Goal: Information Seeking & Learning: Learn about a topic

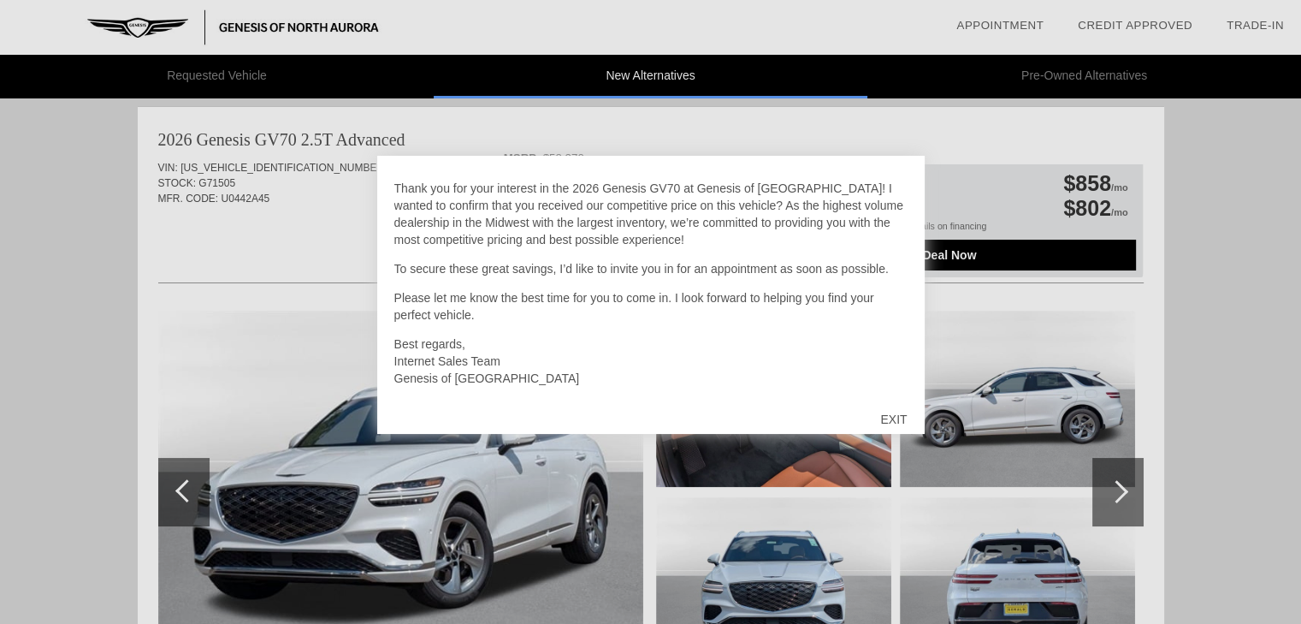
scroll to position [38, 0]
click at [890, 422] on div "EXIT" at bounding box center [893, 418] width 61 height 51
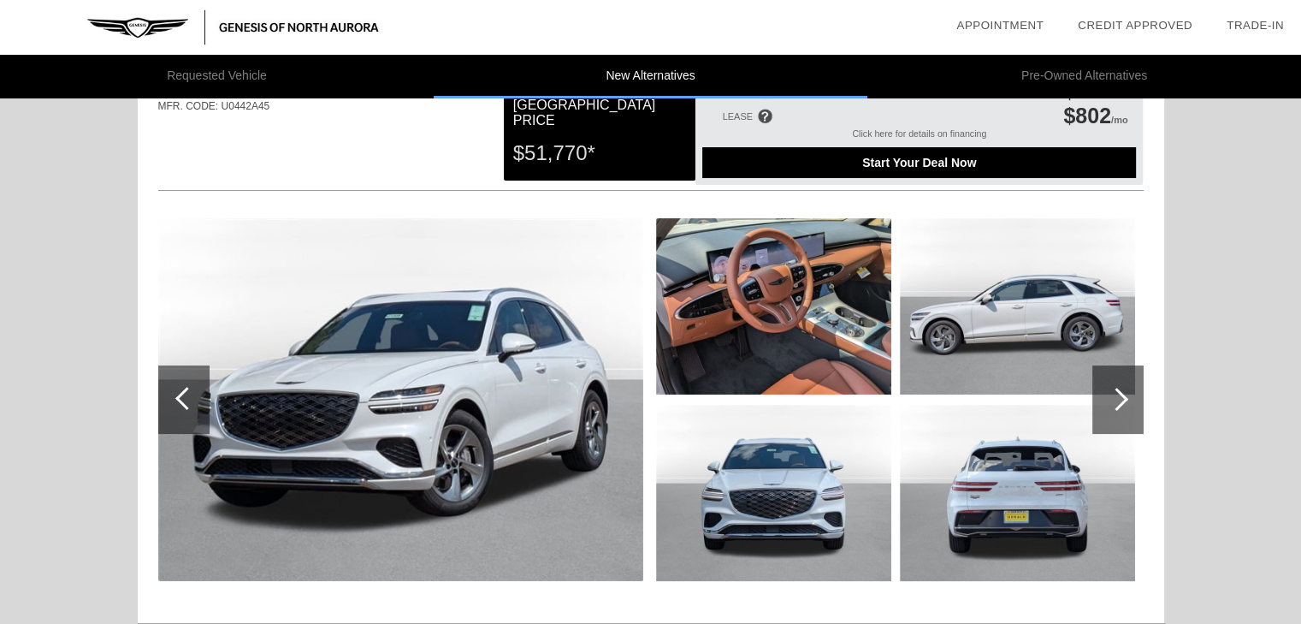
scroll to position [0, 0]
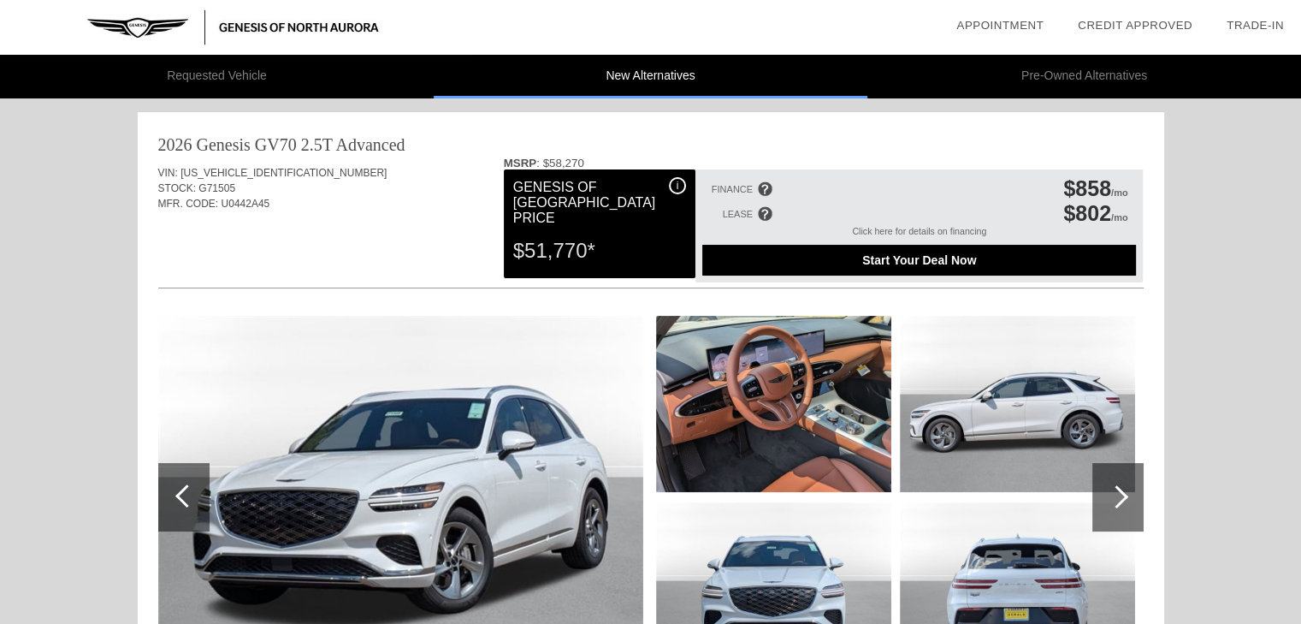
click at [678, 187] on div "i" at bounding box center [677, 185] width 17 height 17
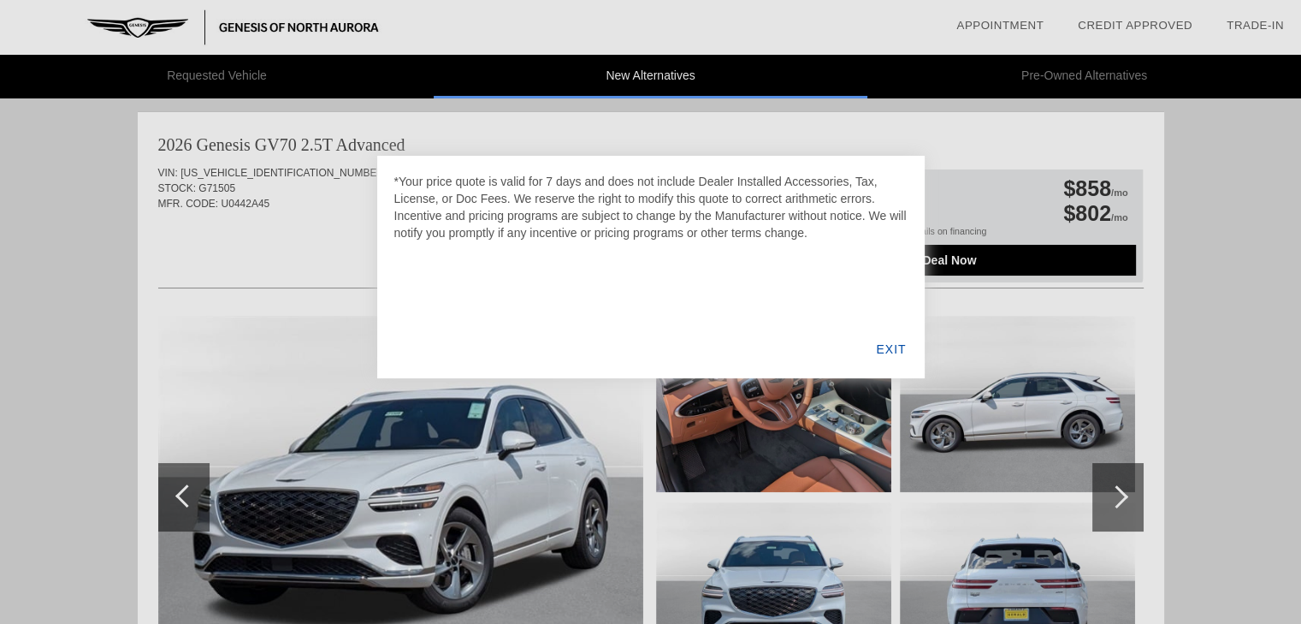
click at [887, 351] on div "EXIT" at bounding box center [891, 349] width 66 height 58
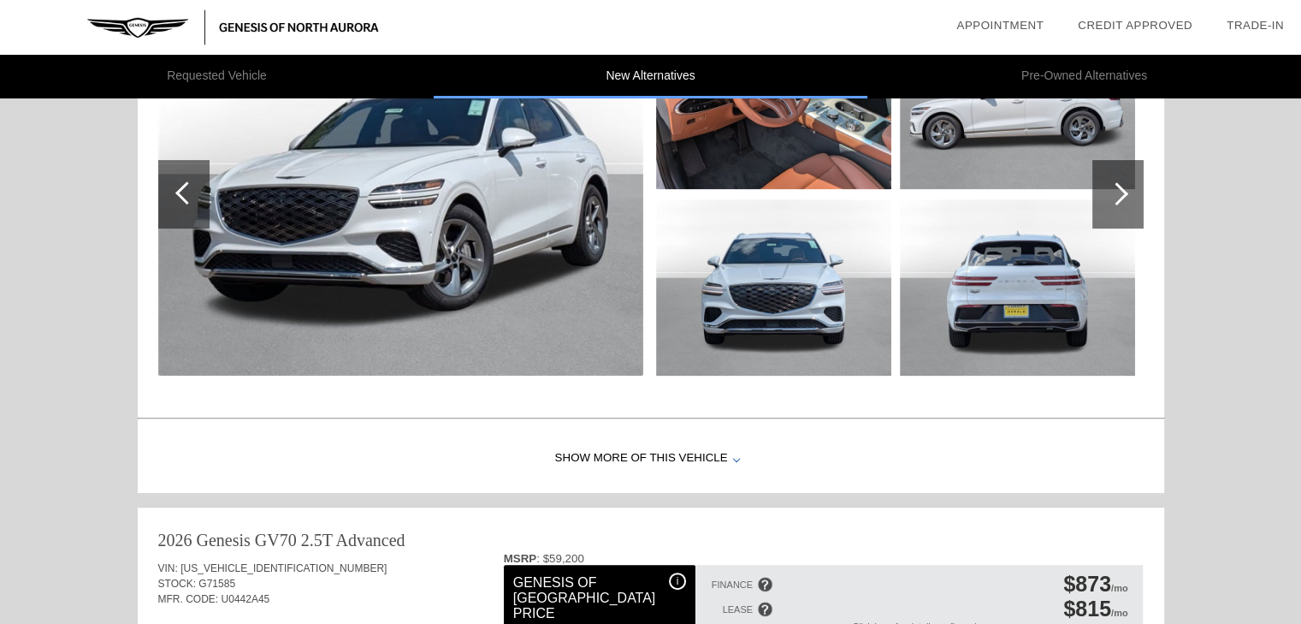
scroll to position [342, 0]
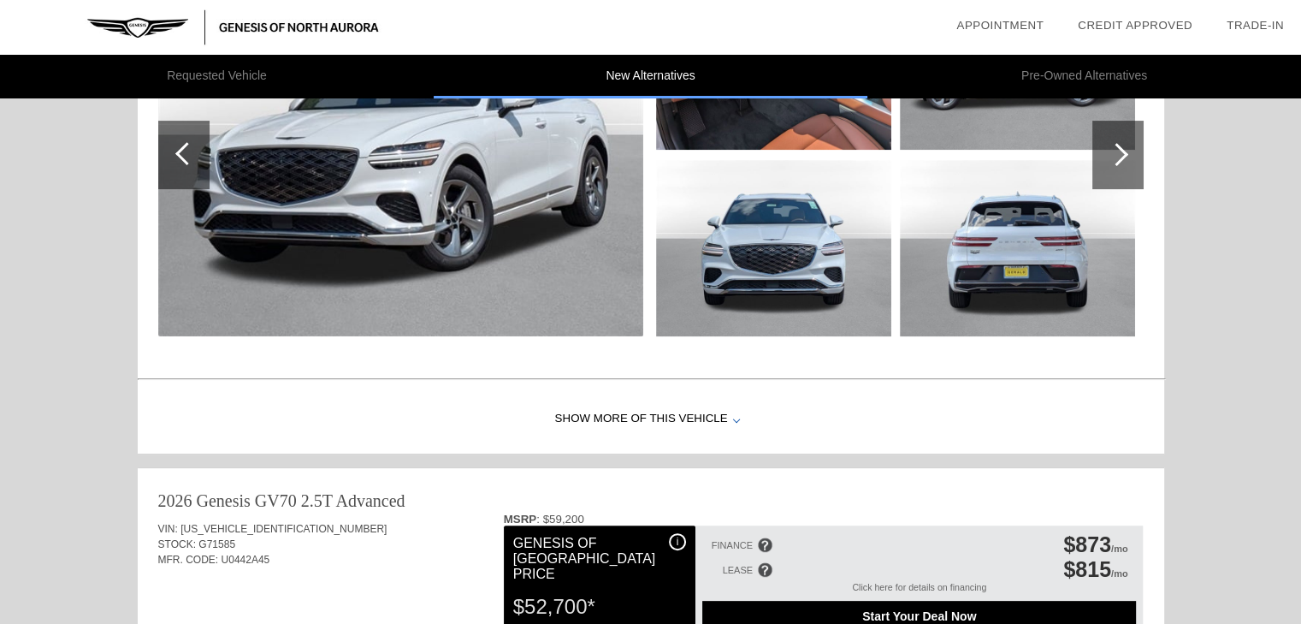
click at [695, 414] on div "Show More of this Vehicle" at bounding box center [651, 419] width 1026 height 68
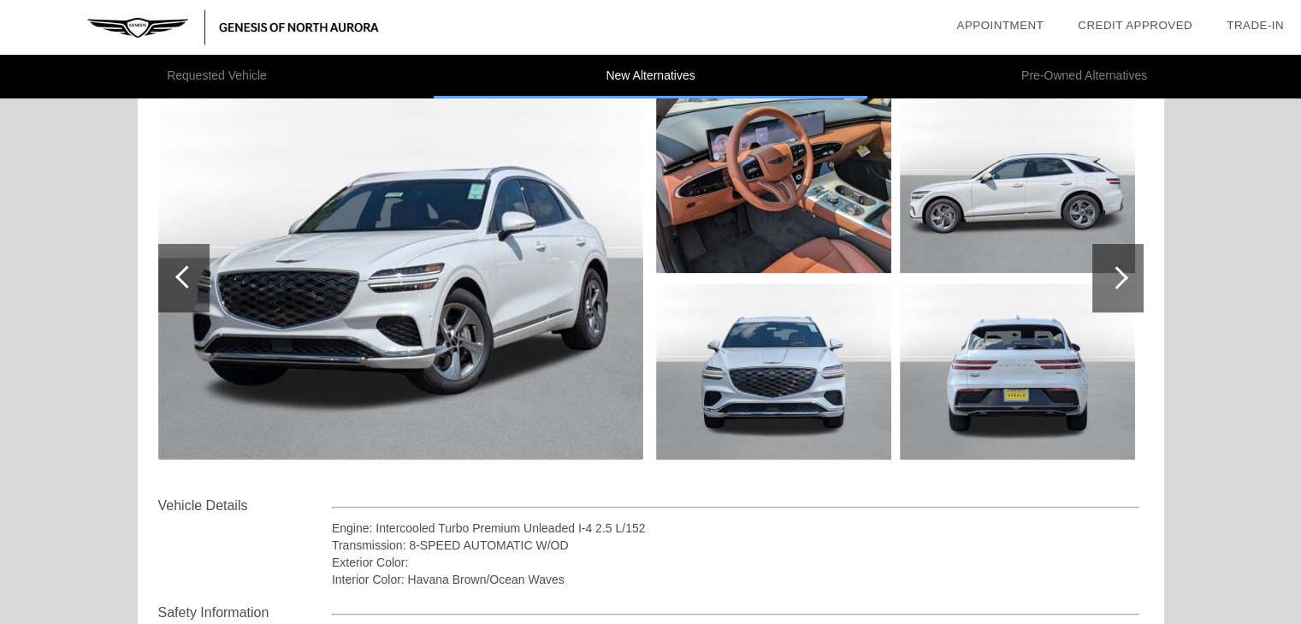
scroll to position [150, 0]
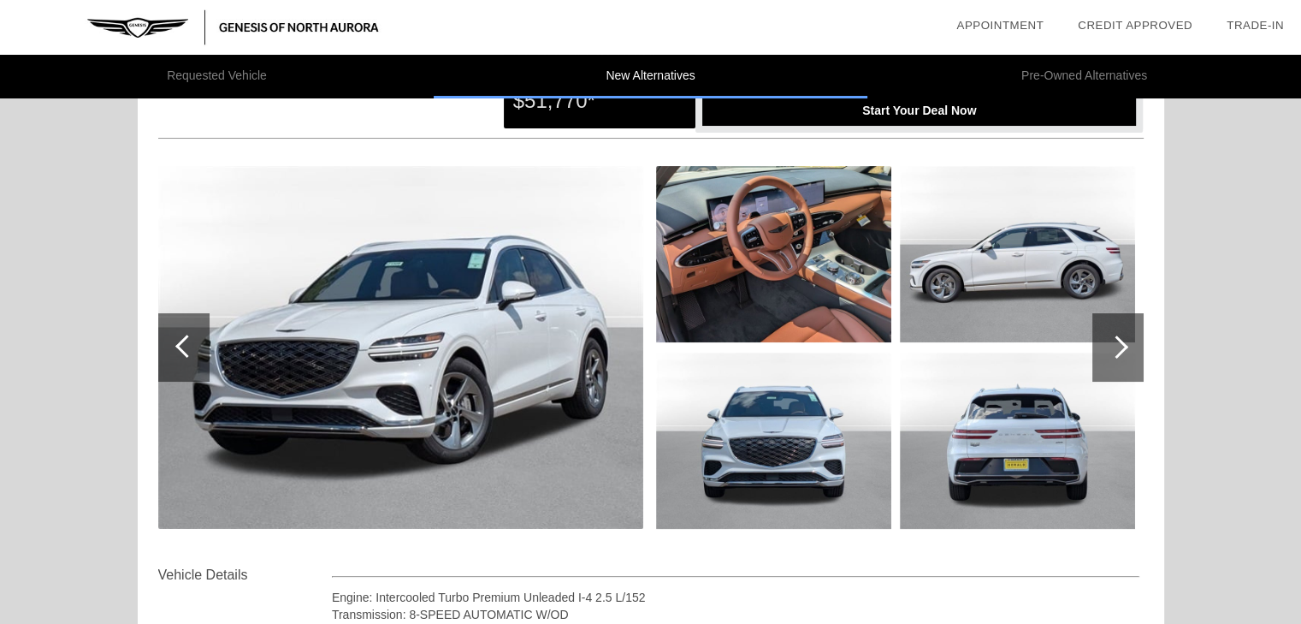
click at [1129, 352] on div at bounding box center [1117, 347] width 51 height 68
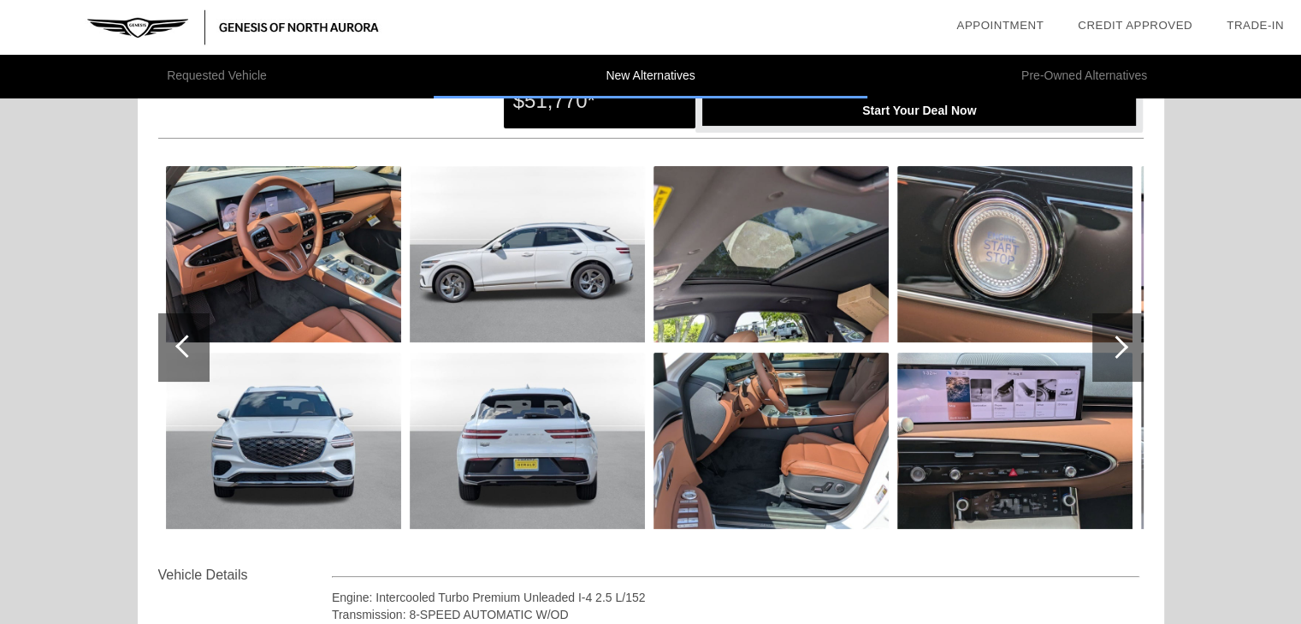
click at [1129, 352] on div at bounding box center [1117, 347] width 51 height 68
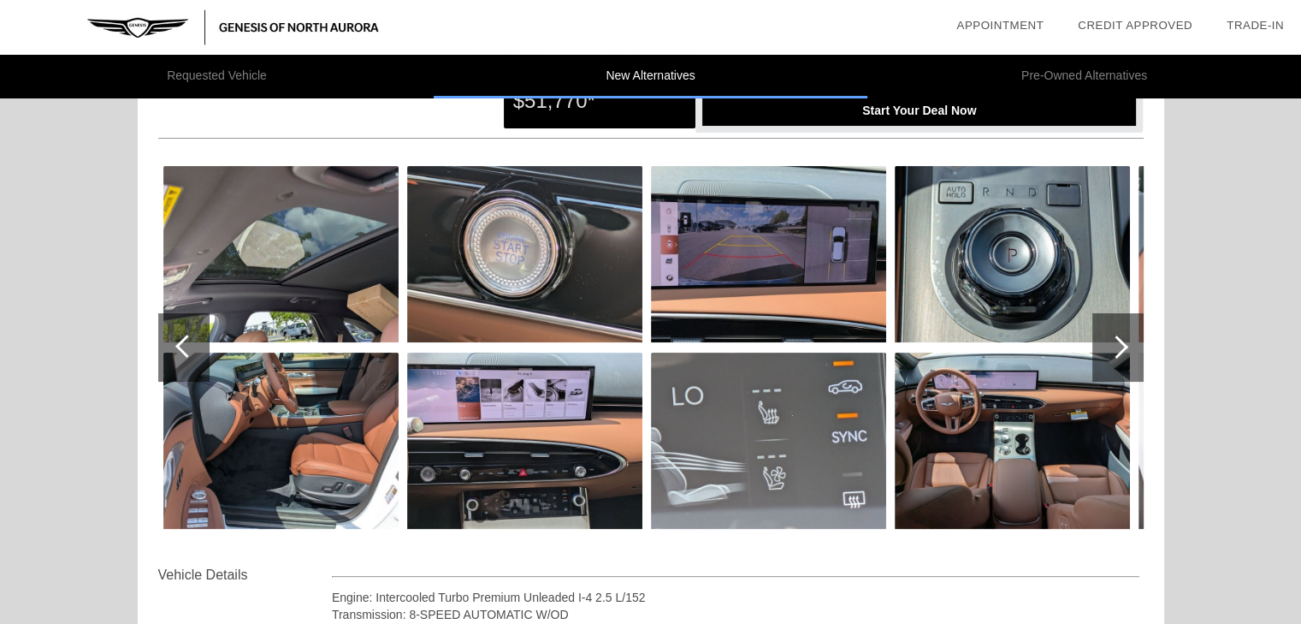
click at [1129, 352] on div at bounding box center [1117, 347] width 51 height 68
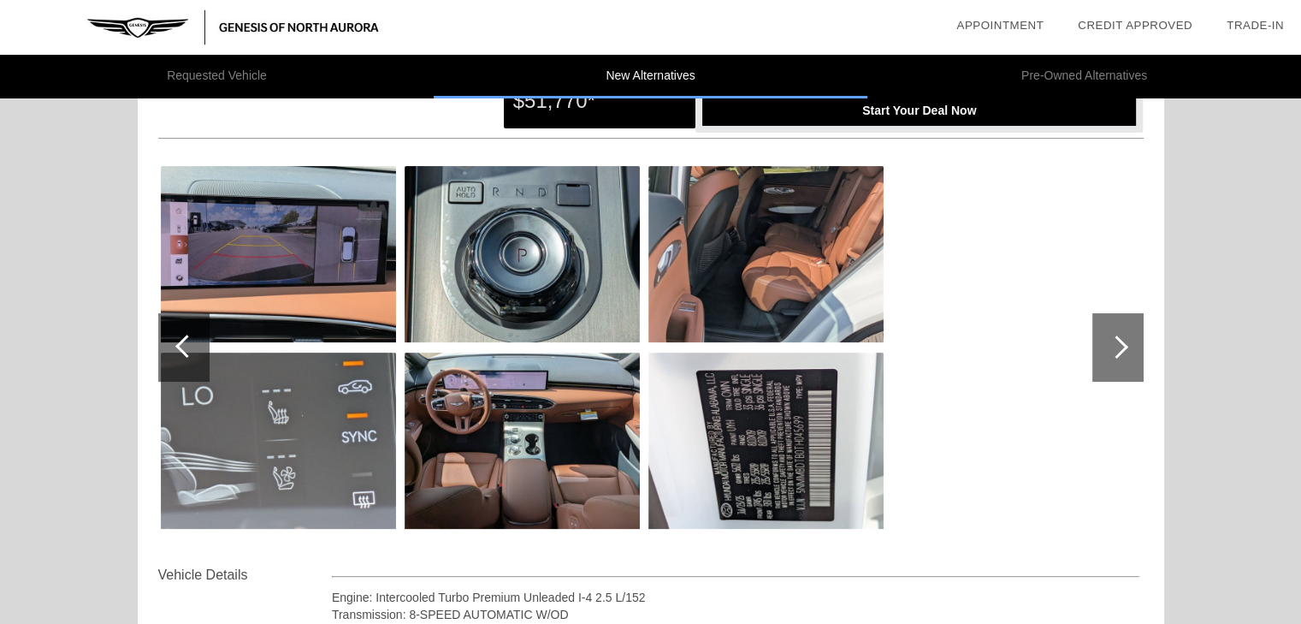
click at [1129, 352] on div at bounding box center [1117, 347] width 51 height 68
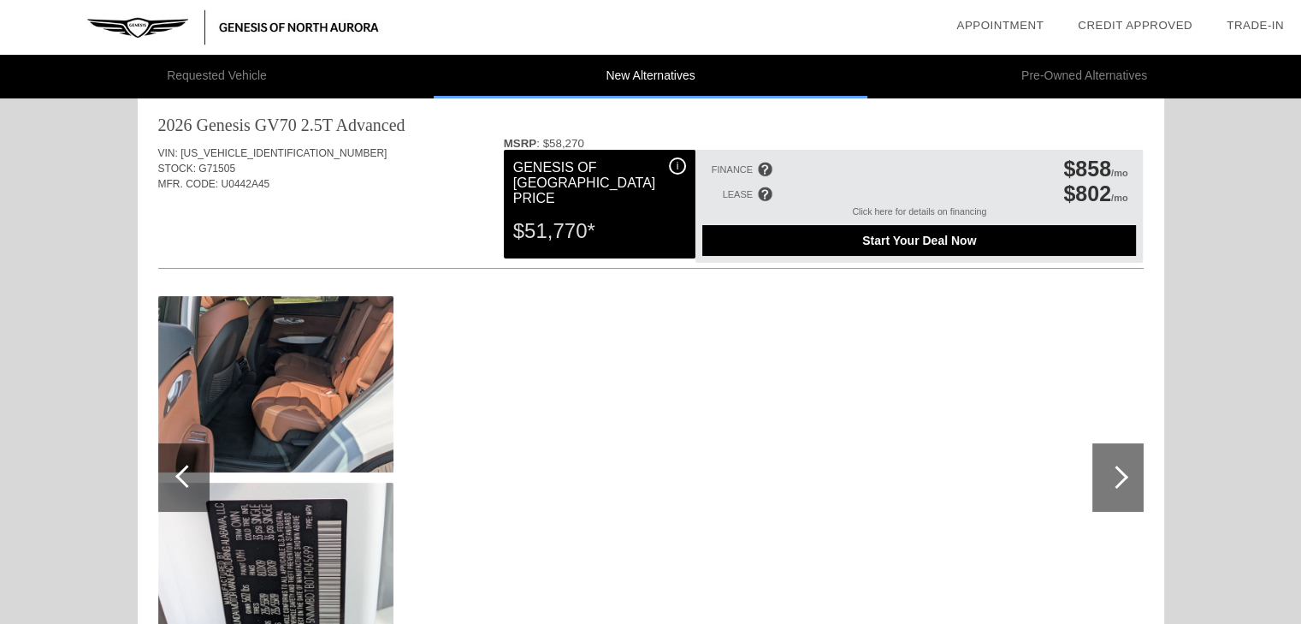
scroll to position [0, 0]
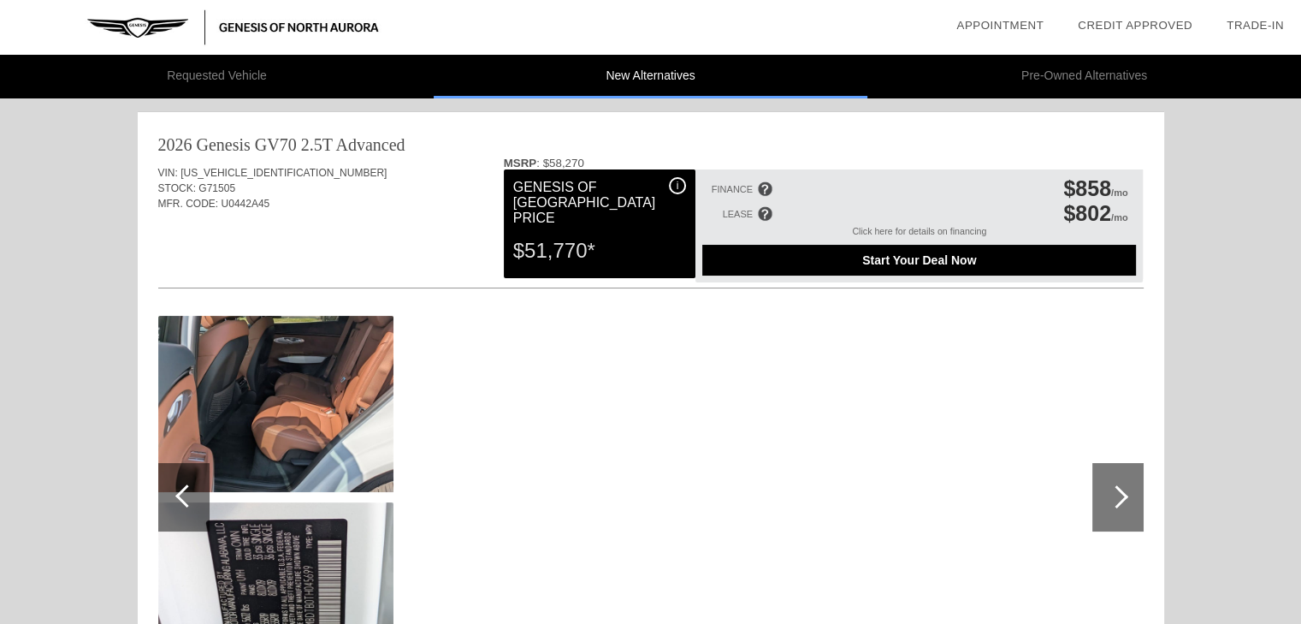
click at [282, 427] on img at bounding box center [275, 404] width 235 height 176
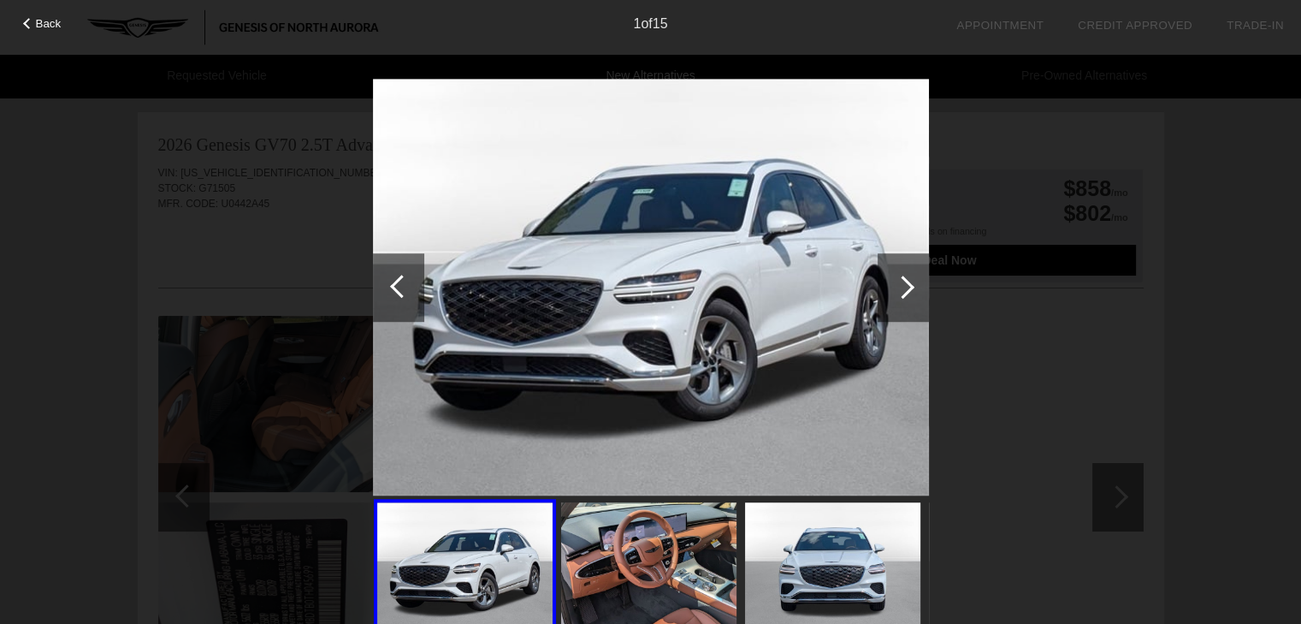
click at [908, 286] on div at bounding box center [902, 286] width 23 height 23
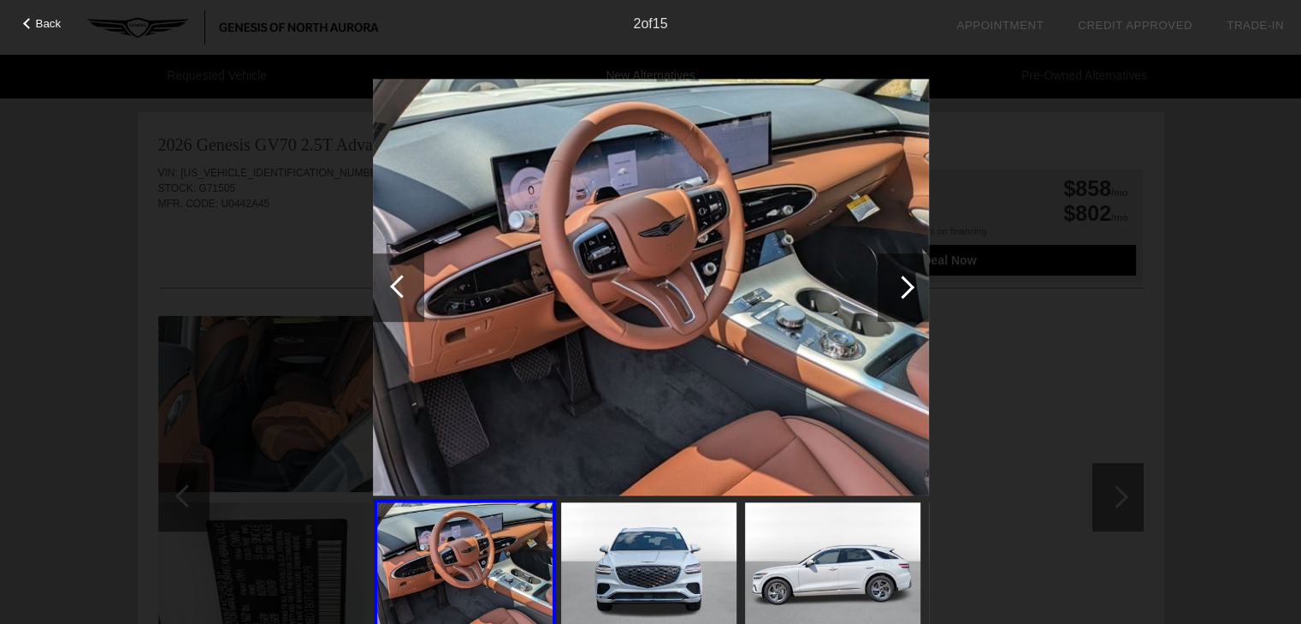
click at [908, 286] on div at bounding box center [902, 286] width 23 height 23
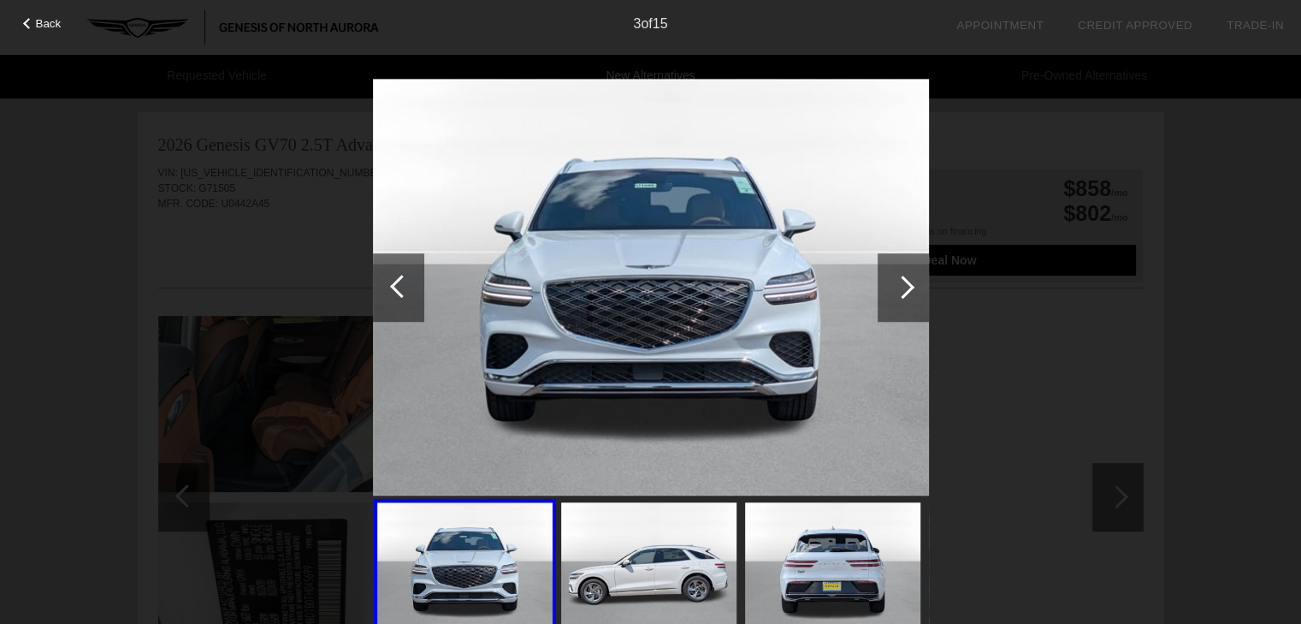
click at [688, 575] on img at bounding box center [648, 568] width 175 height 132
click at [901, 295] on div at bounding box center [902, 286] width 23 height 23
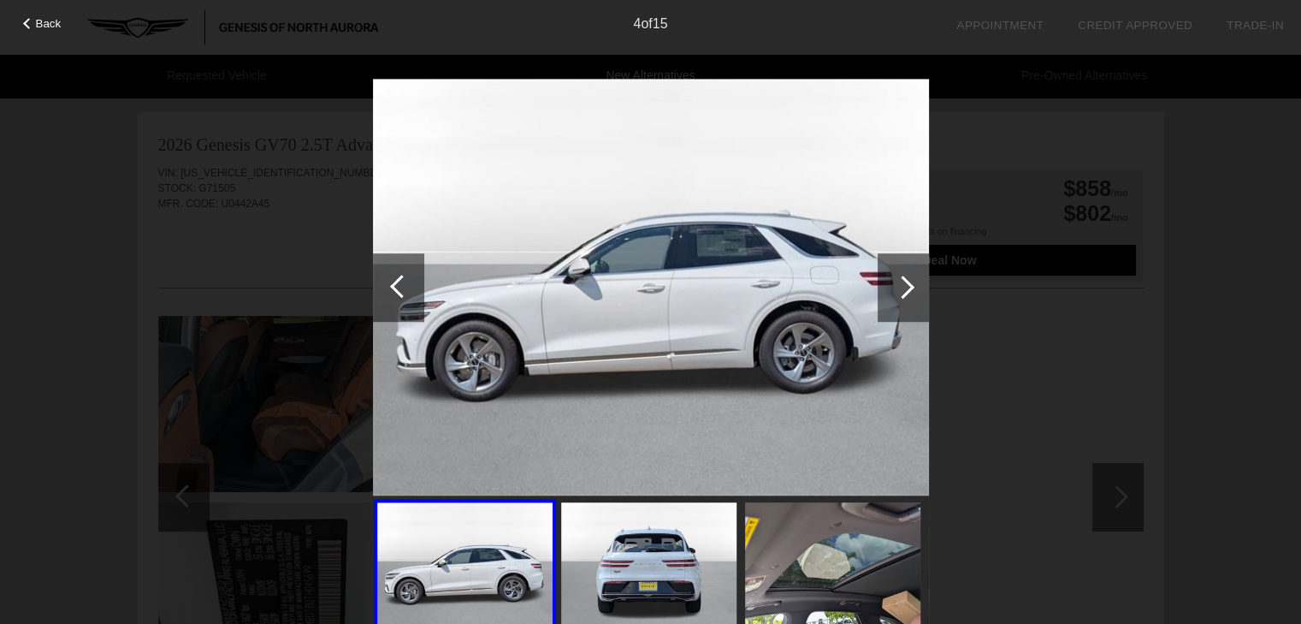
click at [901, 295] on div at bounding box center [902, 286] width 23 height 23
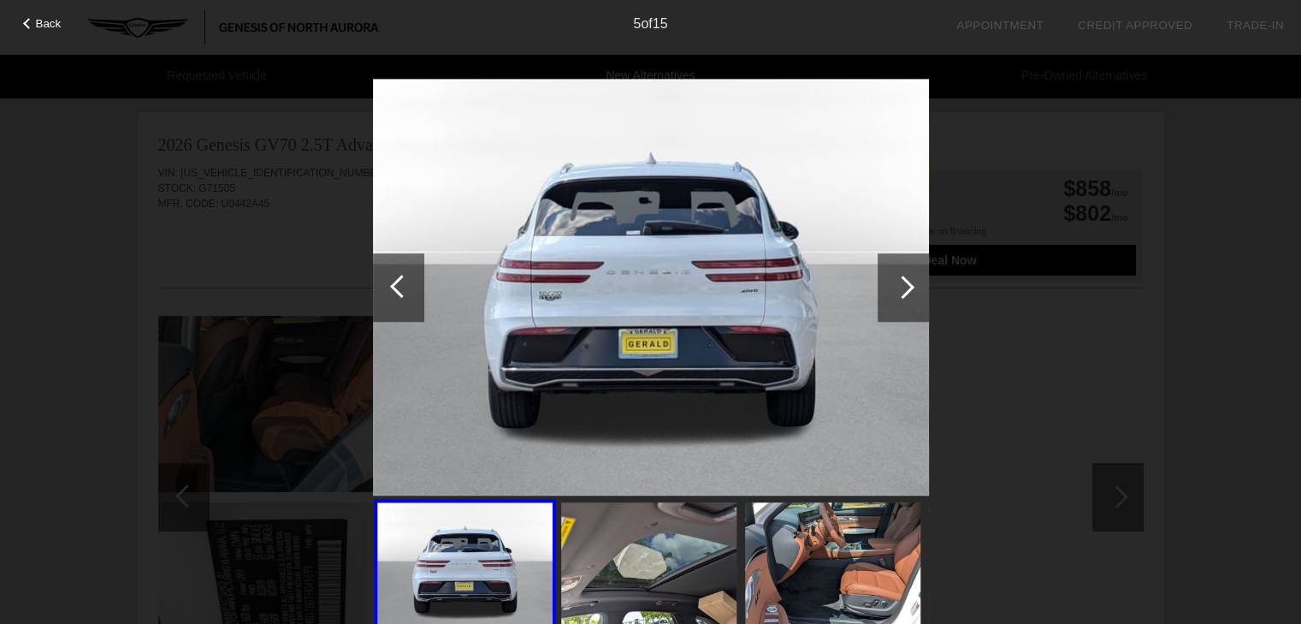
click at [901, 295] on div at bounding box center [902, 286] width 23 height 23
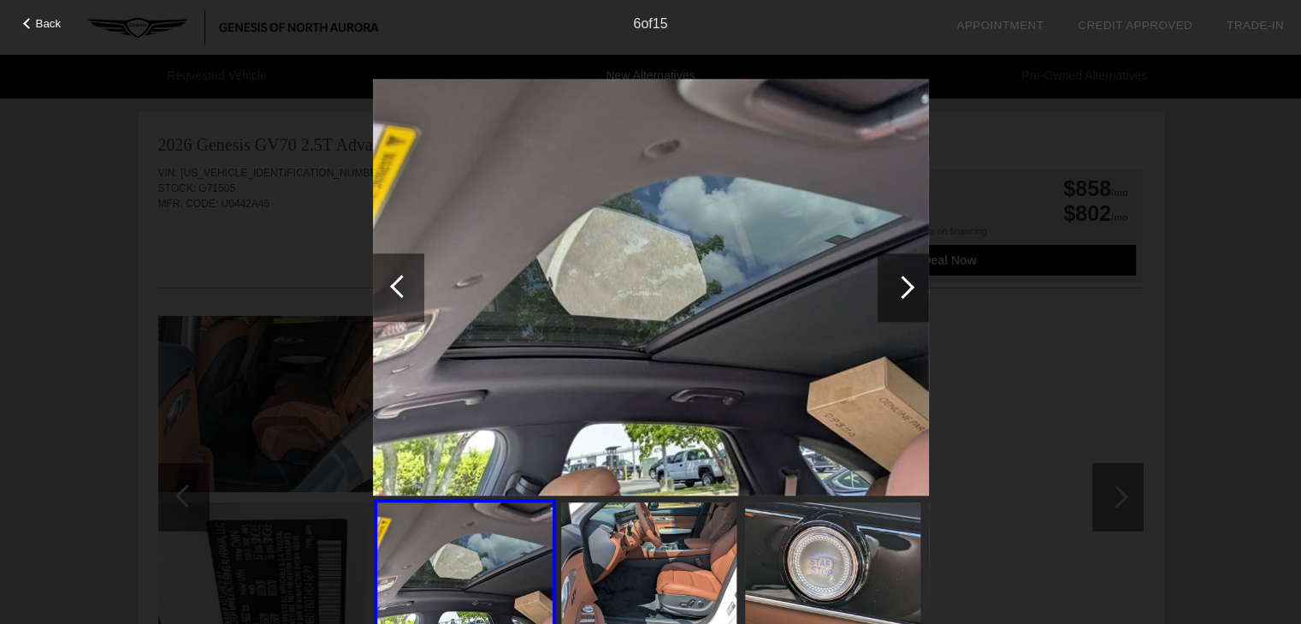
click at [401, 287] on div at bounding box center [401, 286] width 23 height 23
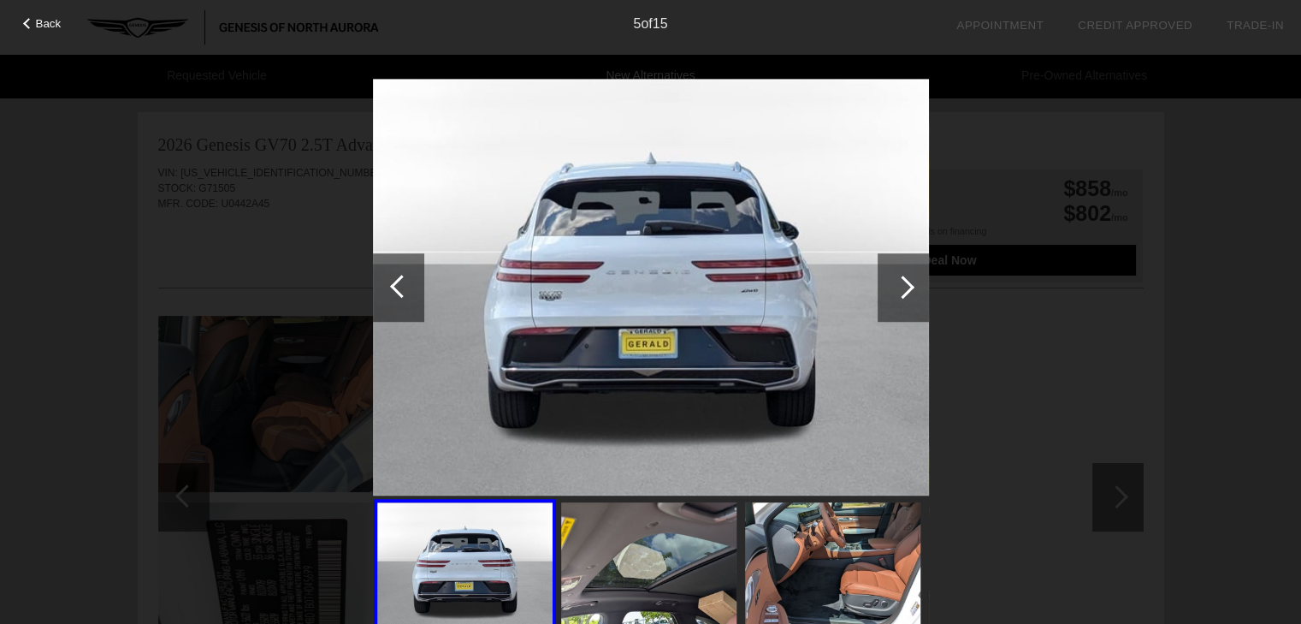
click at [905, 288] on div at bounding box center [902, 286] width 23 height 23
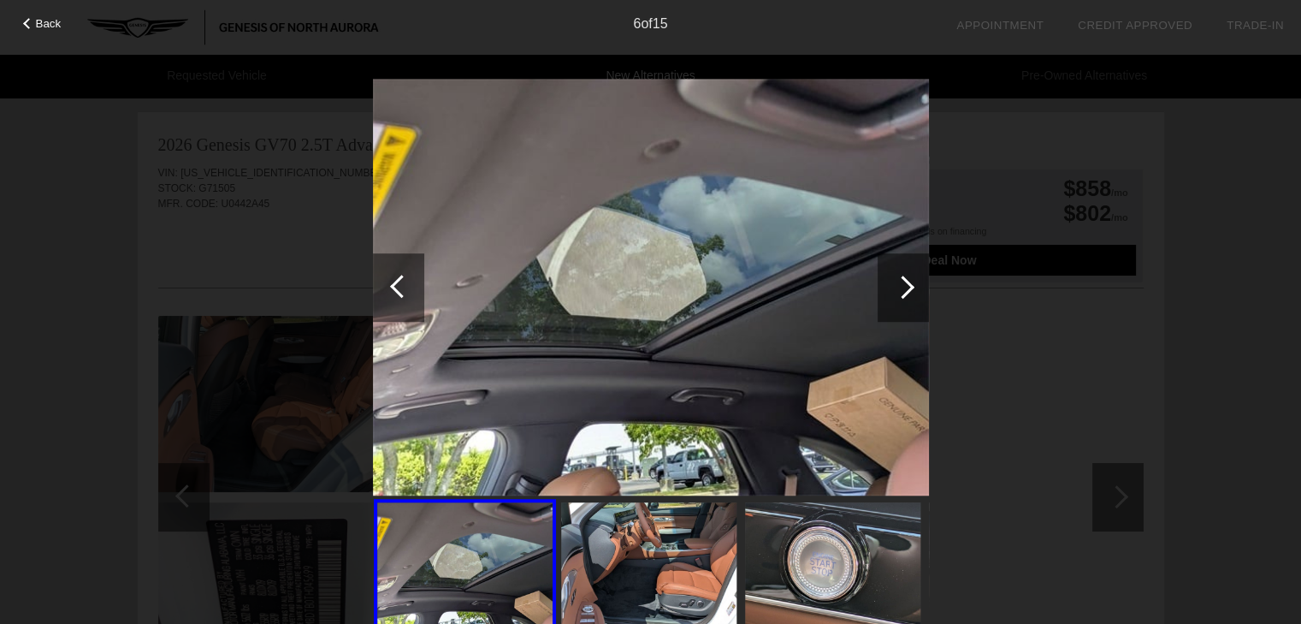
click at [905, 288] on div at bounding box center [902, 286] width 23 height 23
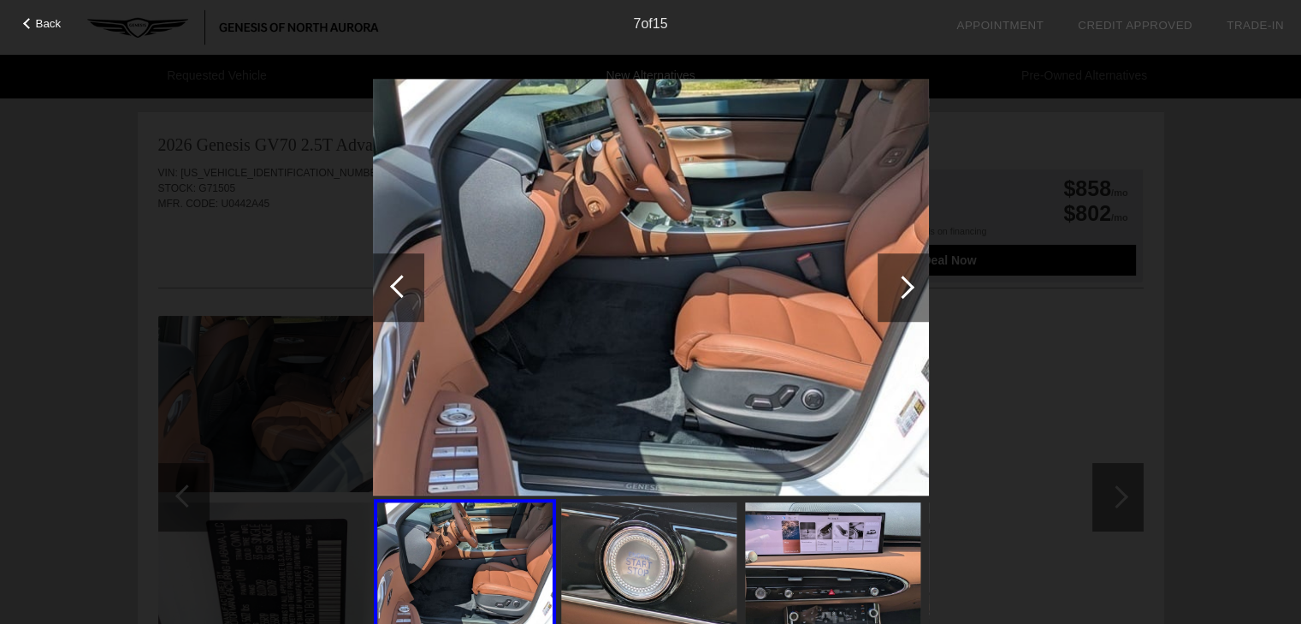
click at [909, 288] on div at bounding box center [902, 286] width 23 height 23
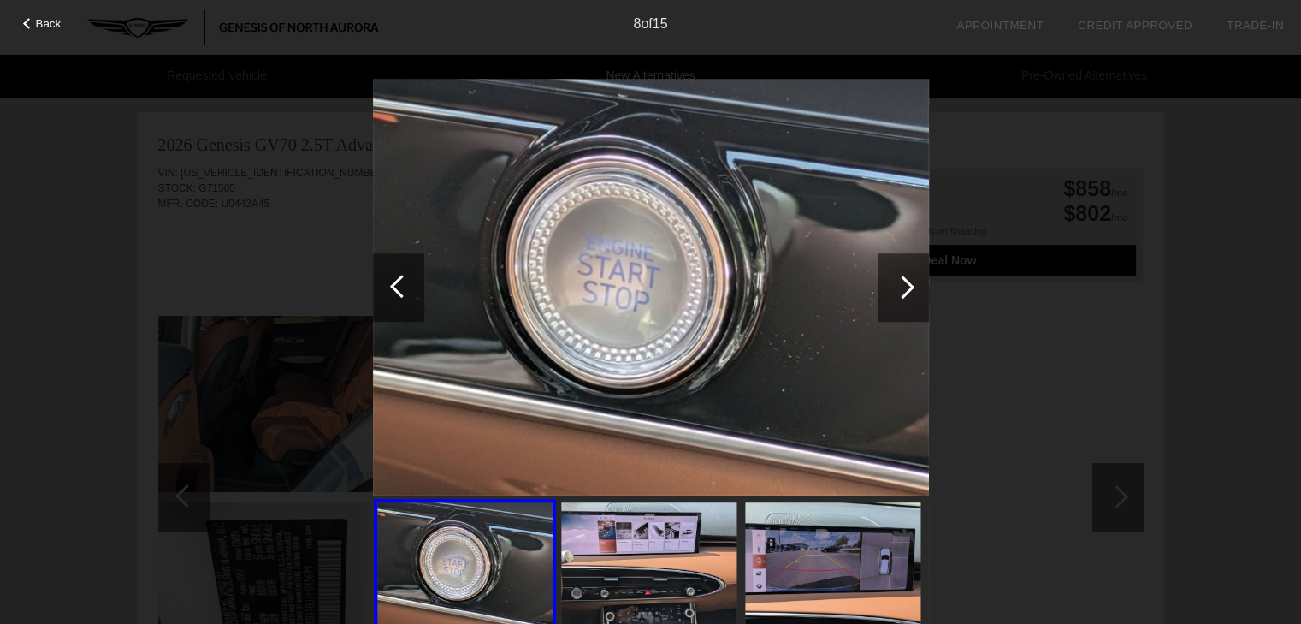
click at [909, 288] on div at bounding box center [902, 286] width 23 height 23
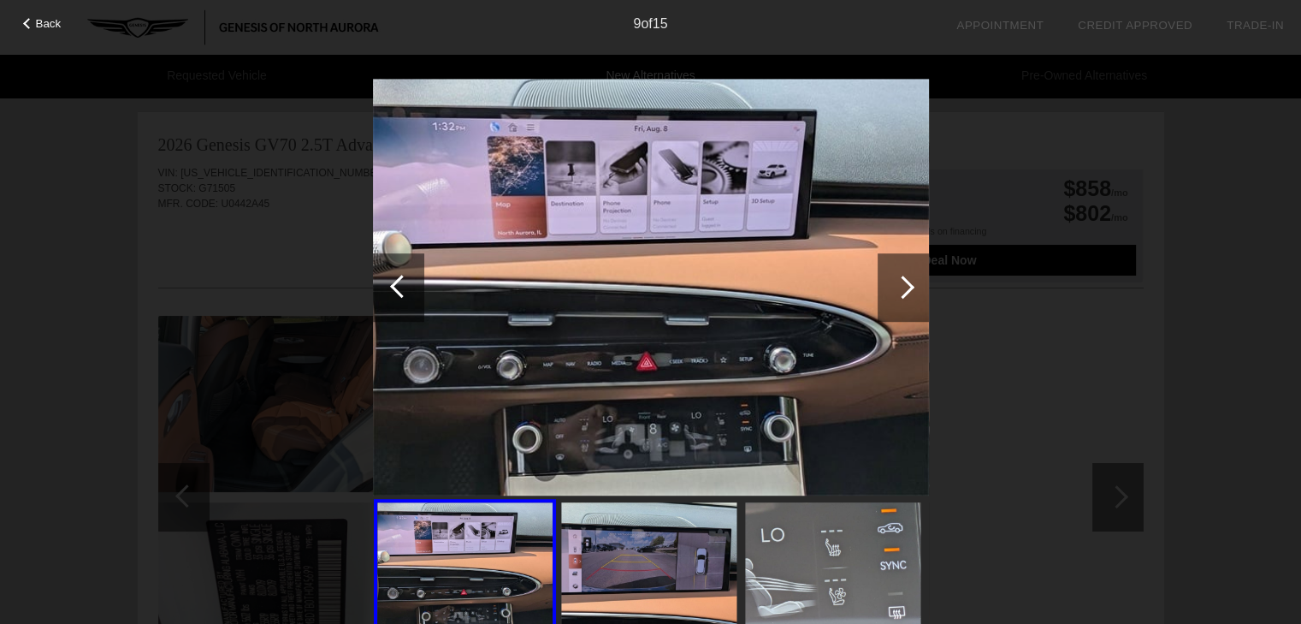
click at [909, 288] on div at bounding box center [902, 286] width 23 height 23
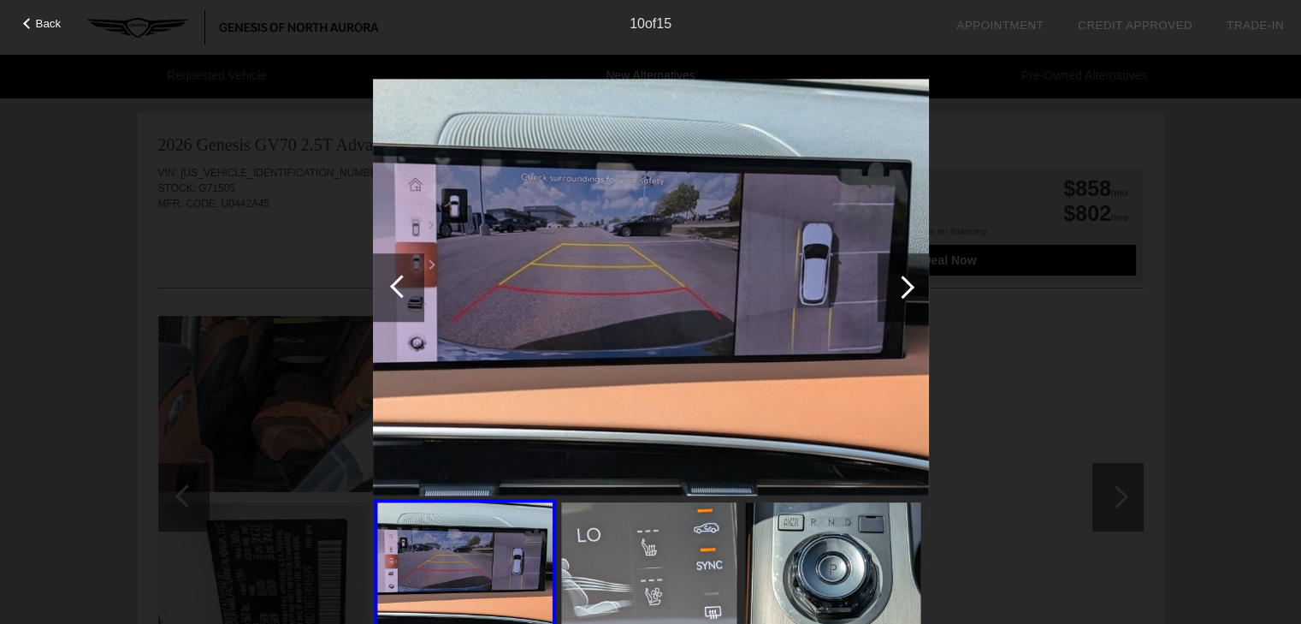
click at [909, 288] on div at bounding box center [902, 286] width 23 height 23
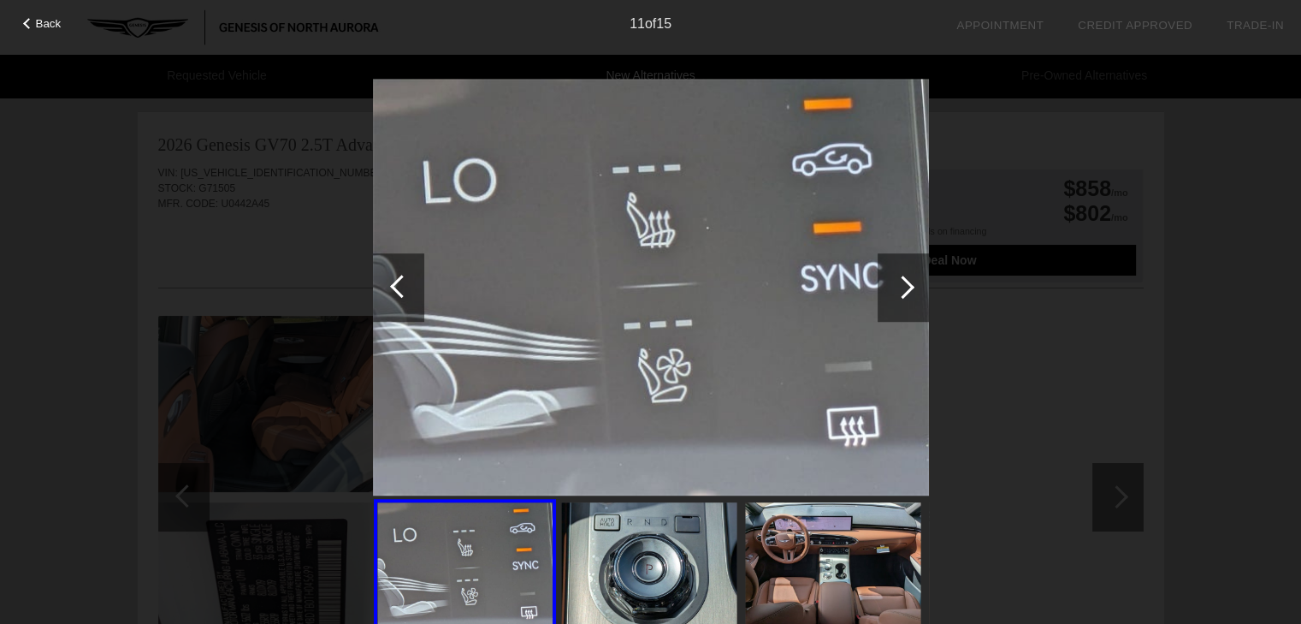
click at [49, 30] on div "11 of 15" at bounding box center [650, 17] width 1301 height 34
click at [43, 23] on span "Back" at bounding box center [49, 23] width 26 height 13
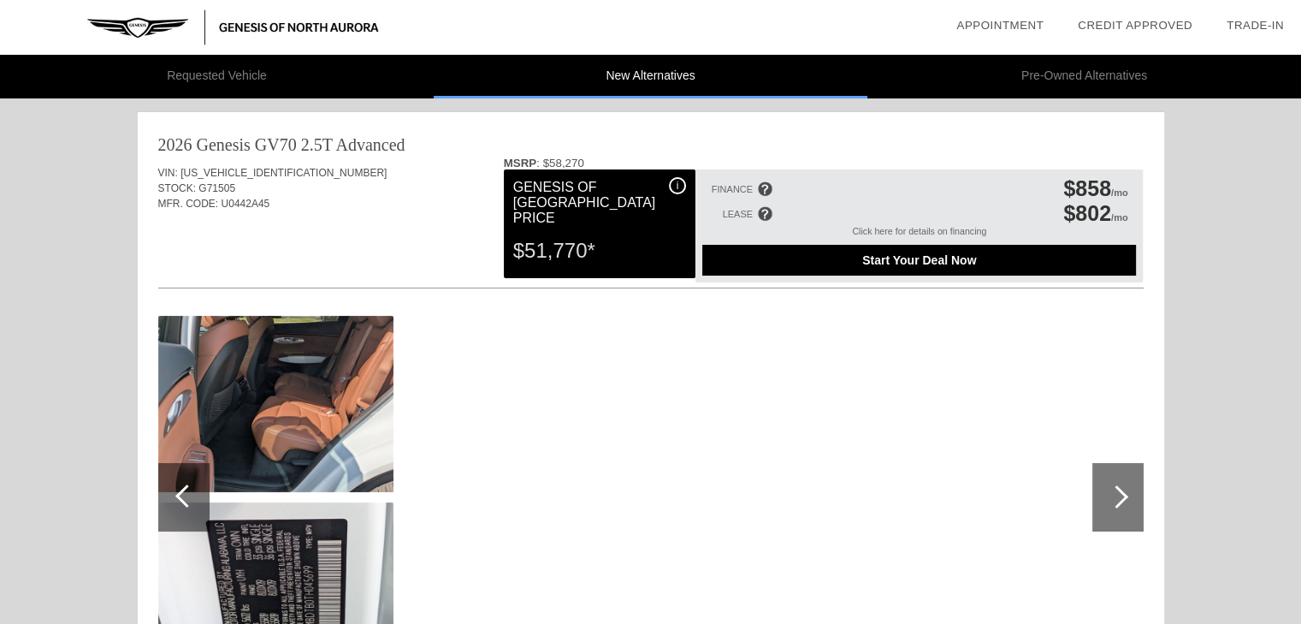
click at [621, 78] on li "New Alternatives" at bounding box center [651, 77] width 434 height 44
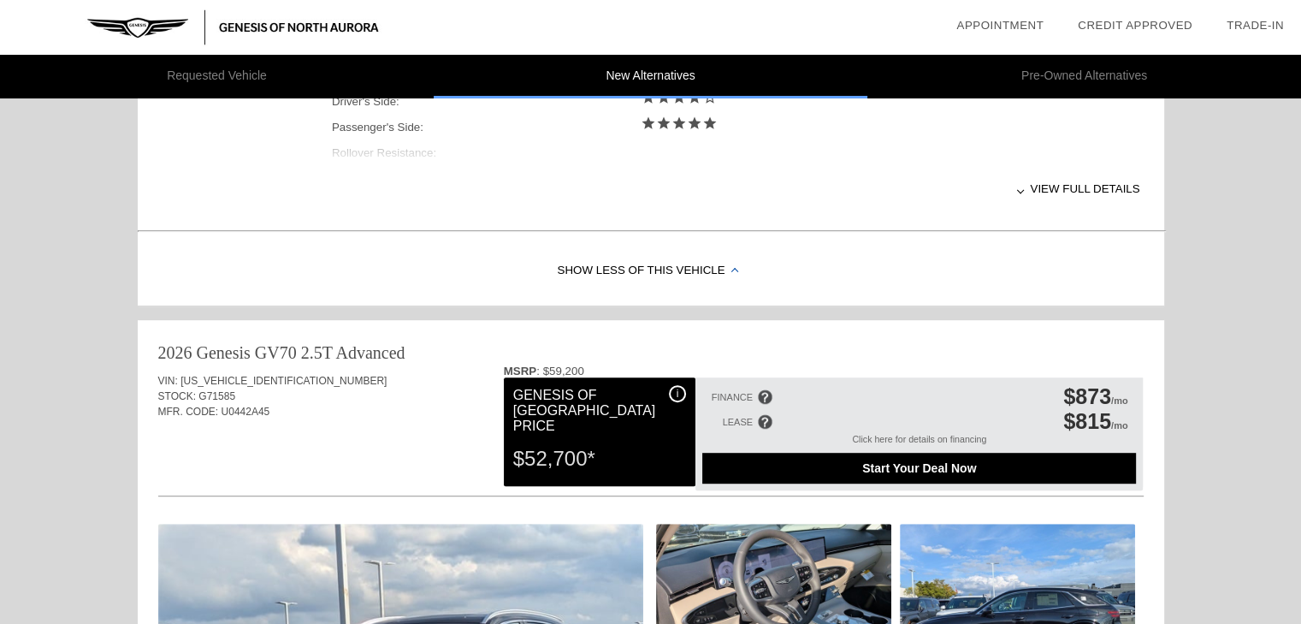
scroll to position [1048, 0]
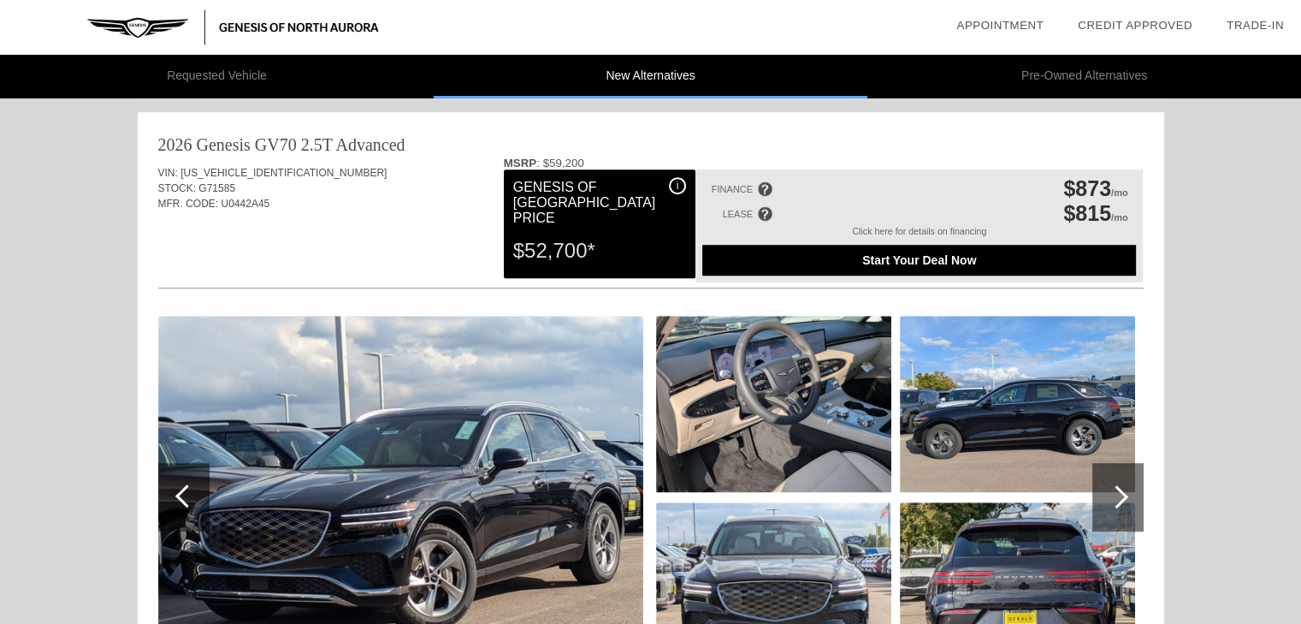
click at [791, 437] on img at bounding box center [773, 404] width 235 height 176
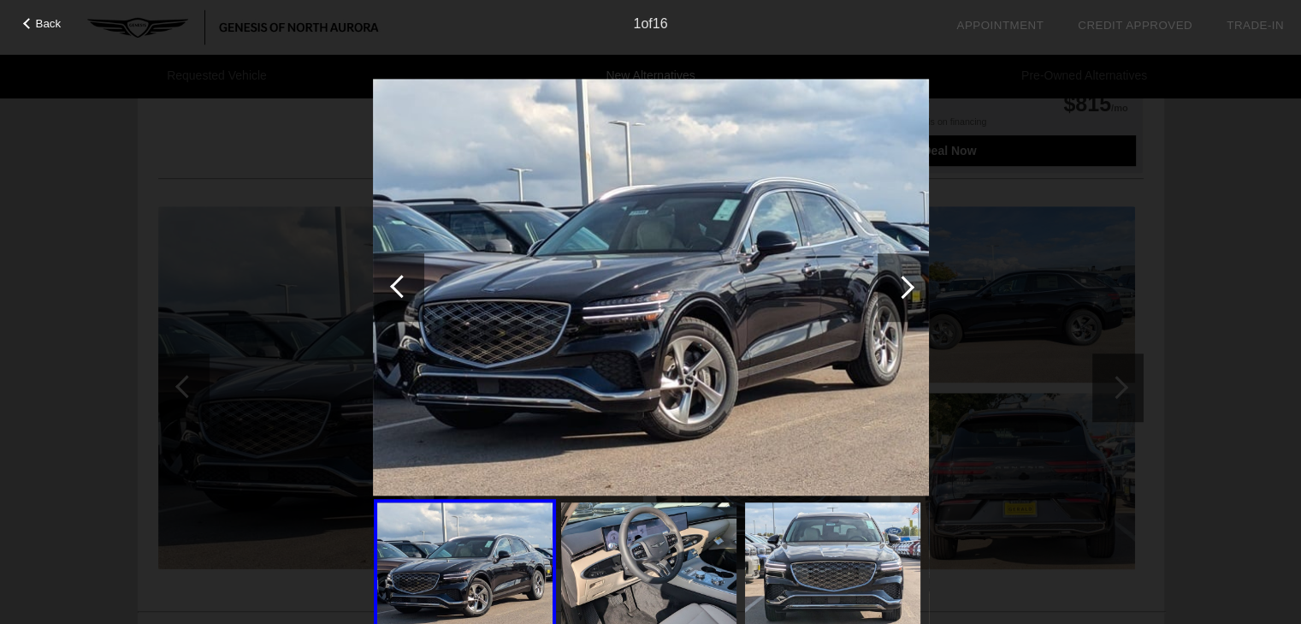
scroll to position [1176, 0]
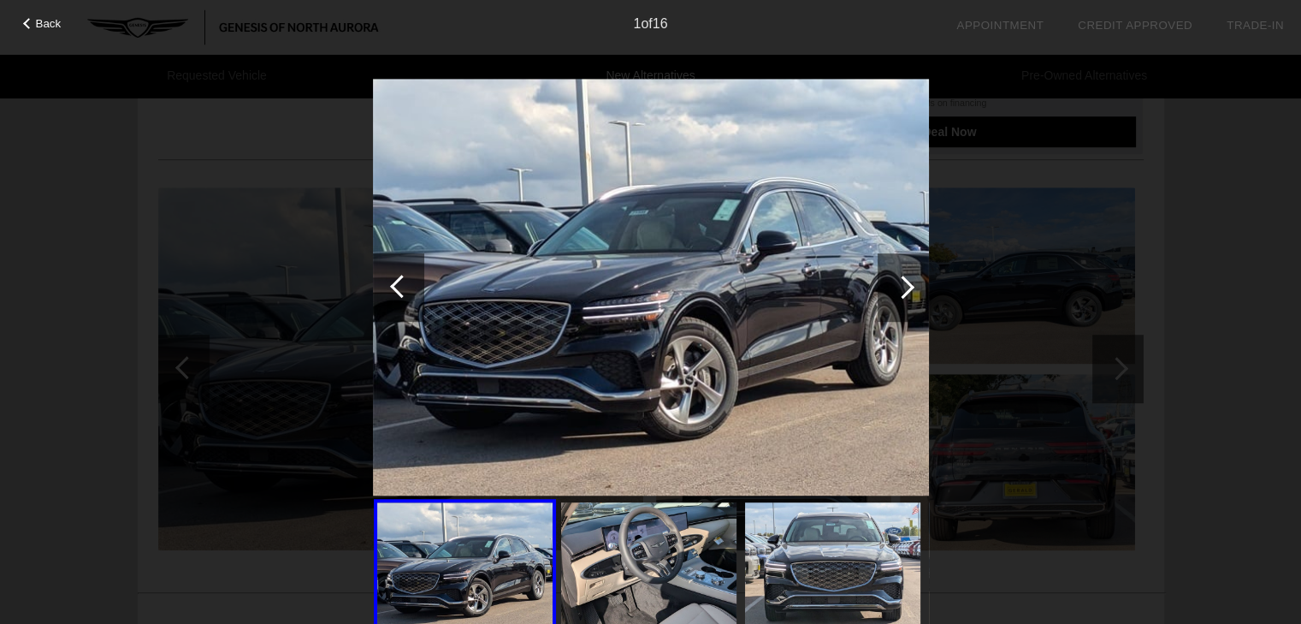
click at [900, 289] on div at bounding box center [902, 286] width 23 height 23
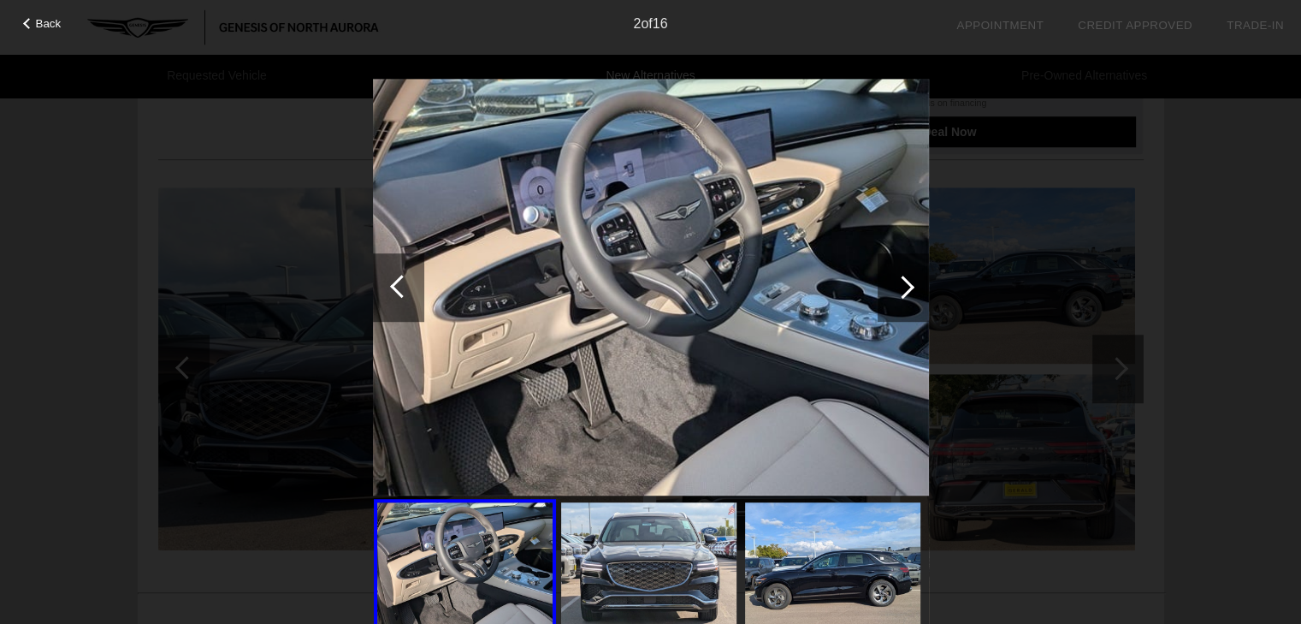
click at [900, 289] on div at bounding box center [902, 286] width 23 height 23
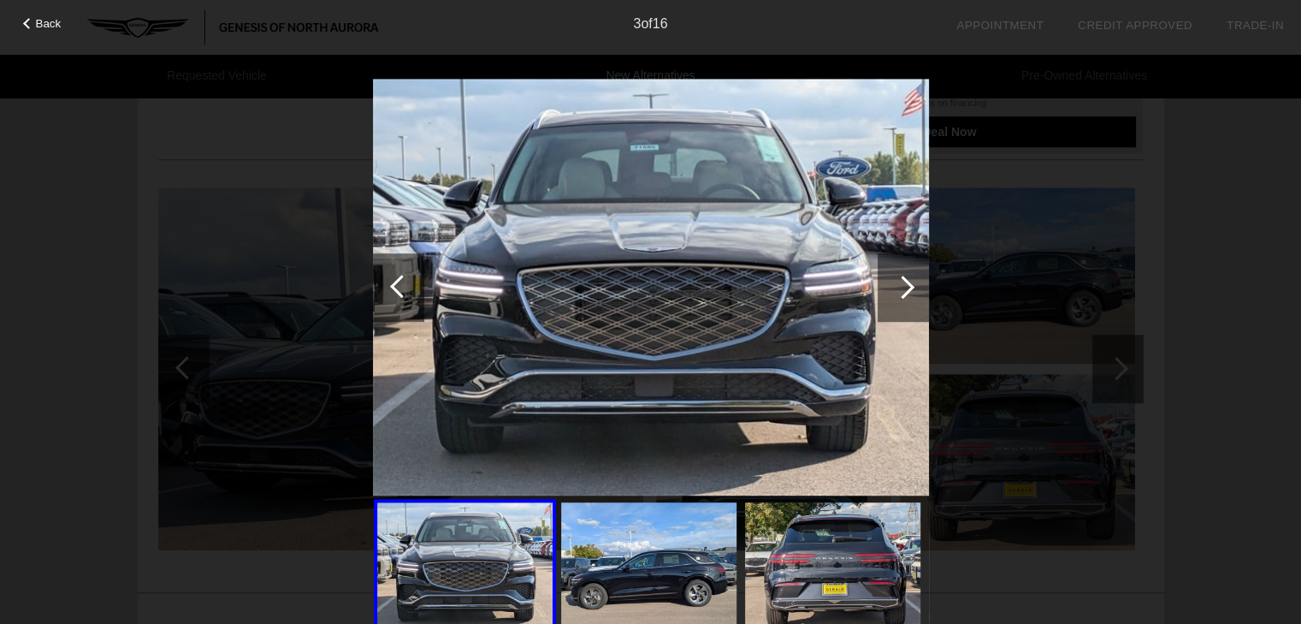
click at [397, 291] on div at bounding box center [401, 286] width 23 height 23
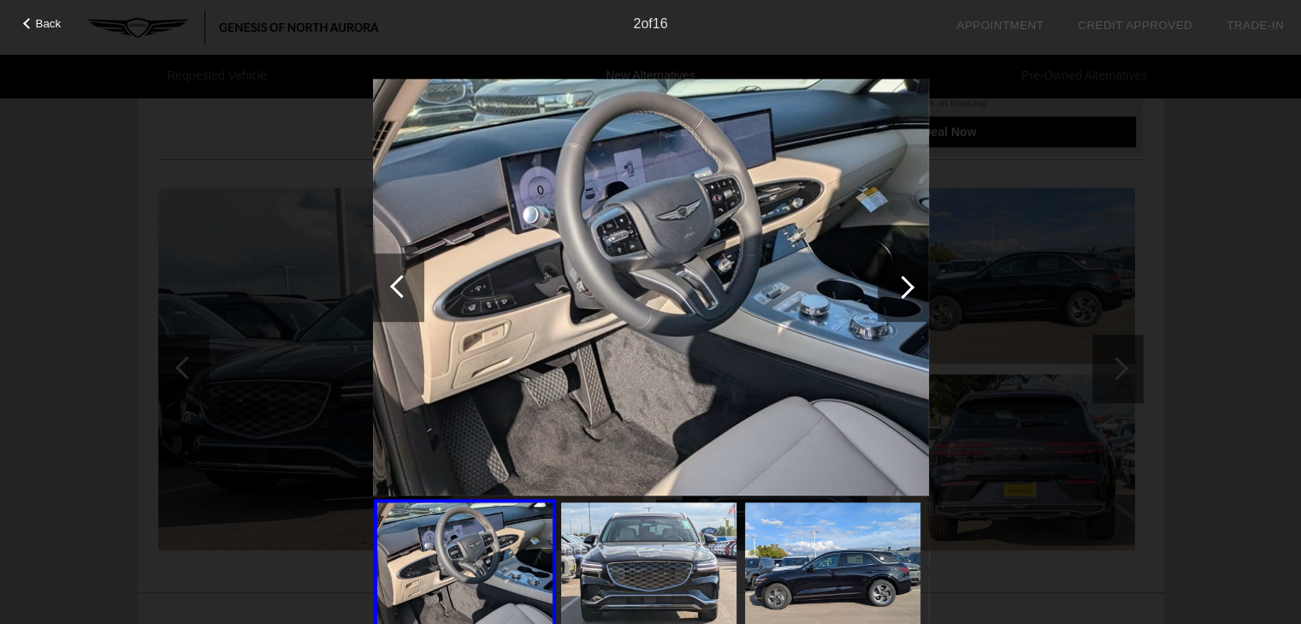
click at [902, 288] on div at bounding box center [902, 286] width 23 height 23
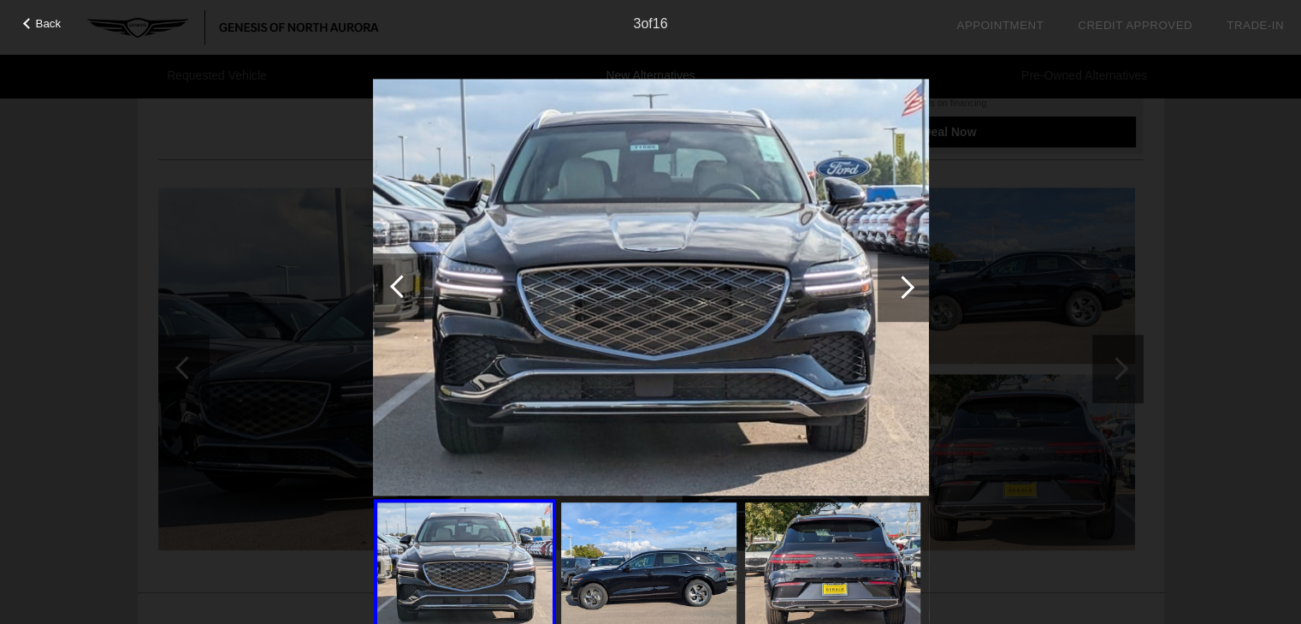
click at [902, 288] on div at bounding box center [902, 286] width 23 height 23
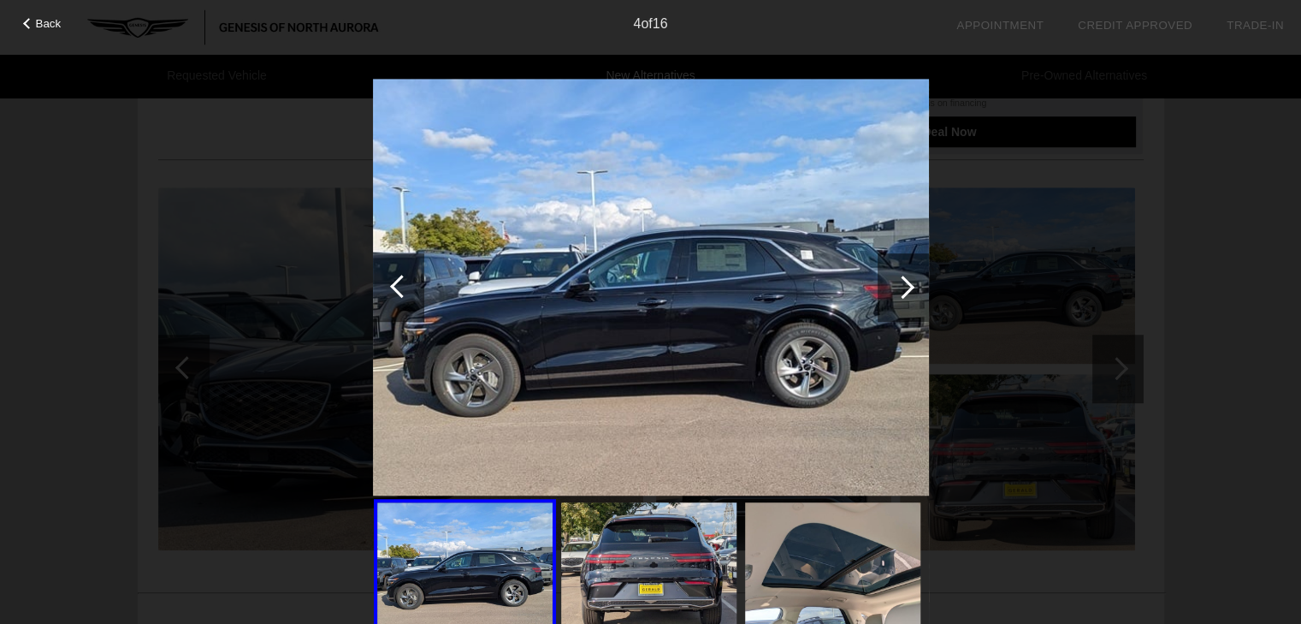
click at [902, 288] on div at bounding box center [902, 286] width 23 height 23
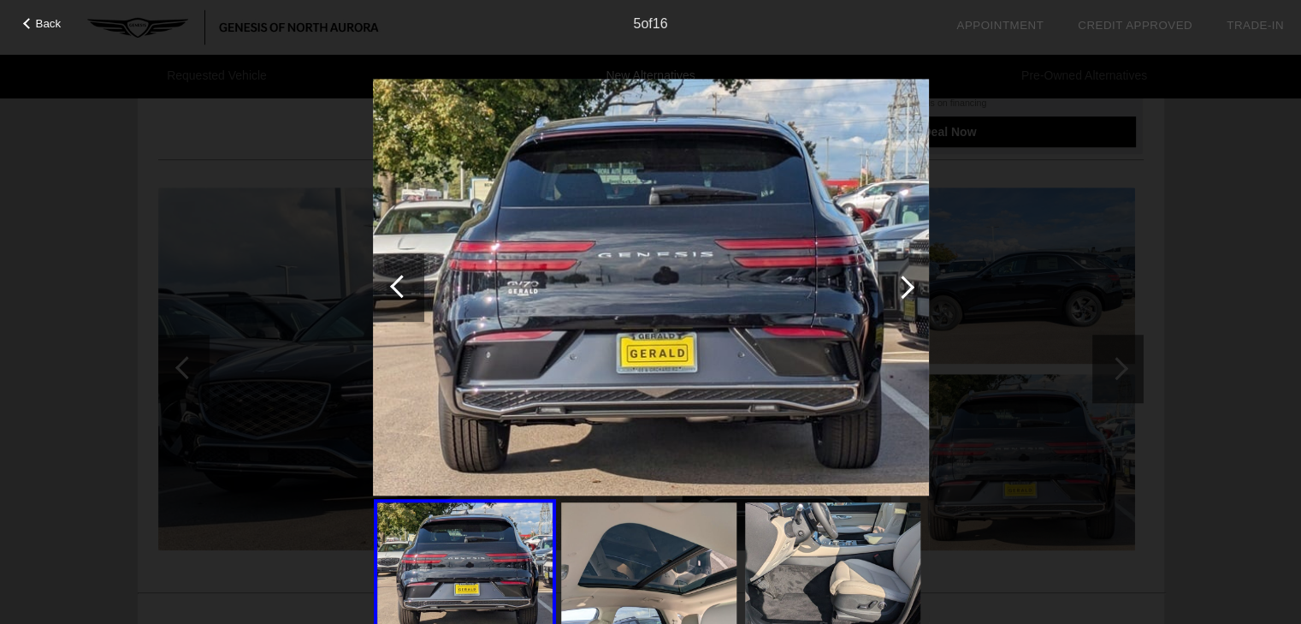
click at [902, 288] on div at bounding box center [902, 286] width 23 height 23
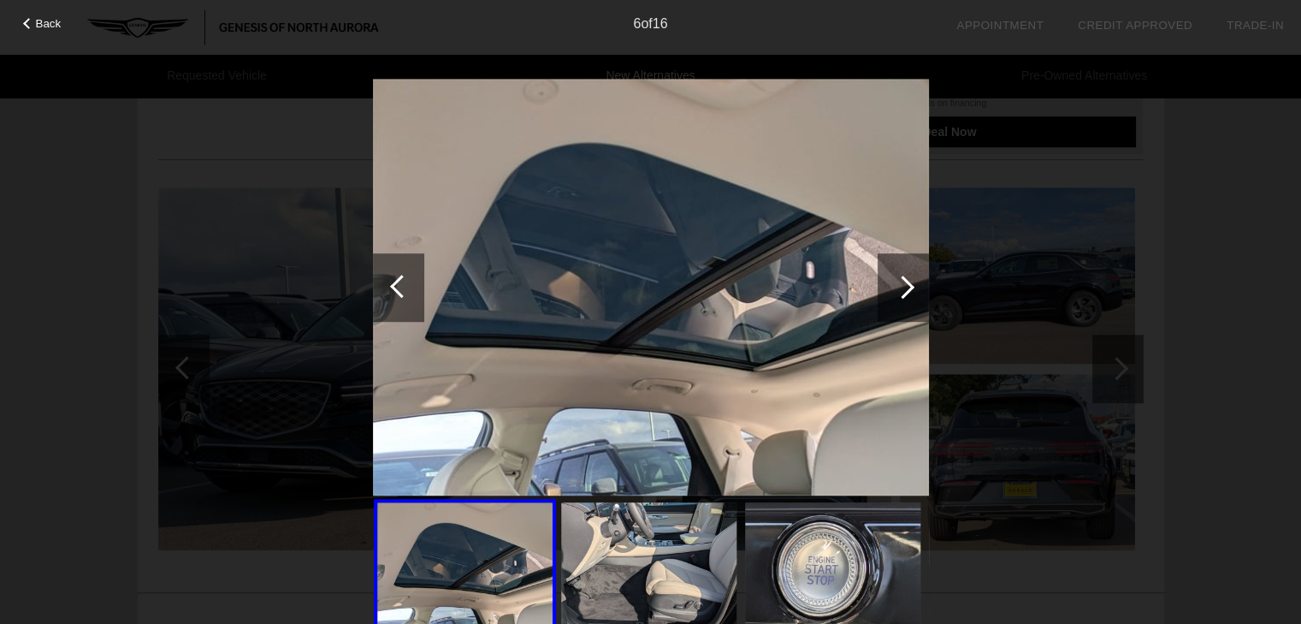
click at [902, 288] on div at bounding box center [902, 286] width 23 height 23
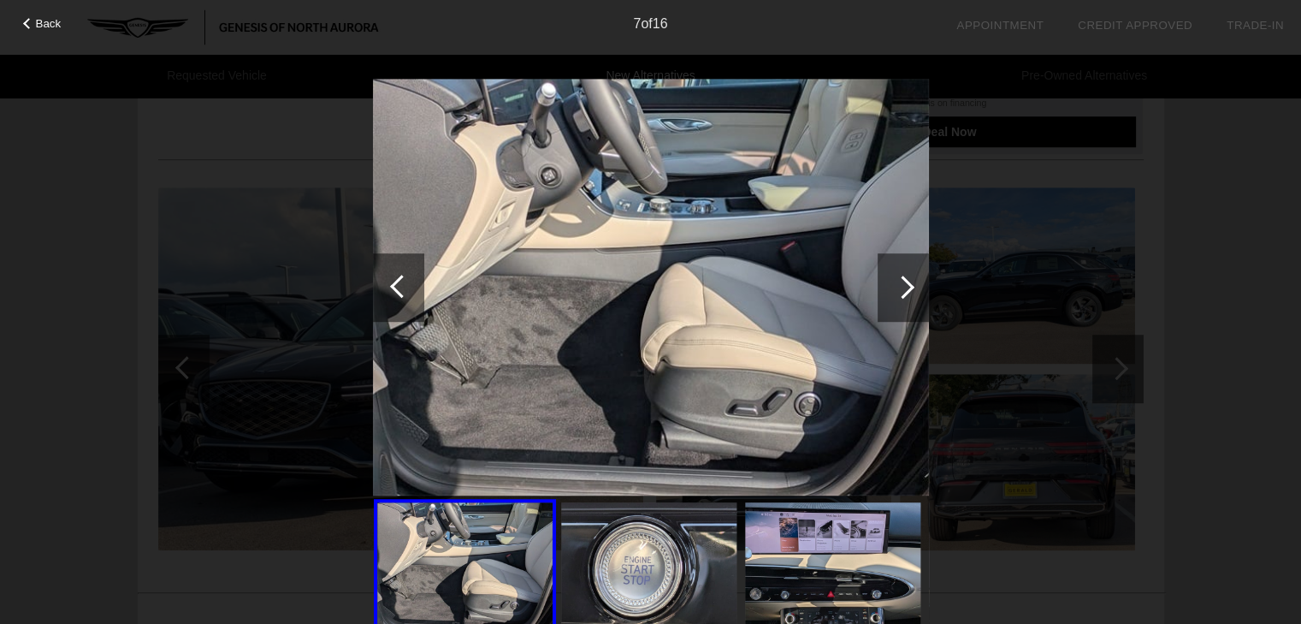
click at [902, 288] on div at bounding box center [902, 286] width 23 height 23
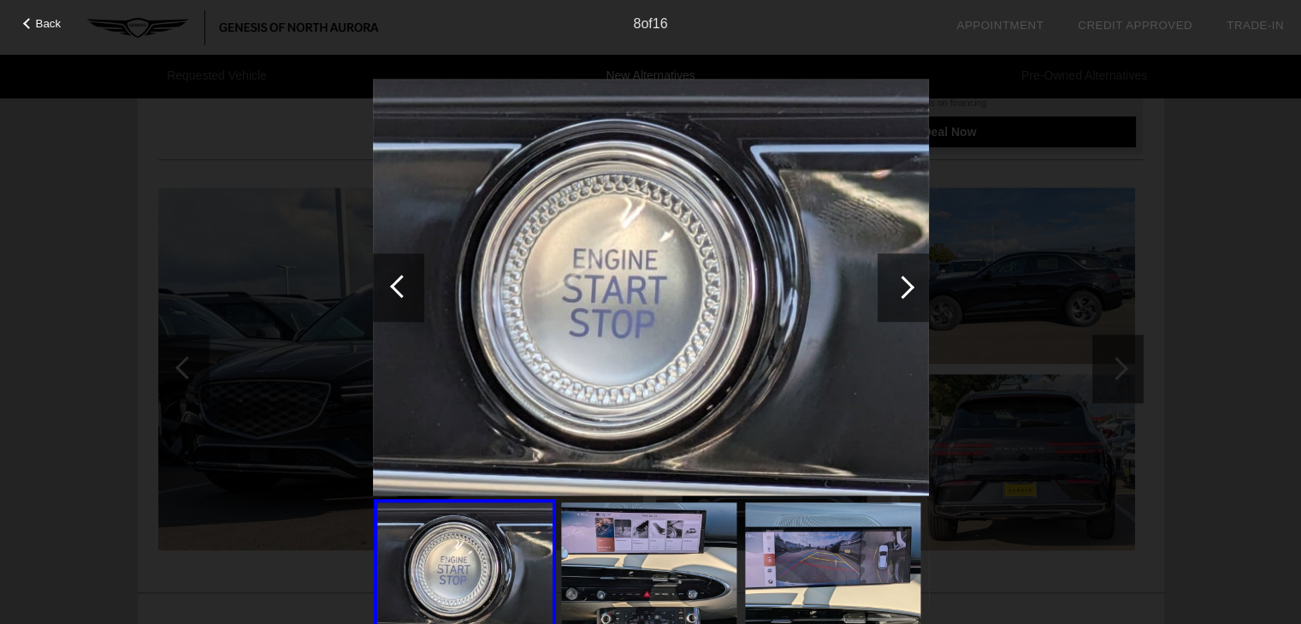
click at [902, 288] on div at bounding box center [902, 286] width 23 height 23
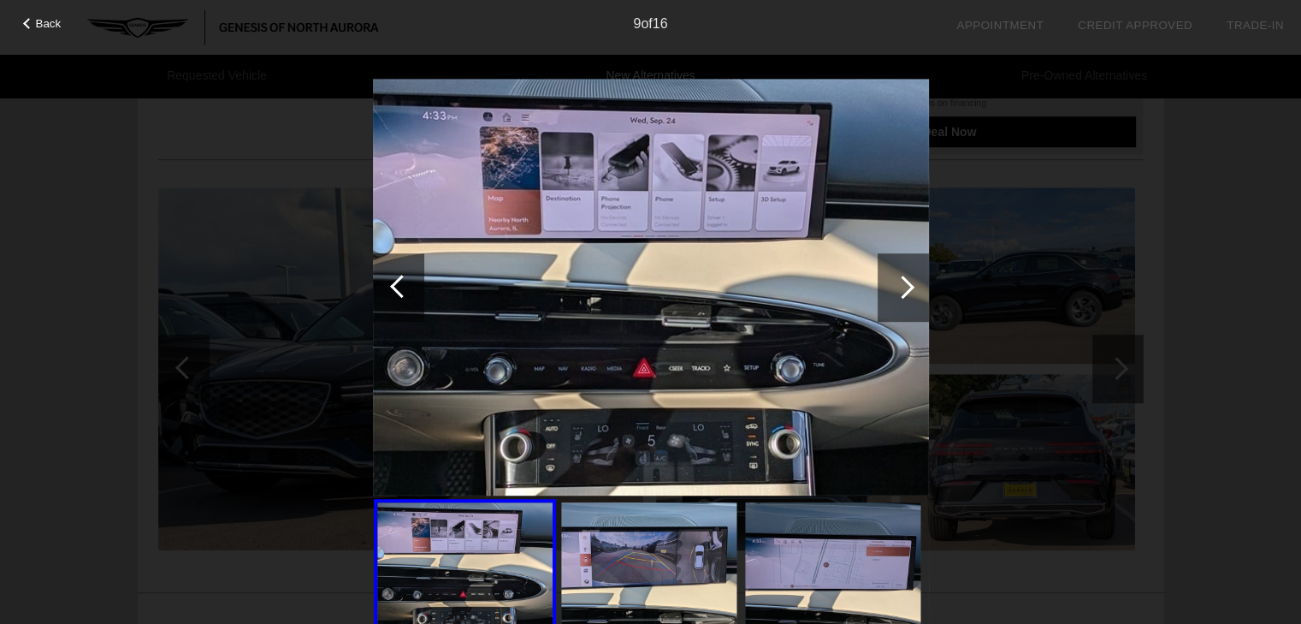
click at [902, 288] on div at bounding box center [902, 286] width 23 height 23
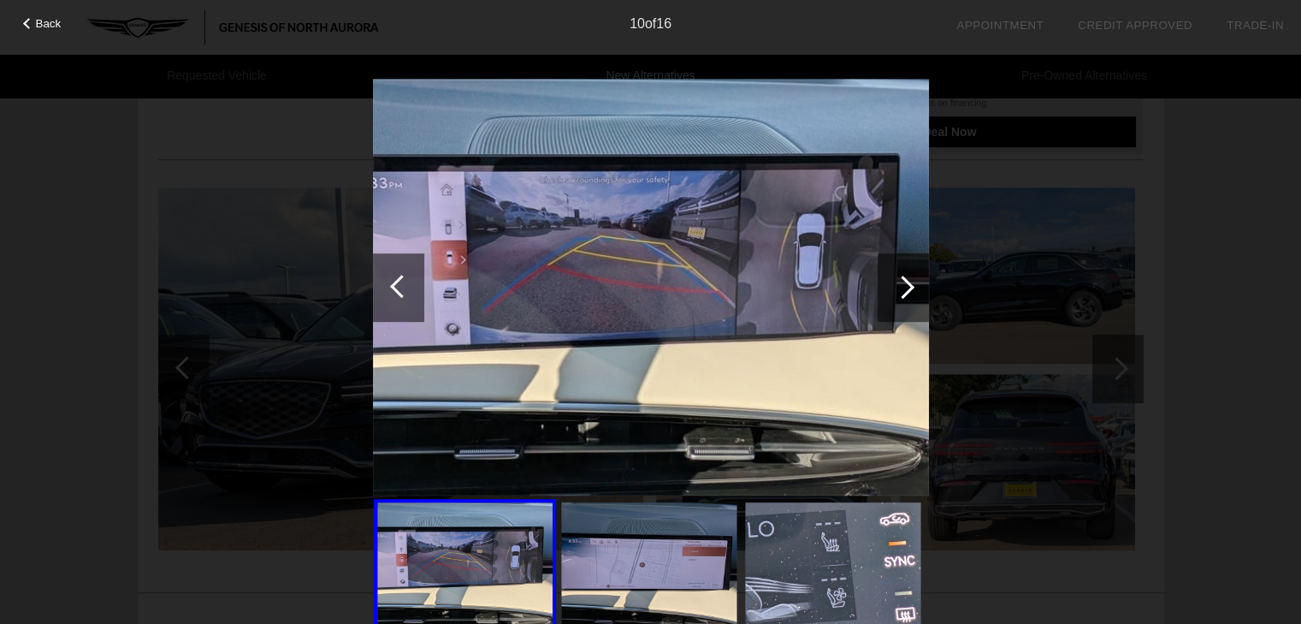
click at [902, 288] on div at bounding box center [902, 286] width 23 height 23
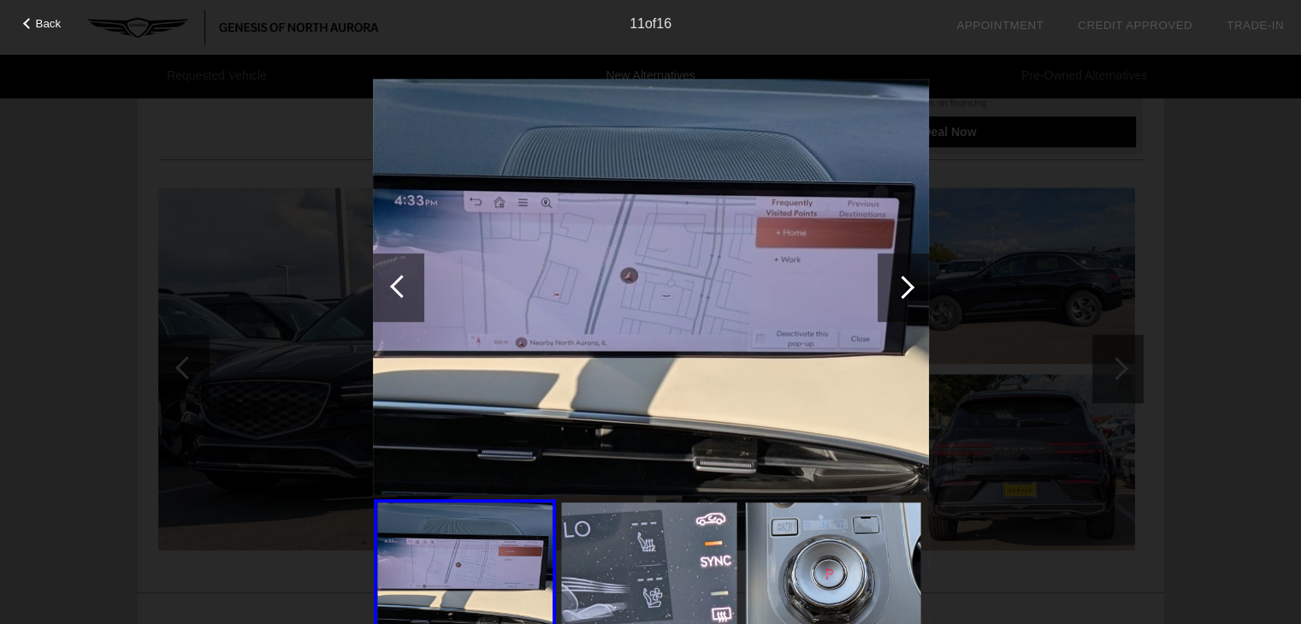
click at [902, 288] on div at bounding box center [902, 286] width 23 height 23
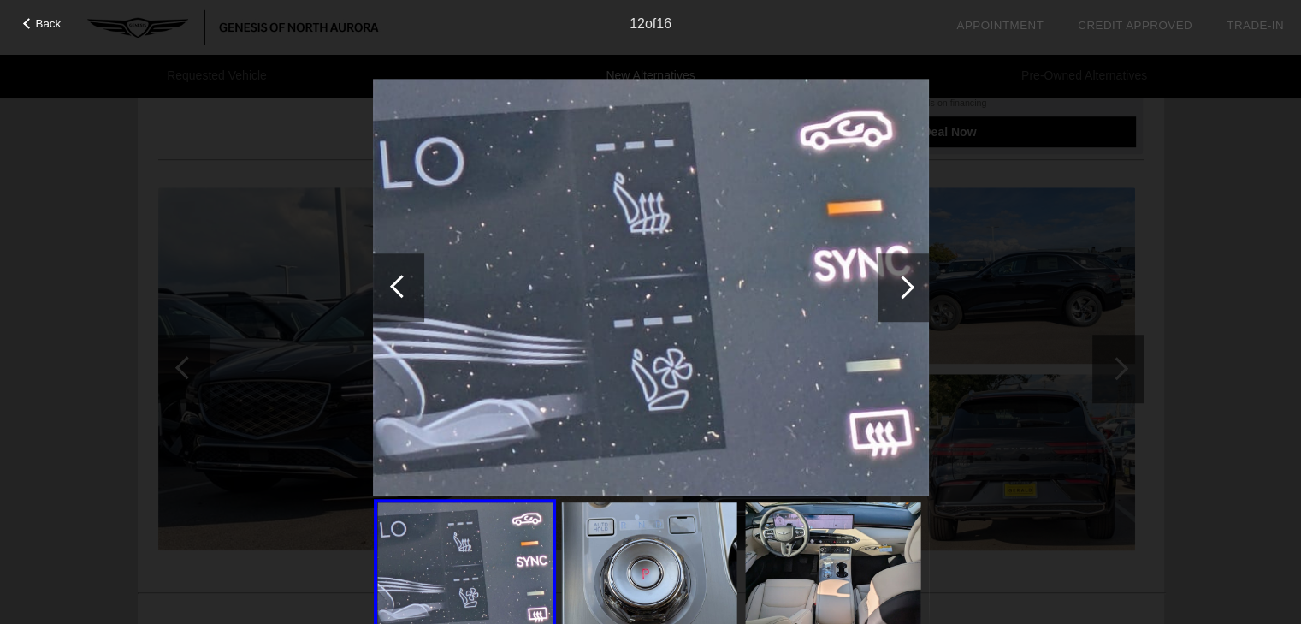
click at [902, 288] on div at bounding box center [902, 286] width 23 height 23
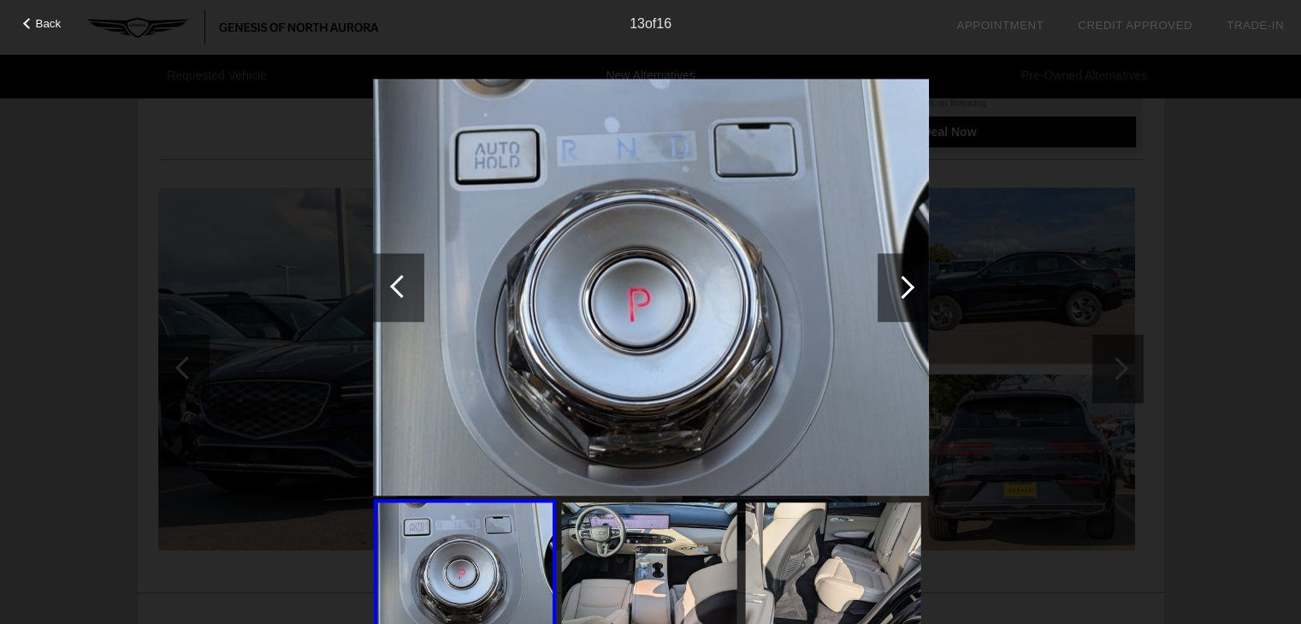
click at [388, 289] on div at bounding box center [398, 287] width 51 height 68
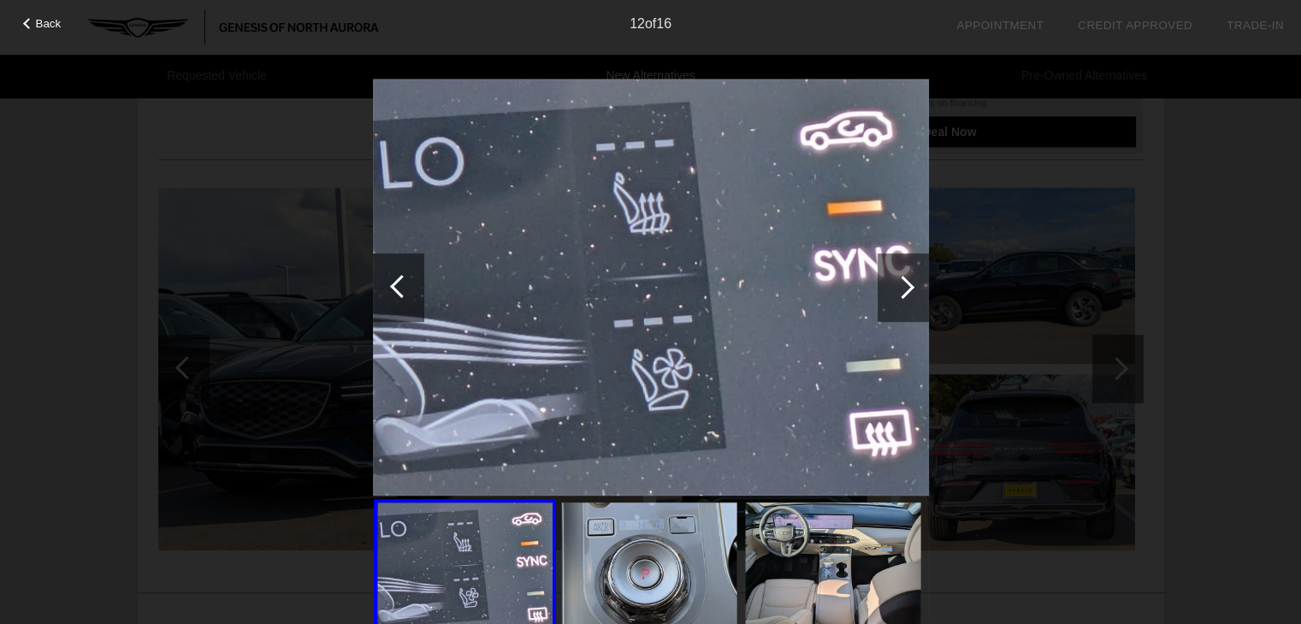
click at [904, 289] on div at bounding box center [902, 286] width 23 height 23
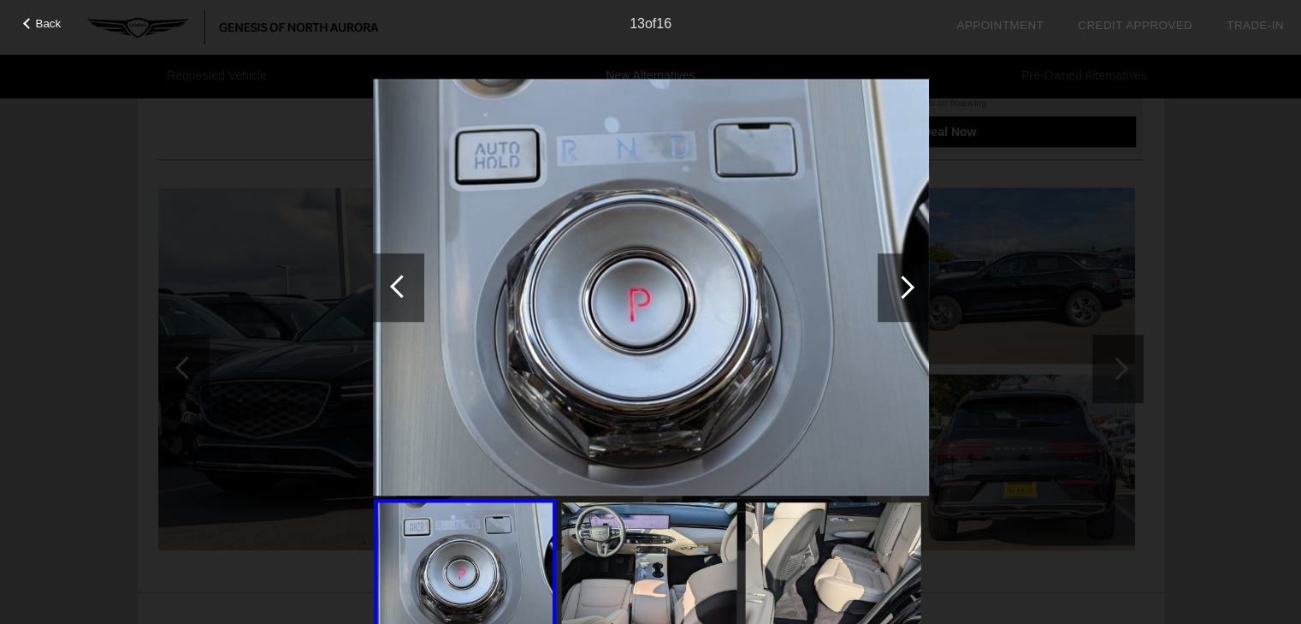
click at [904, 289] on div at bounding box center [902, 286] width 23 height 23
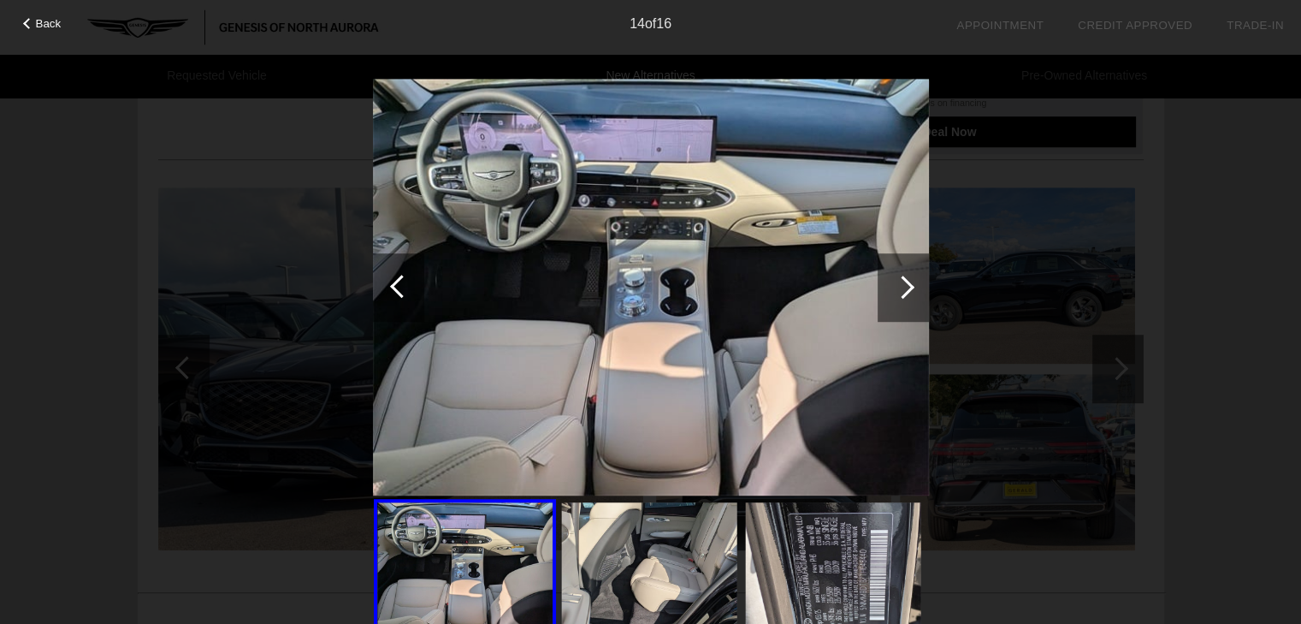
click at [904, 289] on div at bounding box center [902, 286] width 23 height 23
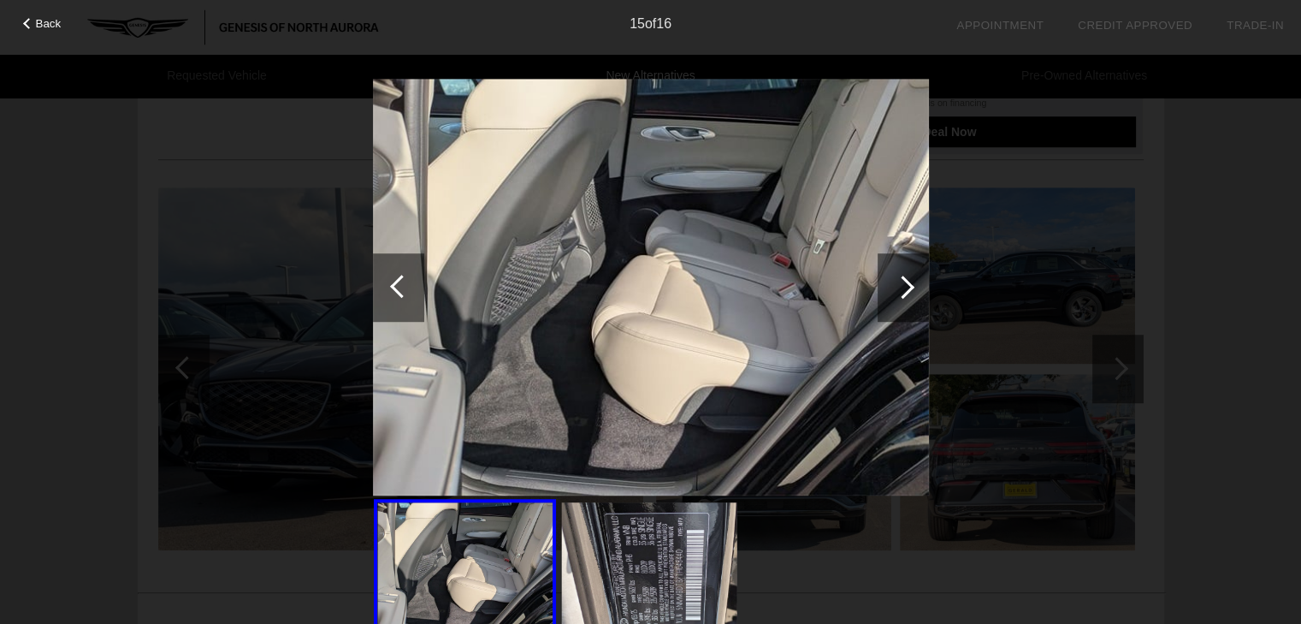
click at [904, 289] on div at bounding box center [902, 286] width 23 height 23
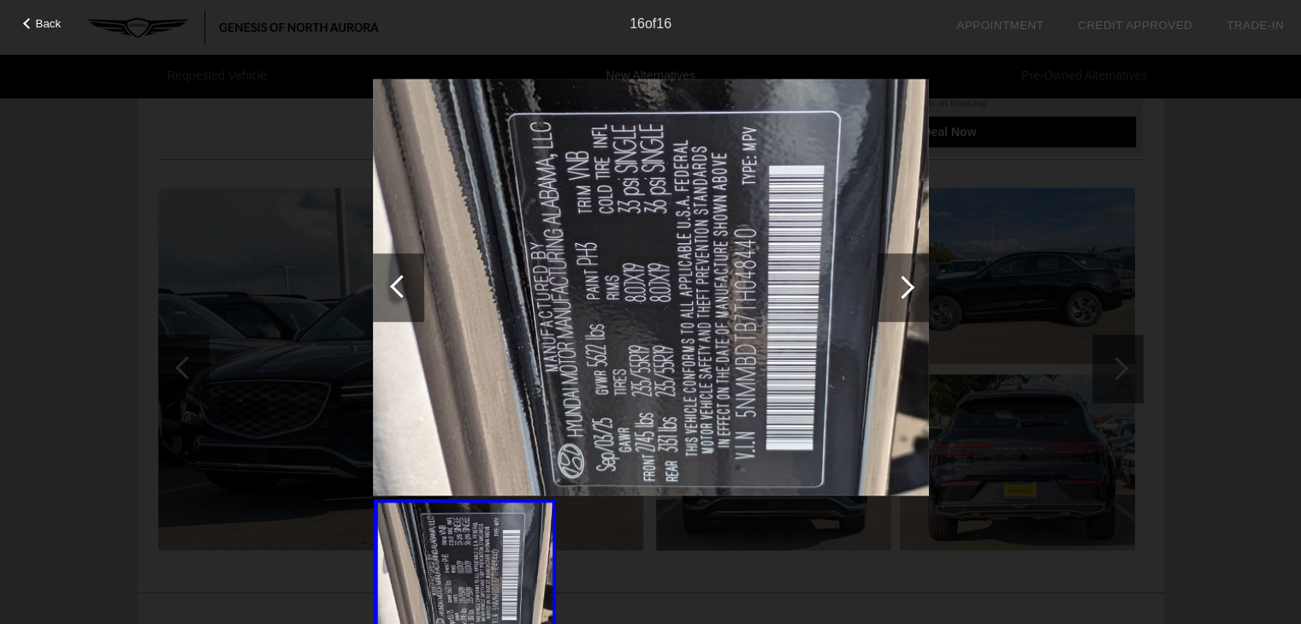
click at [904, 289] on div at bounding box center [902, 286] width 23 height 23
click at [44, 22] on span "Back" at bounding box center [49, 23] width 26 height 13
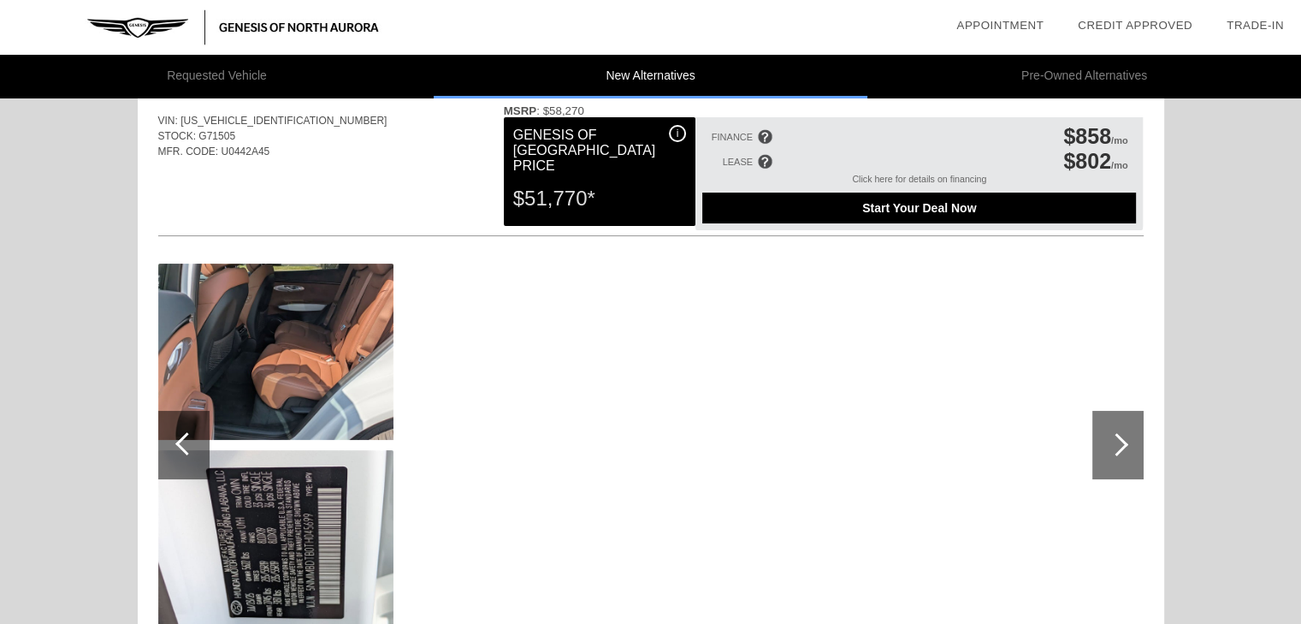
scroll to position [0, 0]
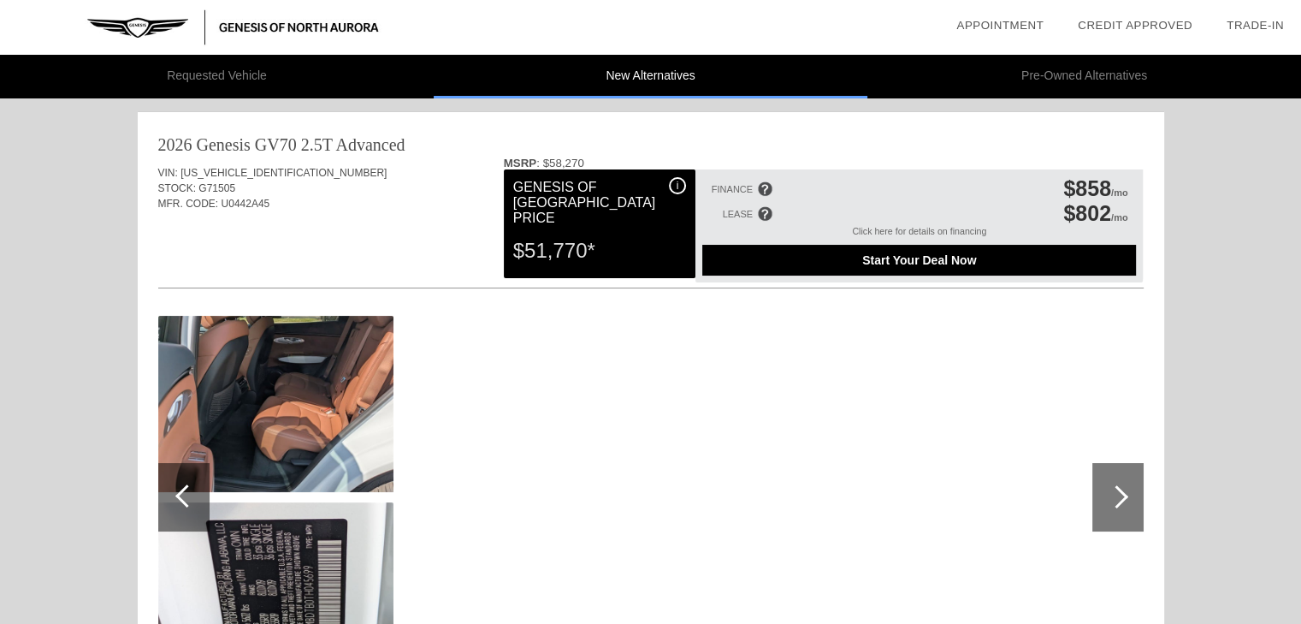
click at [180, 497] on div at bounding box center [186, 495] width 23 height 23
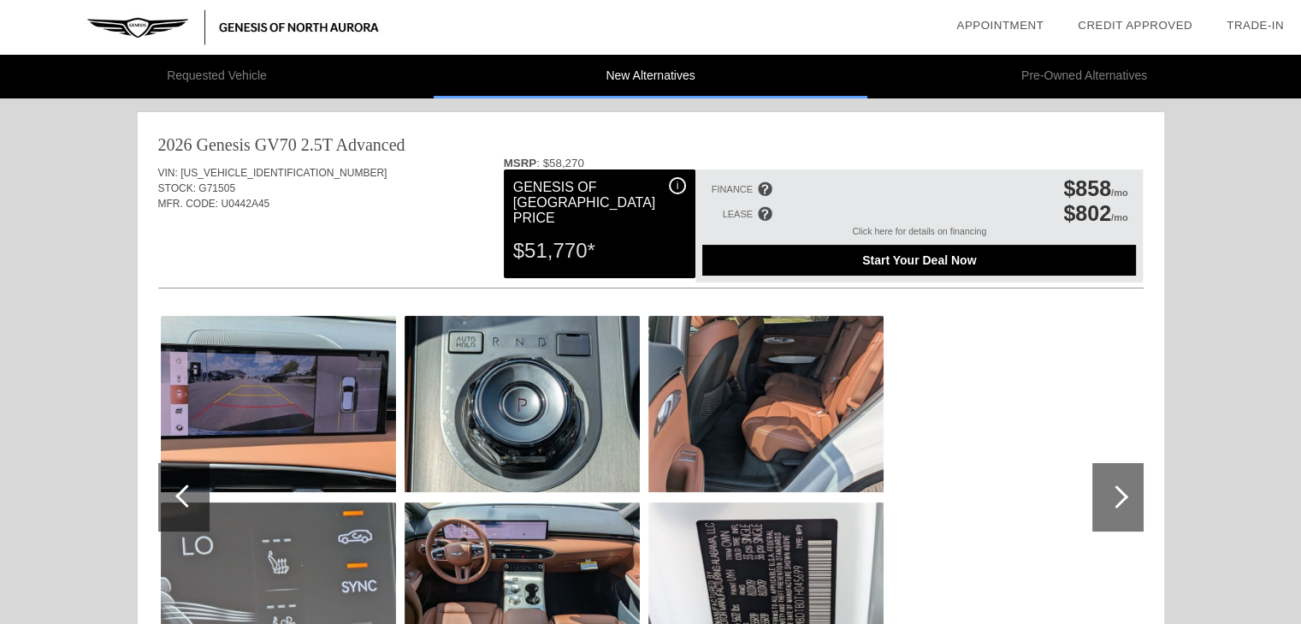
click at [180, 497] on div at bounding box center [186, 495] width 23 height 23
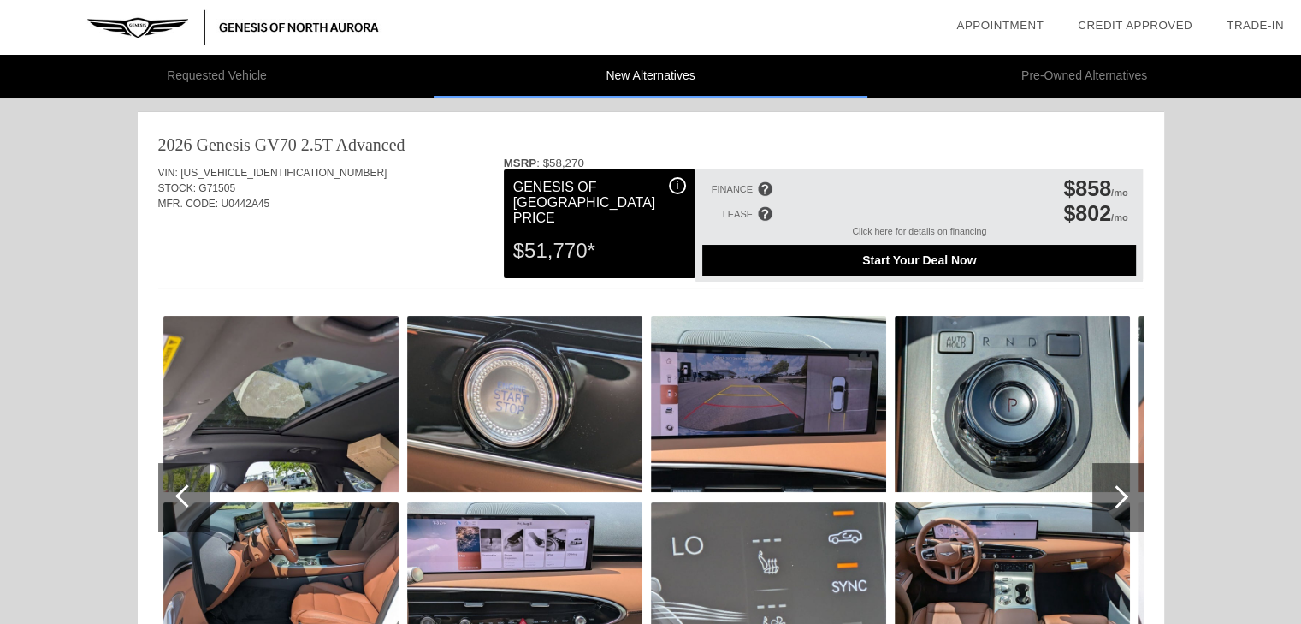
click at [180, 497] on div at bounding box center [186, 495] width 23 height 23
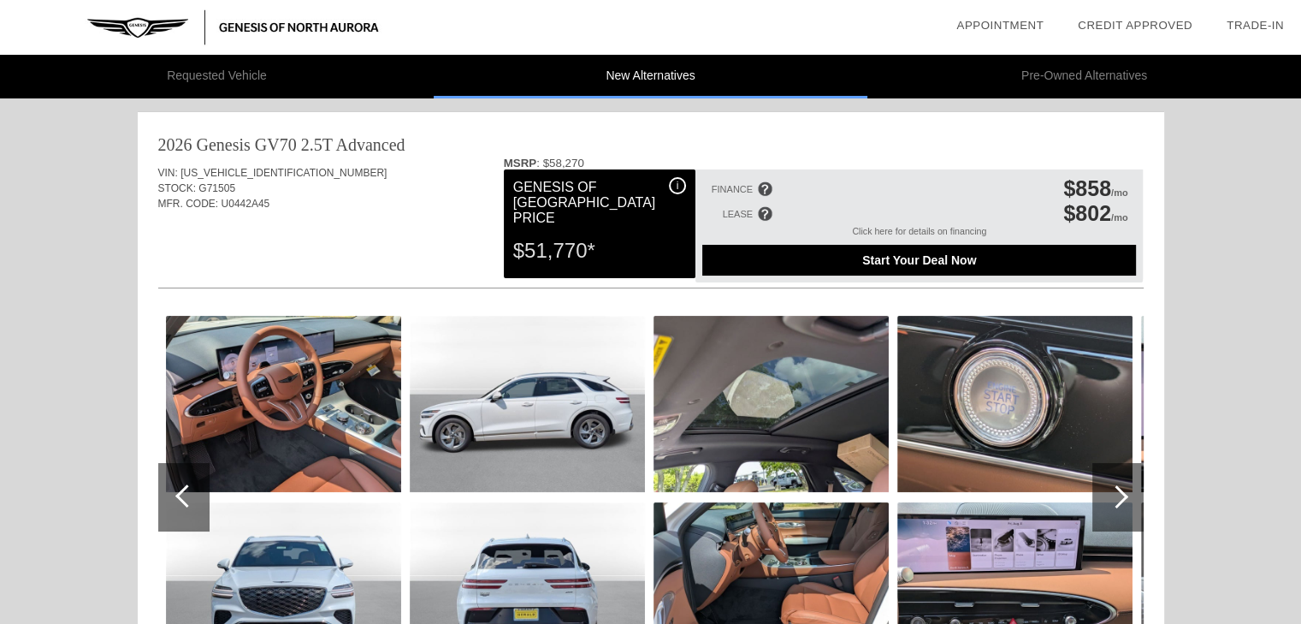
click at [180, 497] on div at bounding box center [186, 495] width 23 height 23
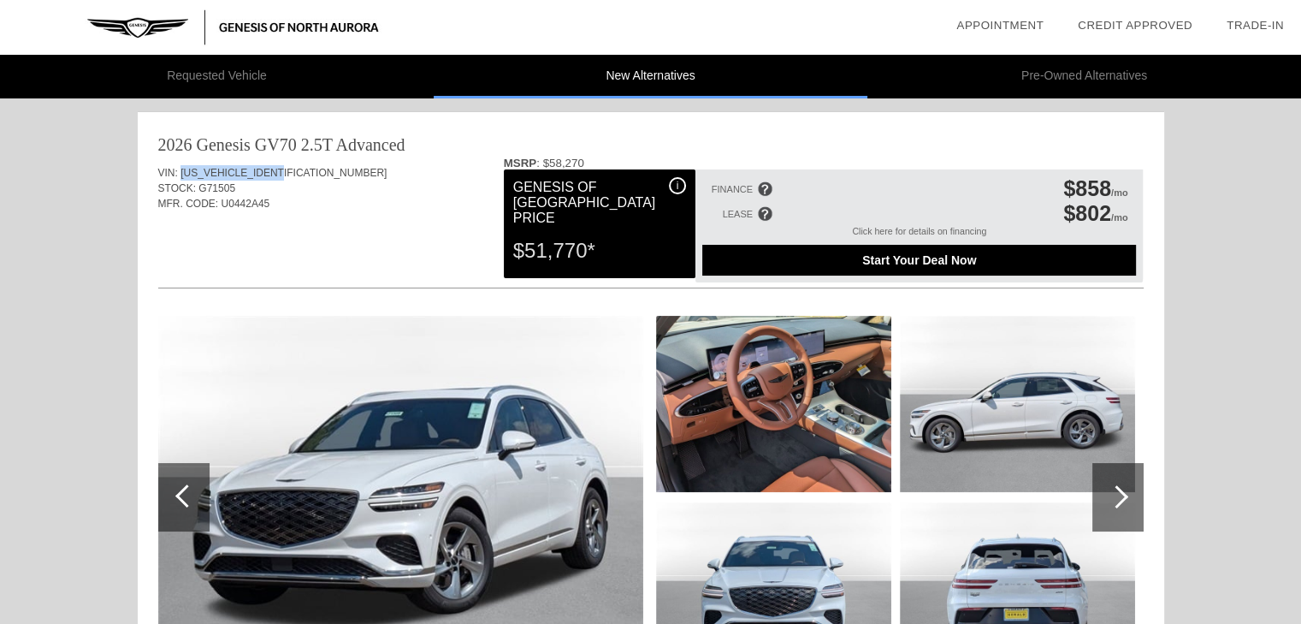
drag, startPoint x: 292, startPoint y: 167, endPoint x: 181, endPoint y: 169, distance: 110.4
click at [181, 169] on div "VIN: [US_VEHICLE_IDENTIFICATION_NUMBER]" at bounding box center [650, 172] width 985 height 15
copy span "[US_VEHICLE_IDENTIFICATION_NUMBER]"
click at [823, 435] on img at bounding box center [773, 404] width 235 height 176
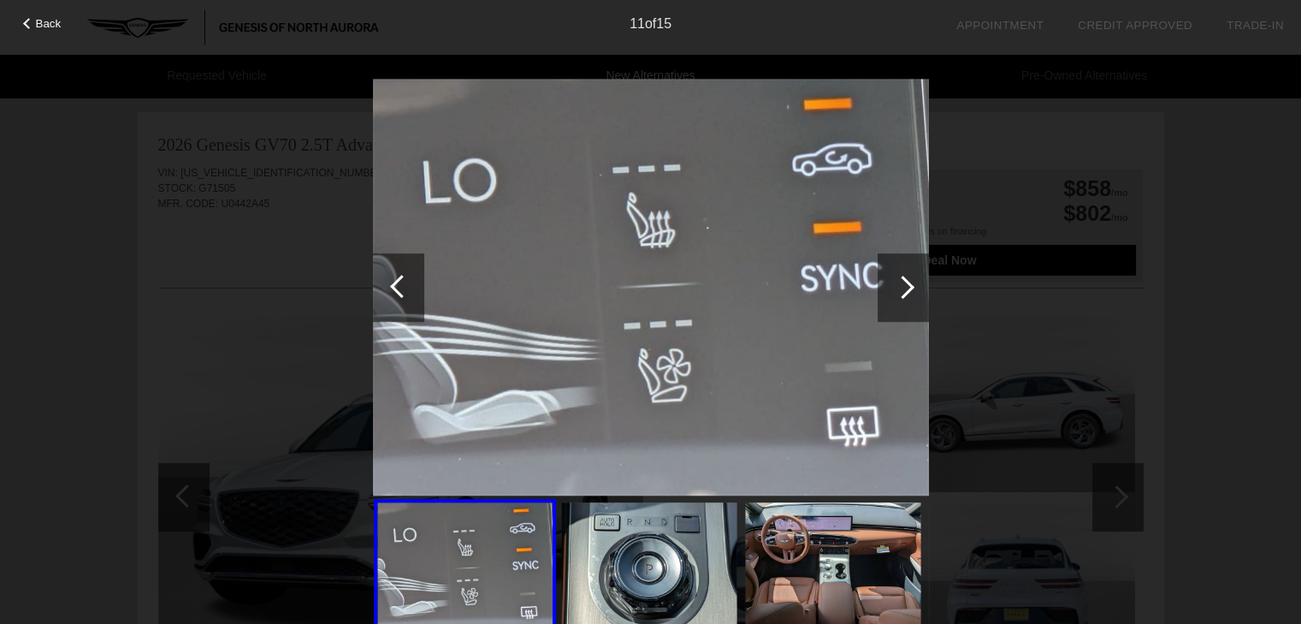
click at [404, 291] on div at bounding box center [401, 286] width 23 height 23
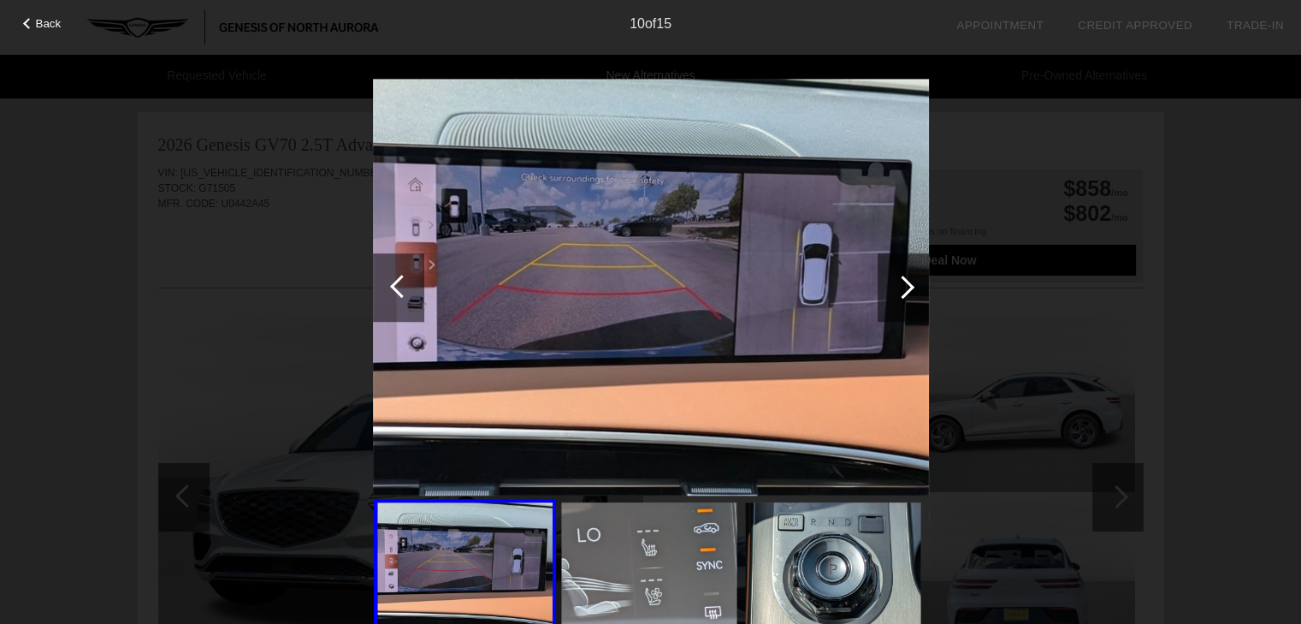
click at [400, 285] on div at bounding box center [401, 286] width 23 height 23
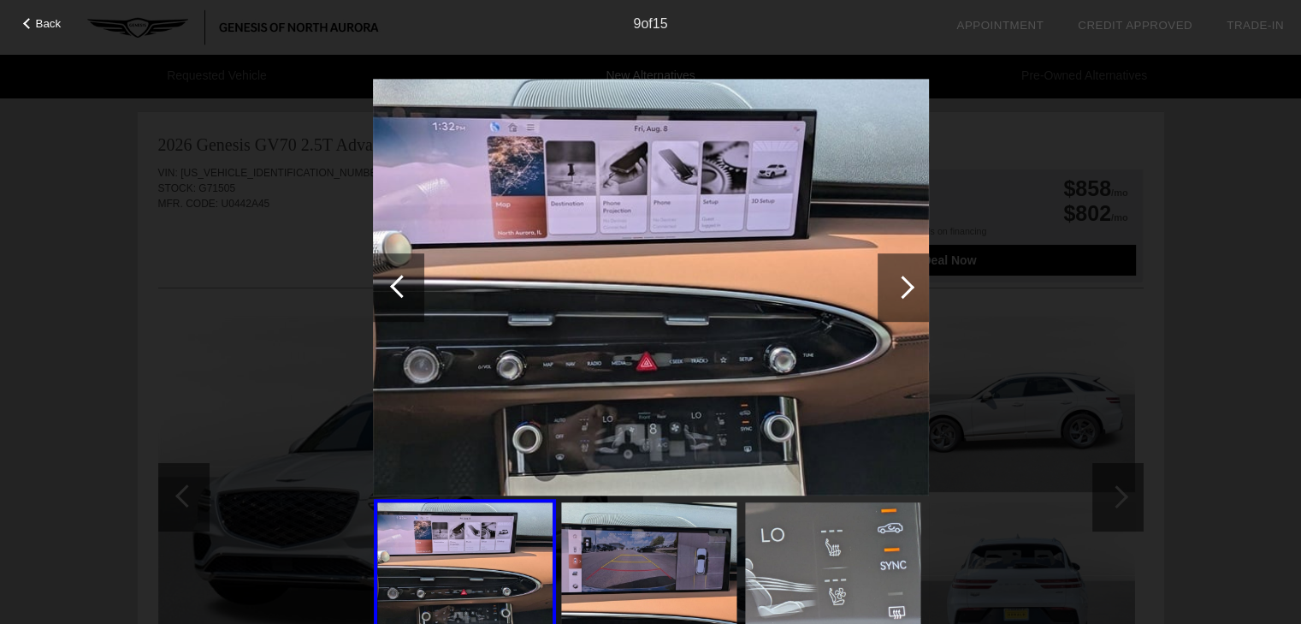
click at [400, 285] on div at bounding box center [401, 286] width 23 height 23
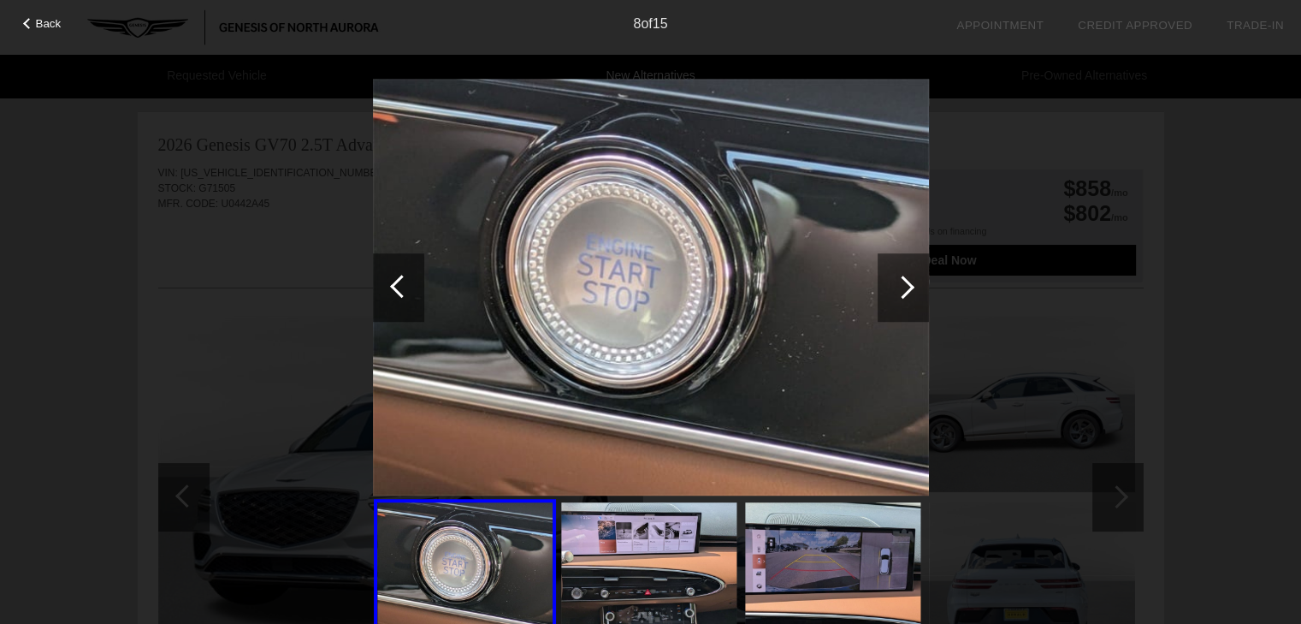
click at [400, 285] on div at bounding box center [401, 286] width 23 height 23
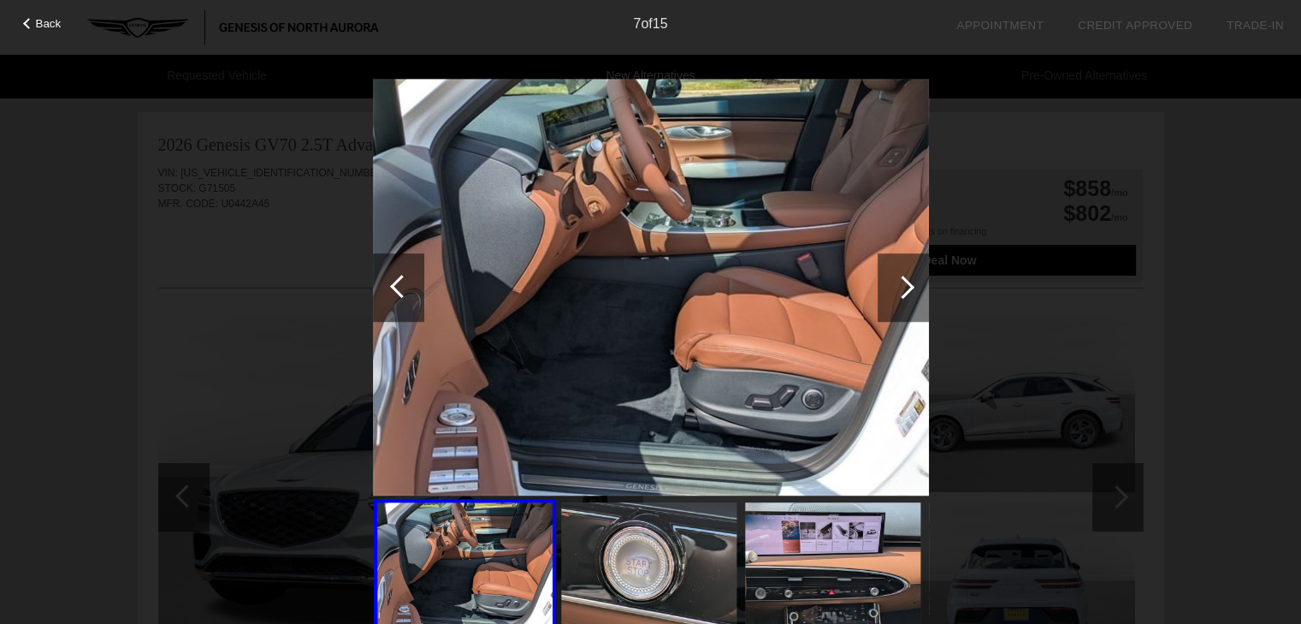
click at [400, 285] on div at bounding box center [401, 286] width 23 height 23
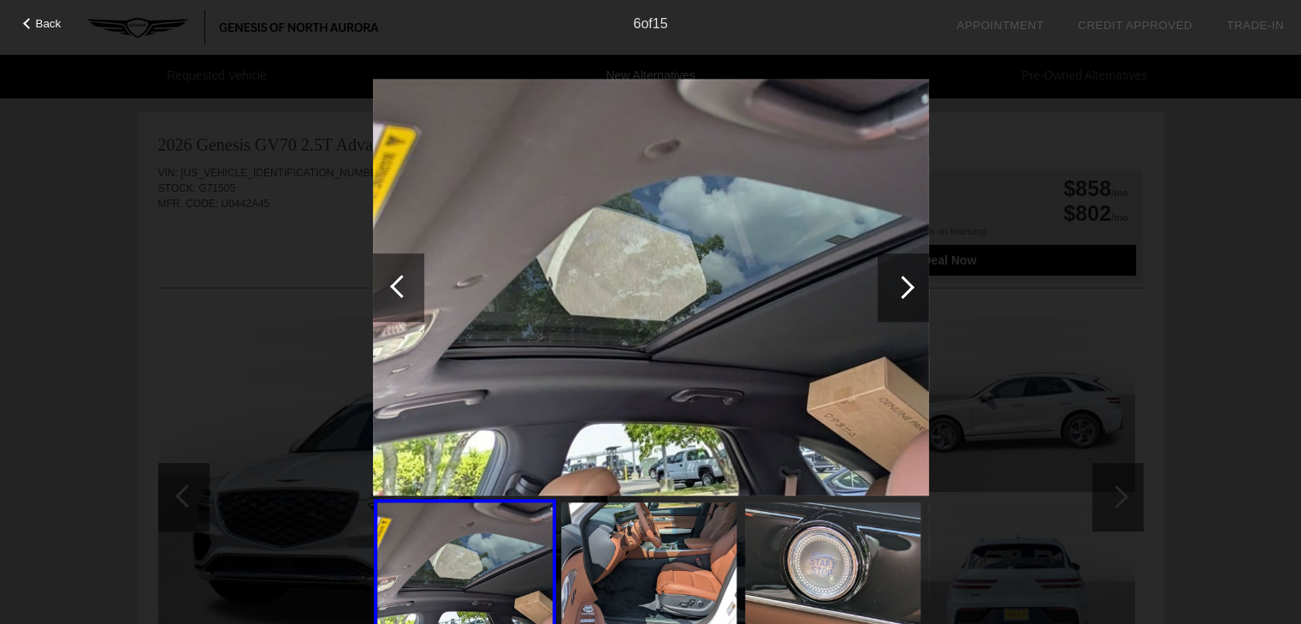
click at [899, 292] on div at bounding box center [902, 286] width 23 height 23
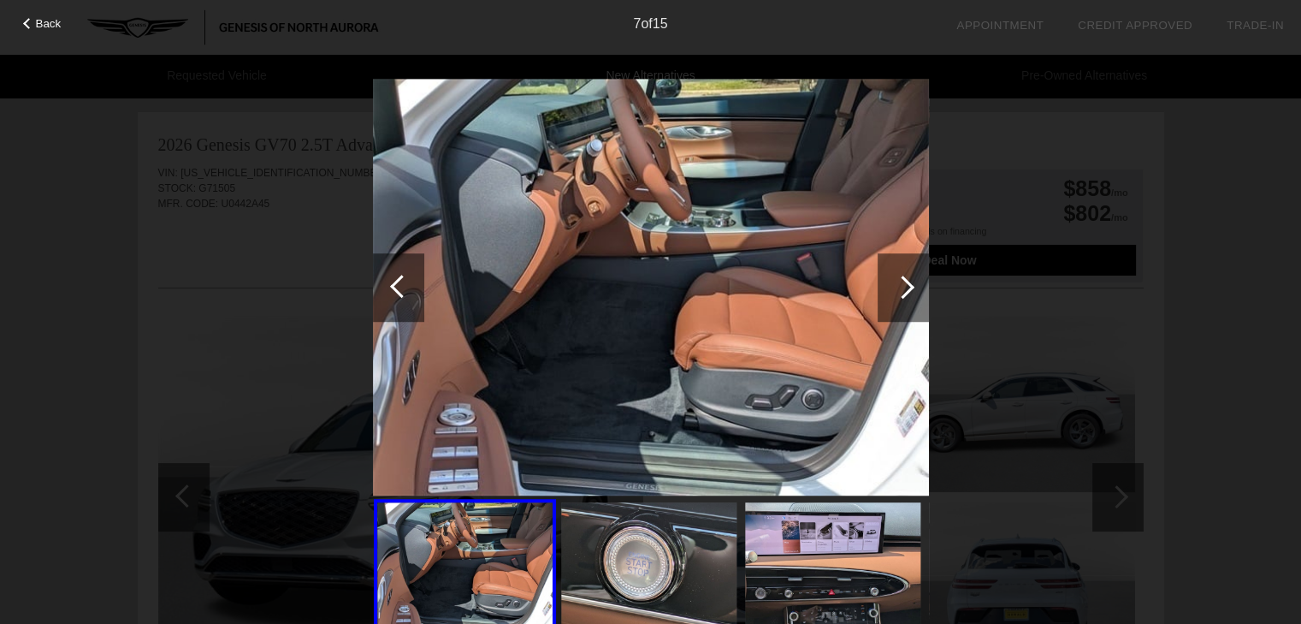
click at [912, 289] on div at bounding box center [903, 287] width 51 height 68
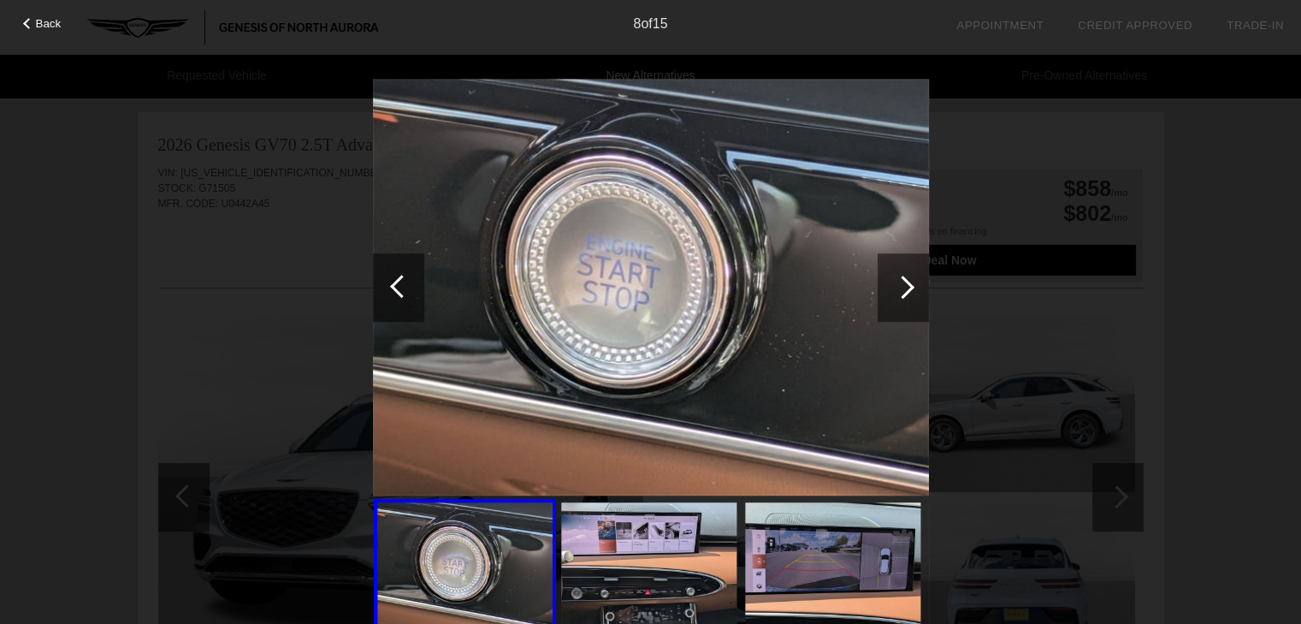
click at [908, 288] on div at bounding box center [902, 286] width 23 height 23
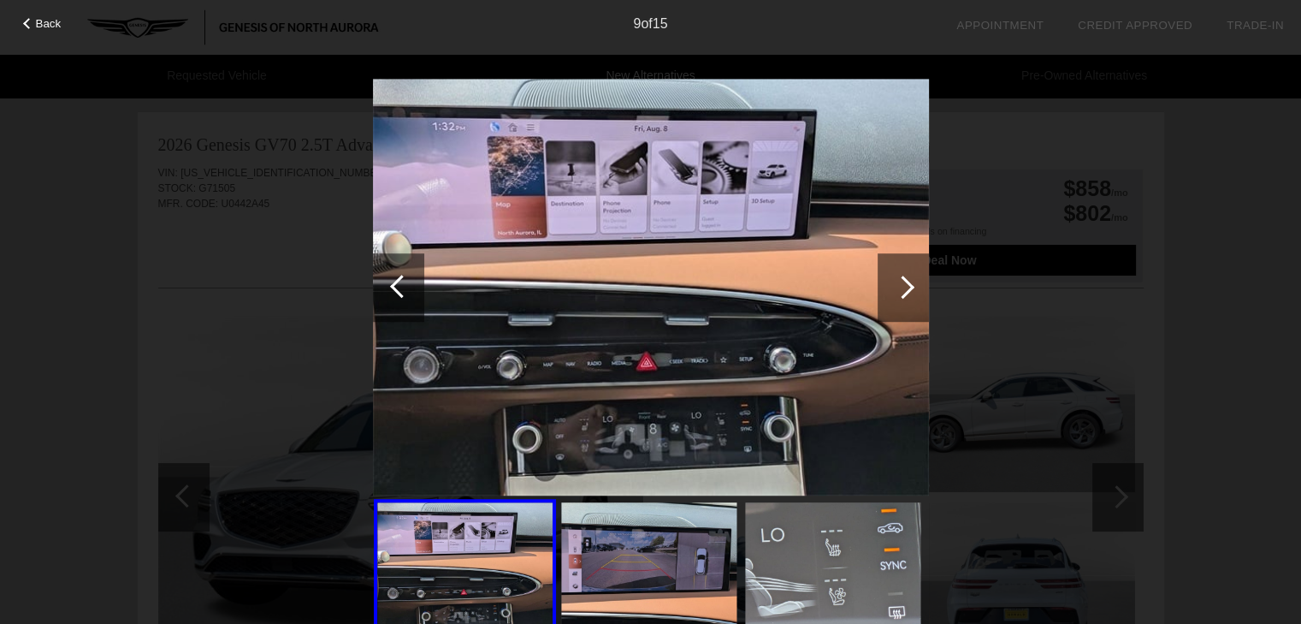
click at [908, 288] on div at bounding box center [902, 286] width 23 height 23
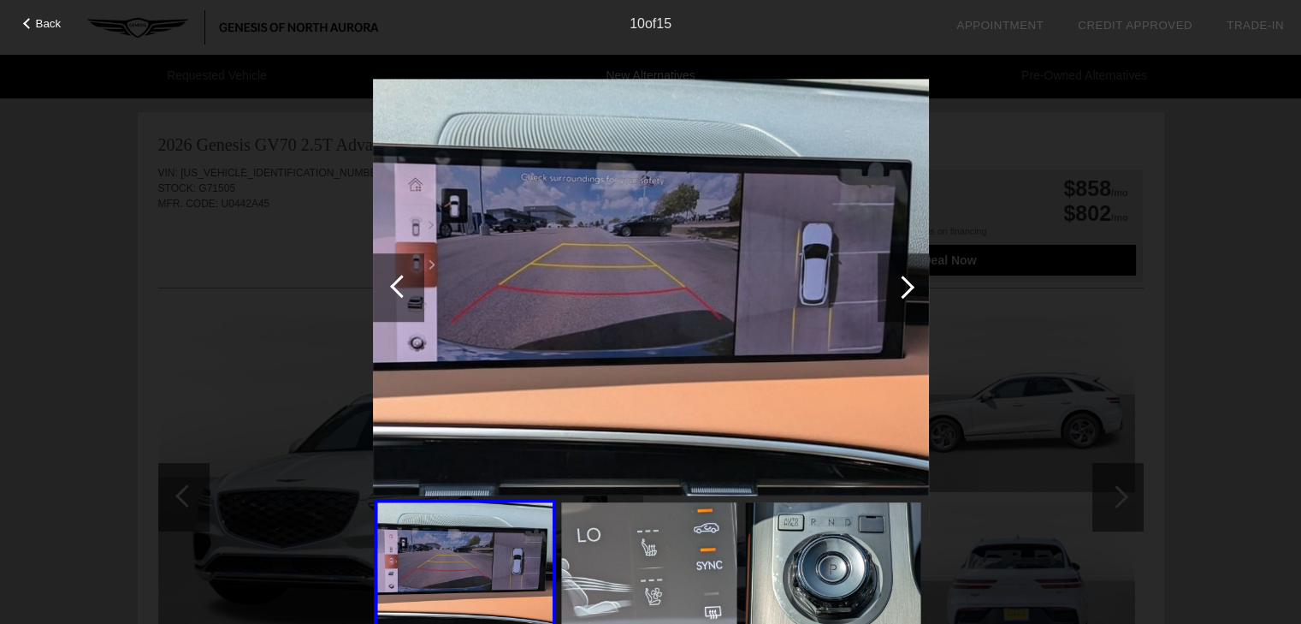
click at [908, 288] on div at bounding box center [902, 286] width 23 height 23
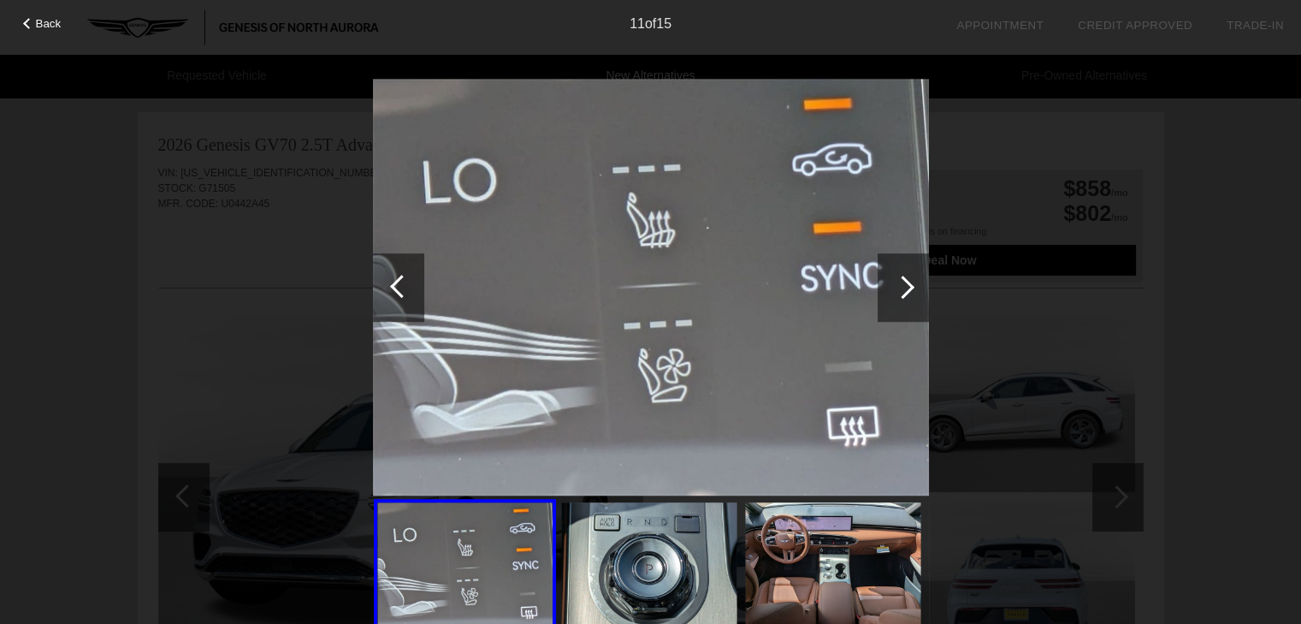
click at [908, 288] on div at bounding box center [902, 286] width 23 height 23
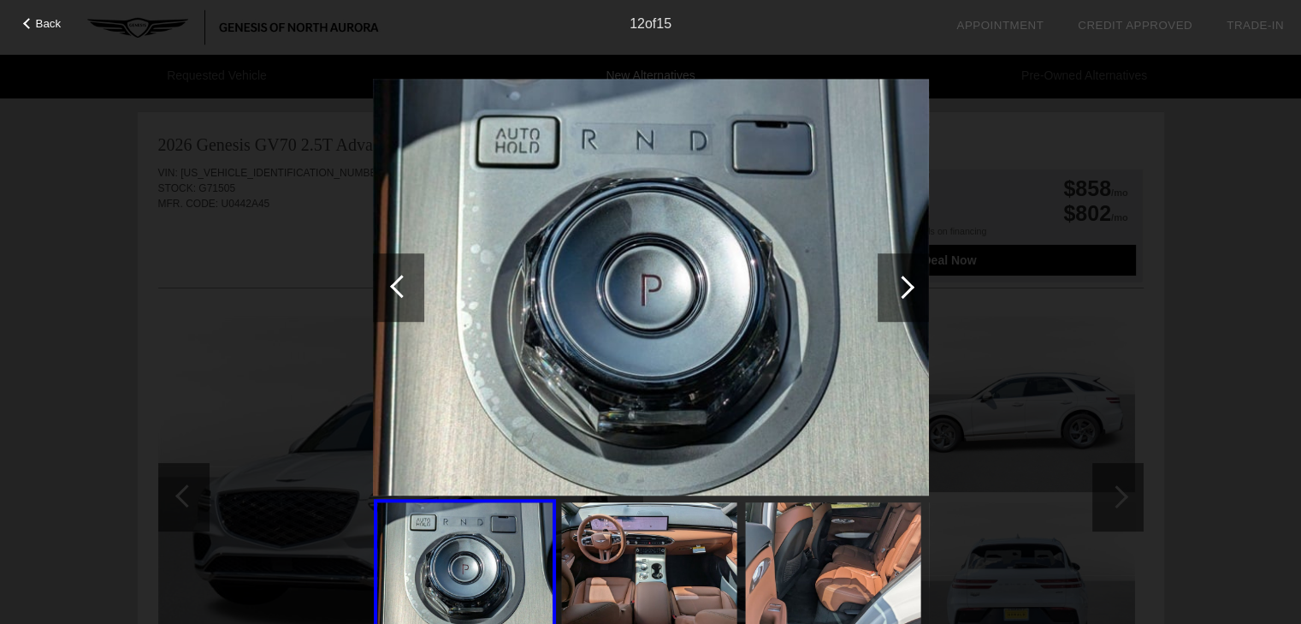
click at [908, 288] on div at bounding box center [902, 286] width 23 height 23
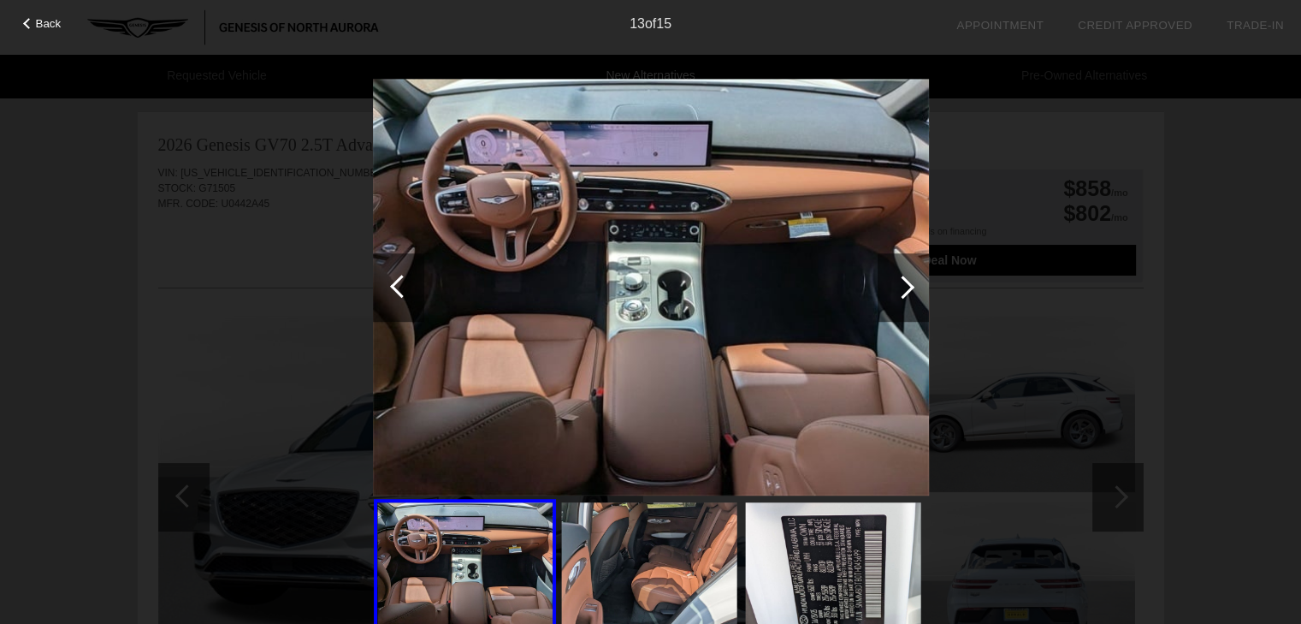
click at [908, 288] on div at bounding box center [902, 286] width 23 height 23
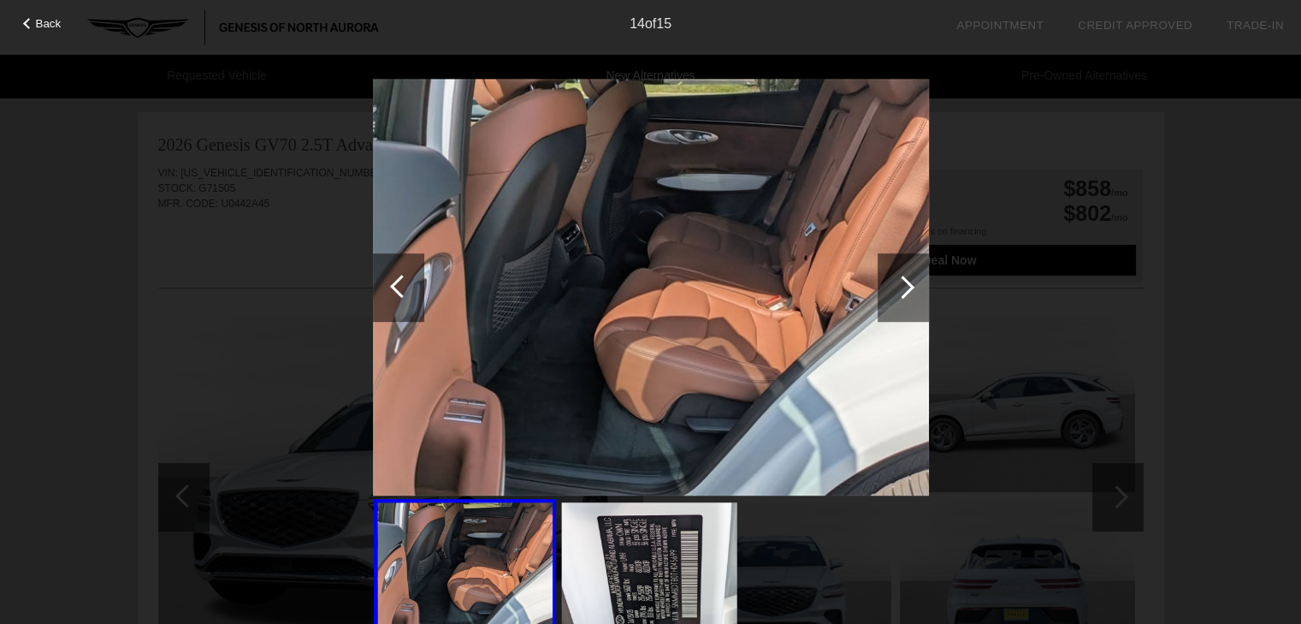
click at [908, 288] on div at bounding box center [902, 286] width 23 height 23
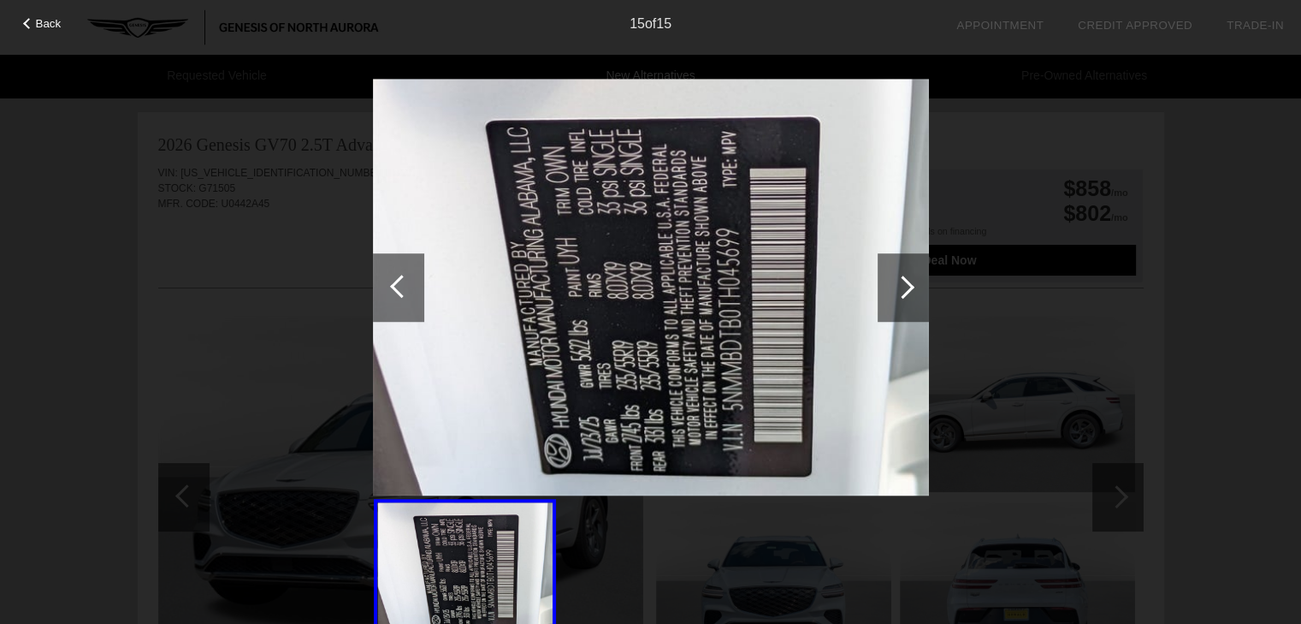
click at [908, 288] on div at bounding box center [902, 286] width 23 height 23
click at [399, 285] on div at bounding box center [401, 286] width 23 height 23
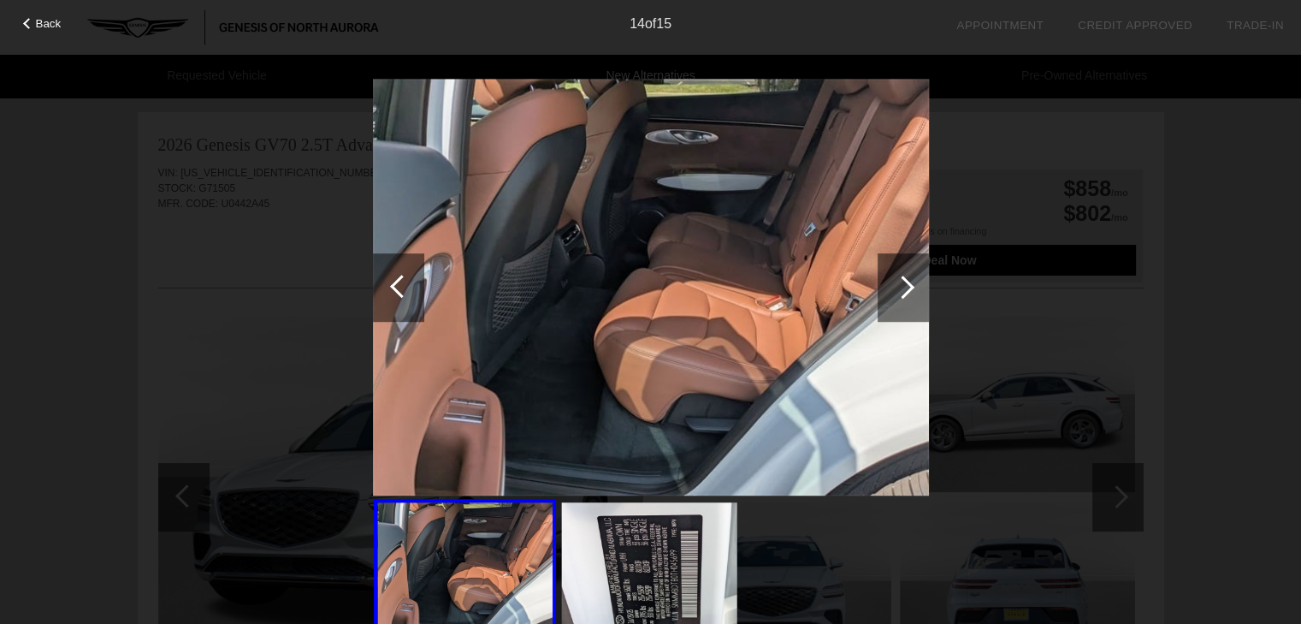
click at [399, 285] on div at bounding box center [401, 286] width 23 height 23
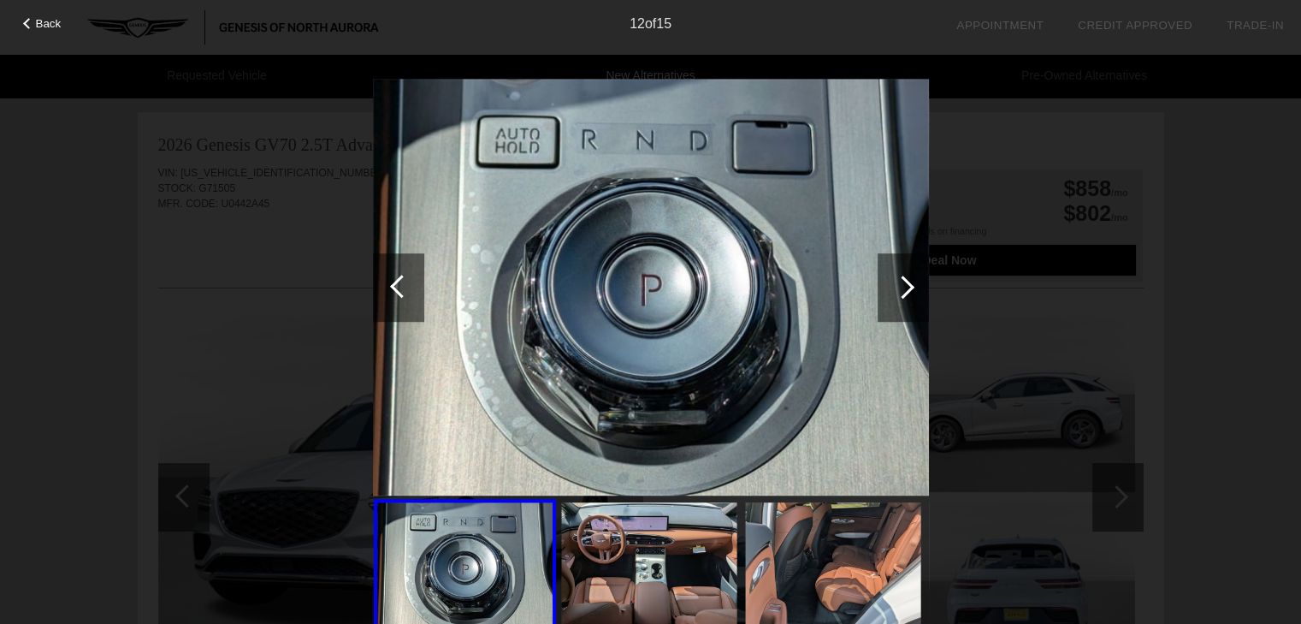
click at [399, 285] on div at bounding box center [401, 286] width 23 height 23
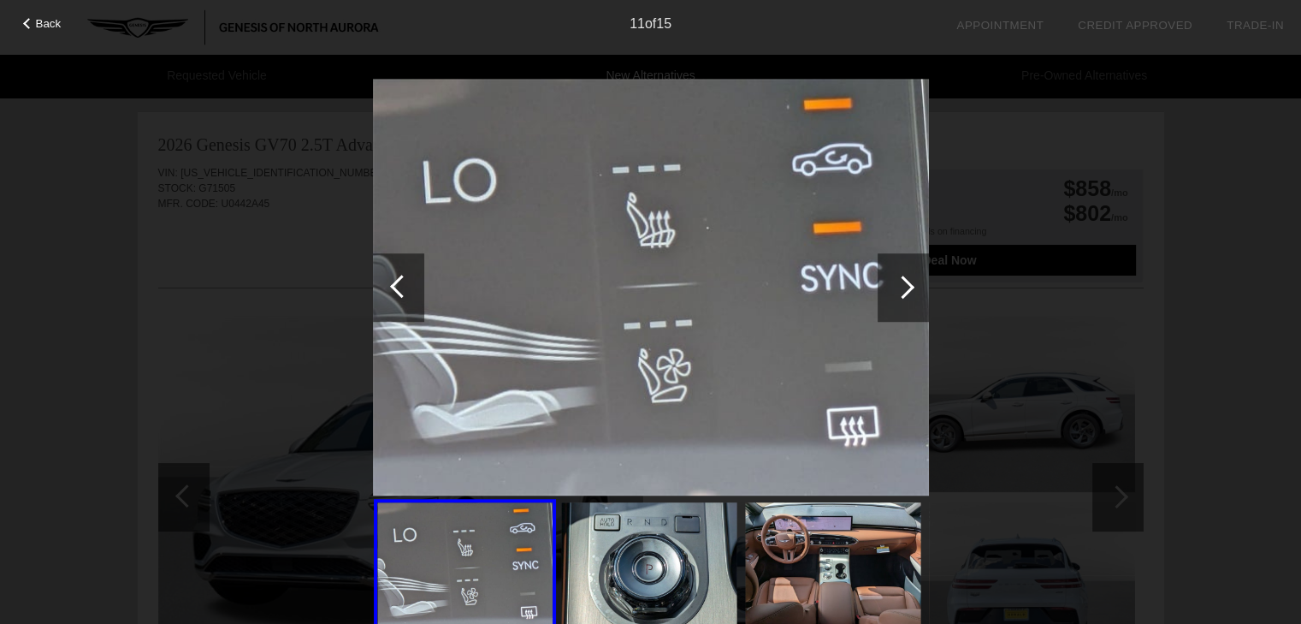
click at [399, 285] on div at bounding box center [401, 286] width 23 height 23
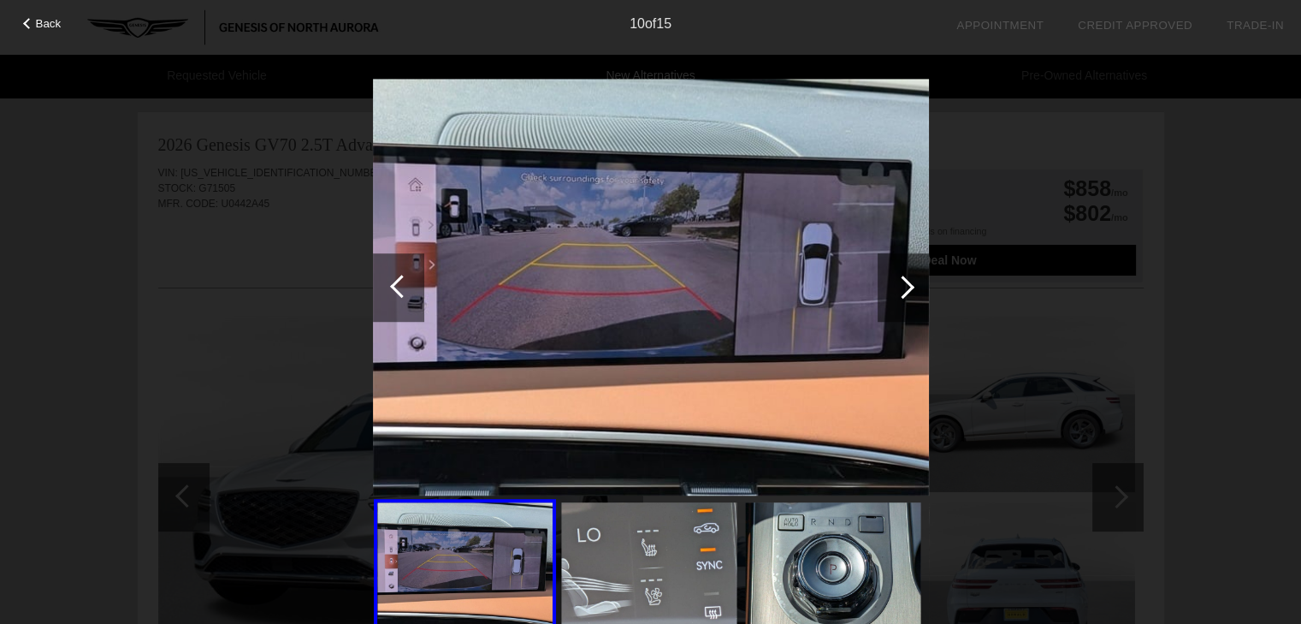
click at [399, 285] on div at bounding box center [401, 286] width 23 height 23
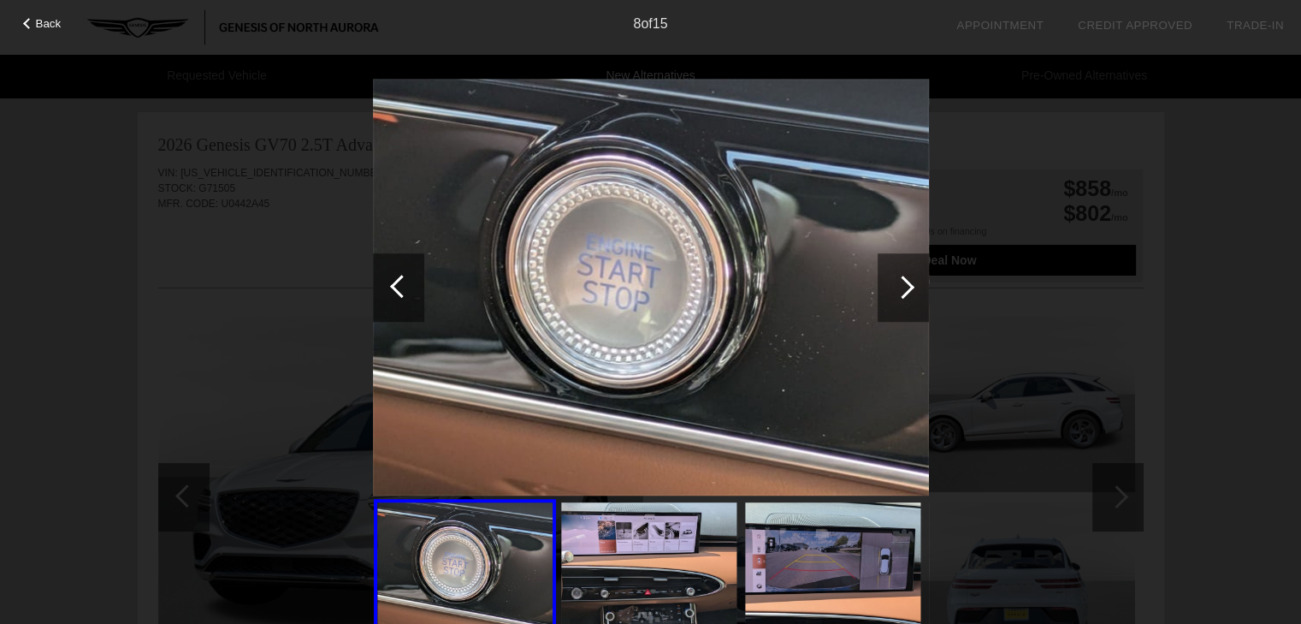
click at [399, 285] on div at bounding box center [401, 286] width 23 height 23
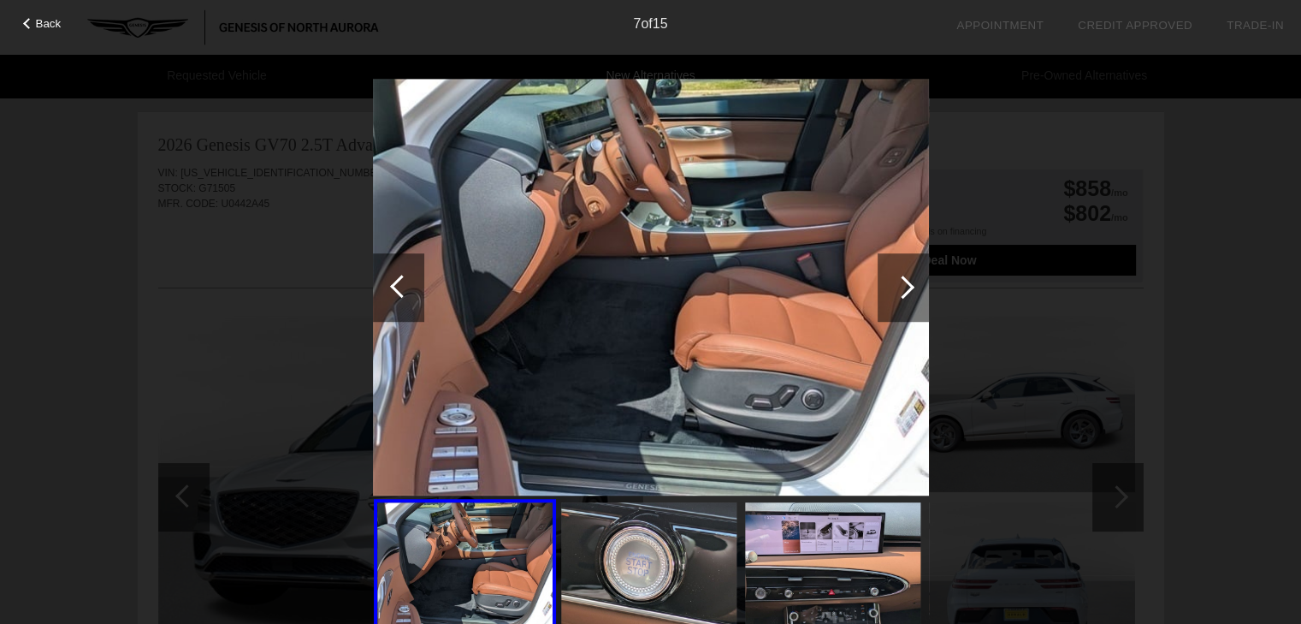
click at [397, 287] on div at bounding box center [401, 286] width 23 height 23
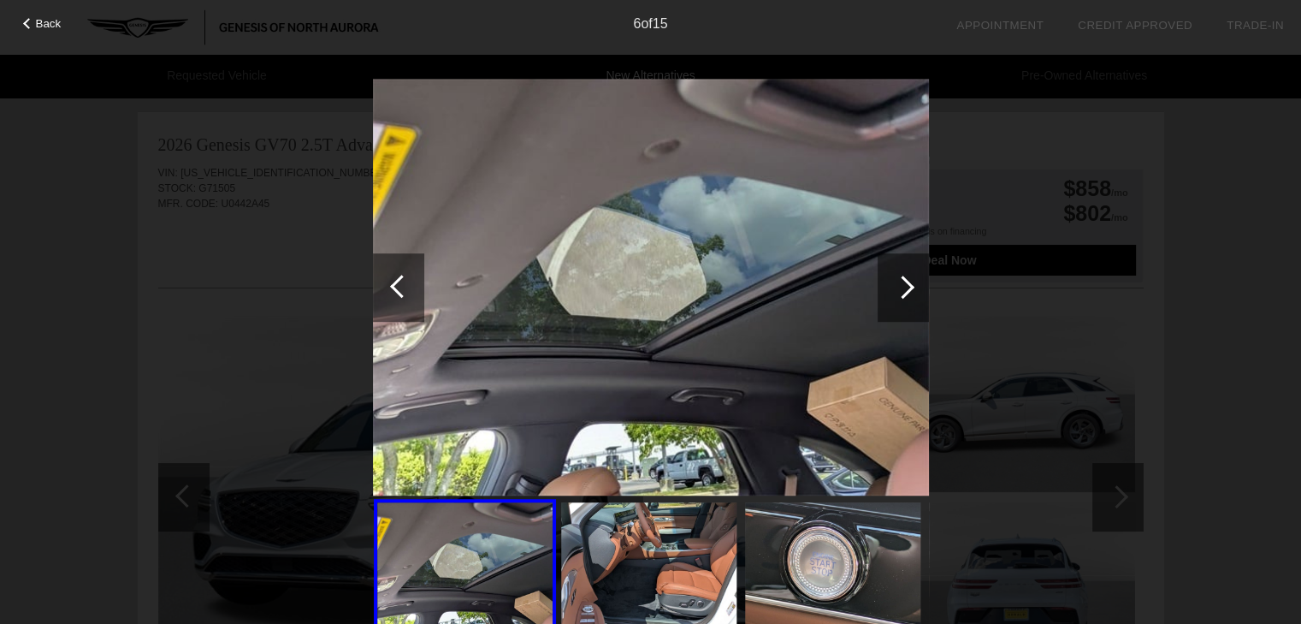
click at [397, 287] on div at bounding box center [401, 286] width 23 height 23
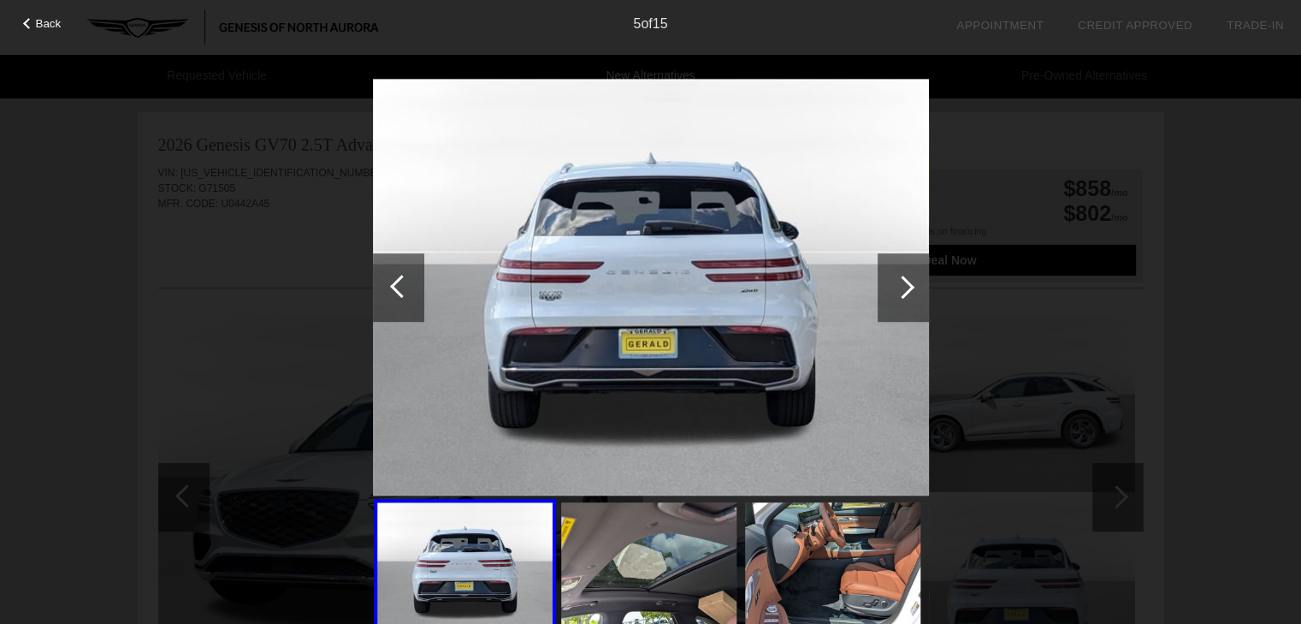
click at [397, 287] on div at bounding box center [401, 286] width 23 height 23
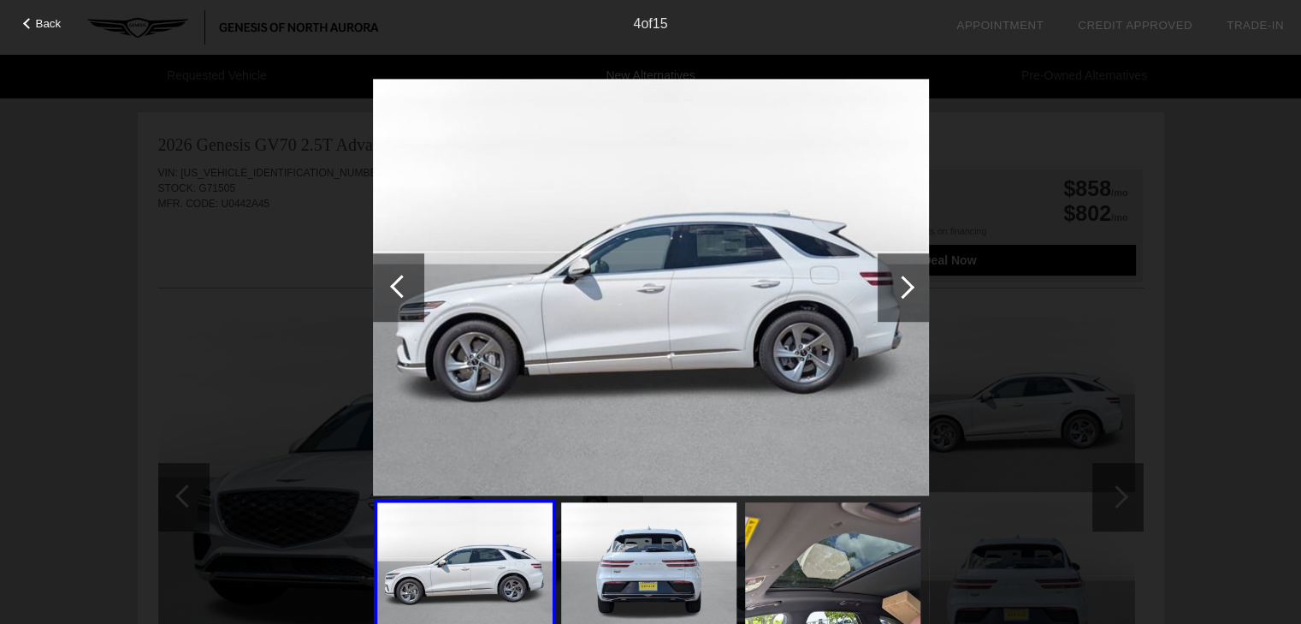
click at [397, 287] on div at bounding box center [401, 286] width 23 height 23
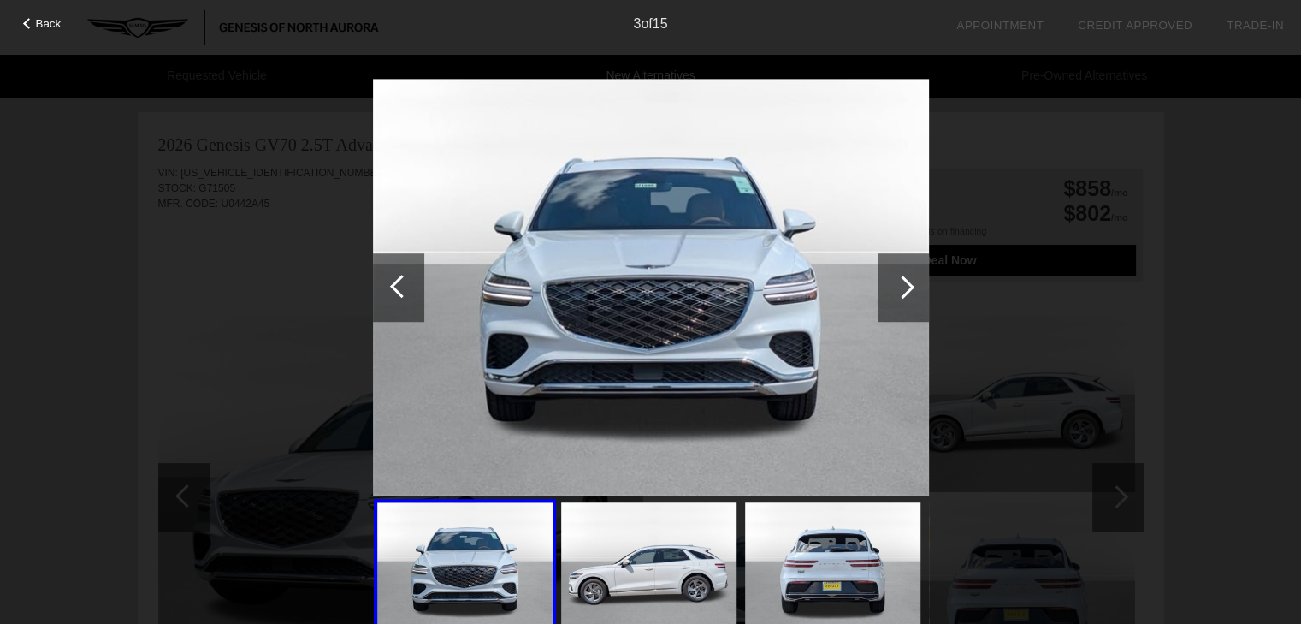
click at [883, 284] on div at bounding box center [903, 287] width 51 height 68
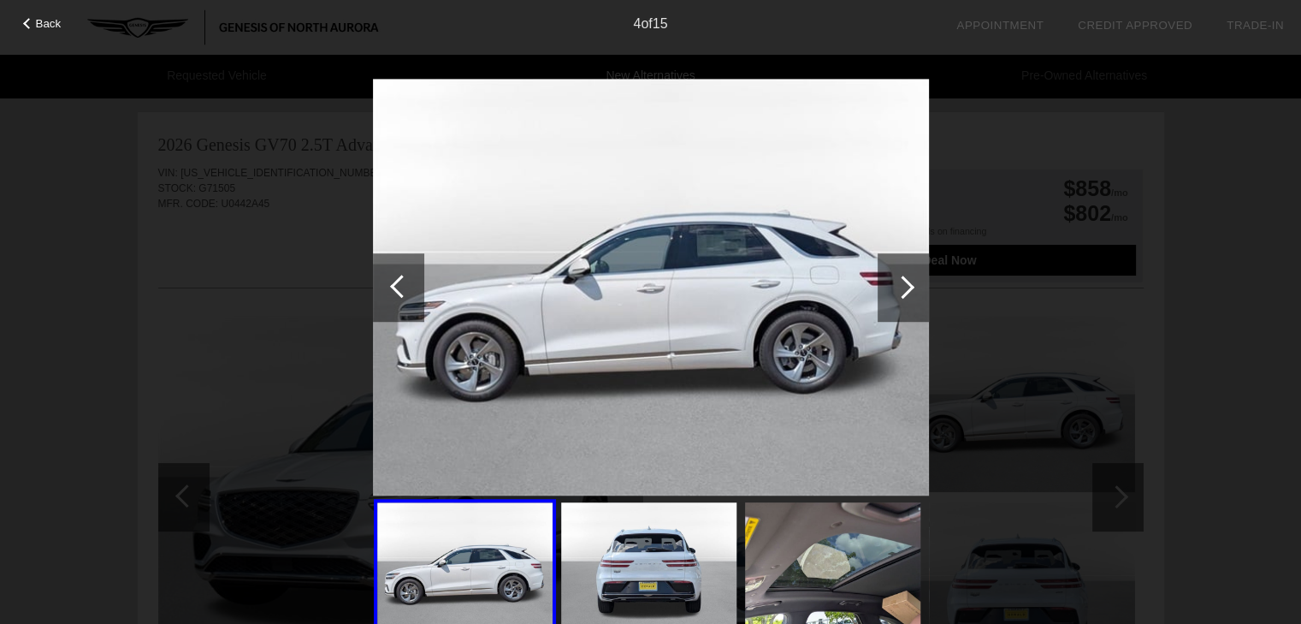
click at [902, 287] on div at bounding box center [902, 286] width 23 height 23
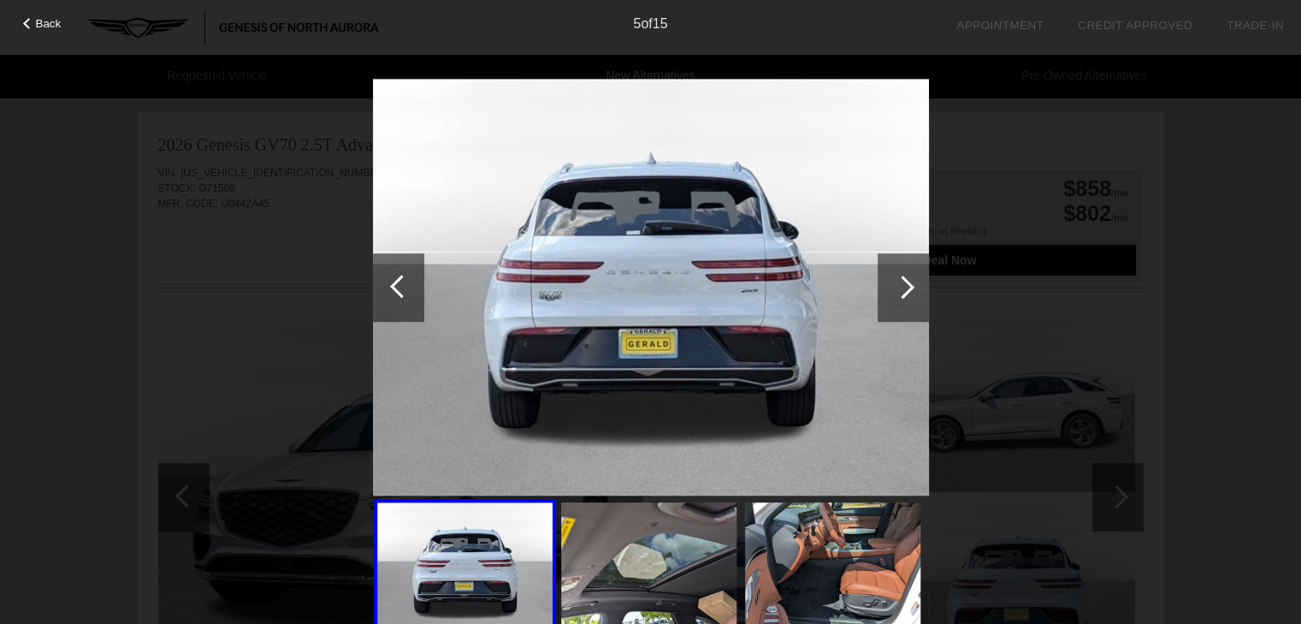
click at [902, 287] on div at bounding box center [902, 286] width 23 height 23
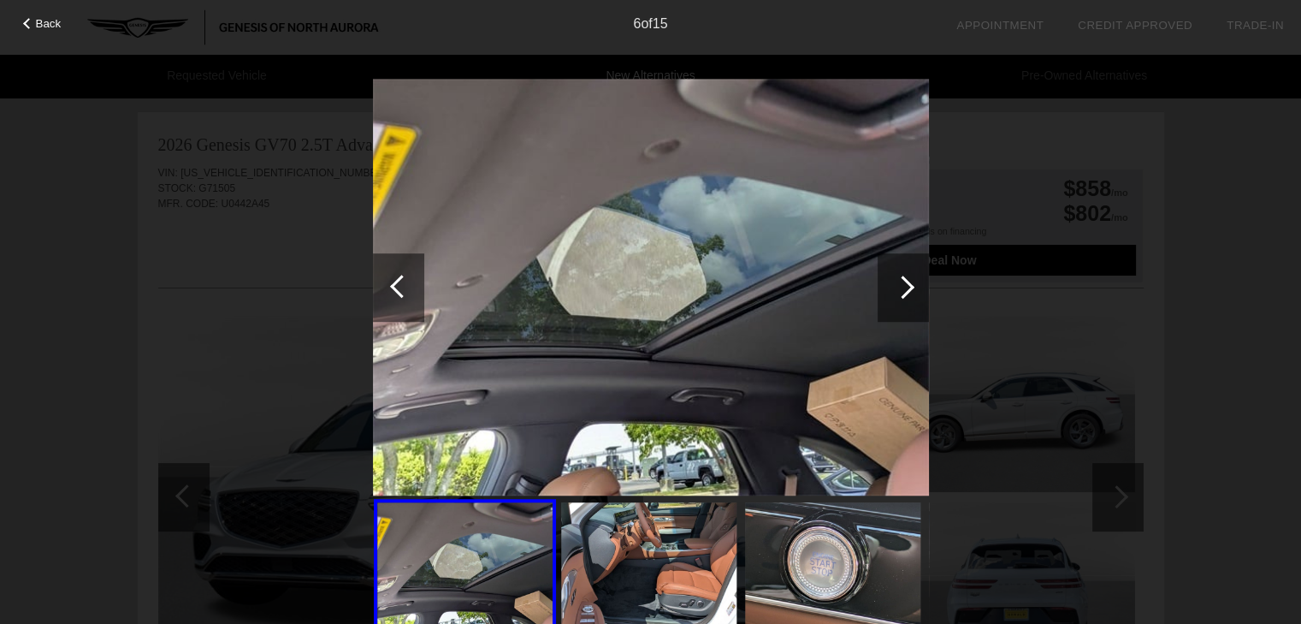
click at [902, 287] on div at bounding box center [902, 286] width 23 height 23
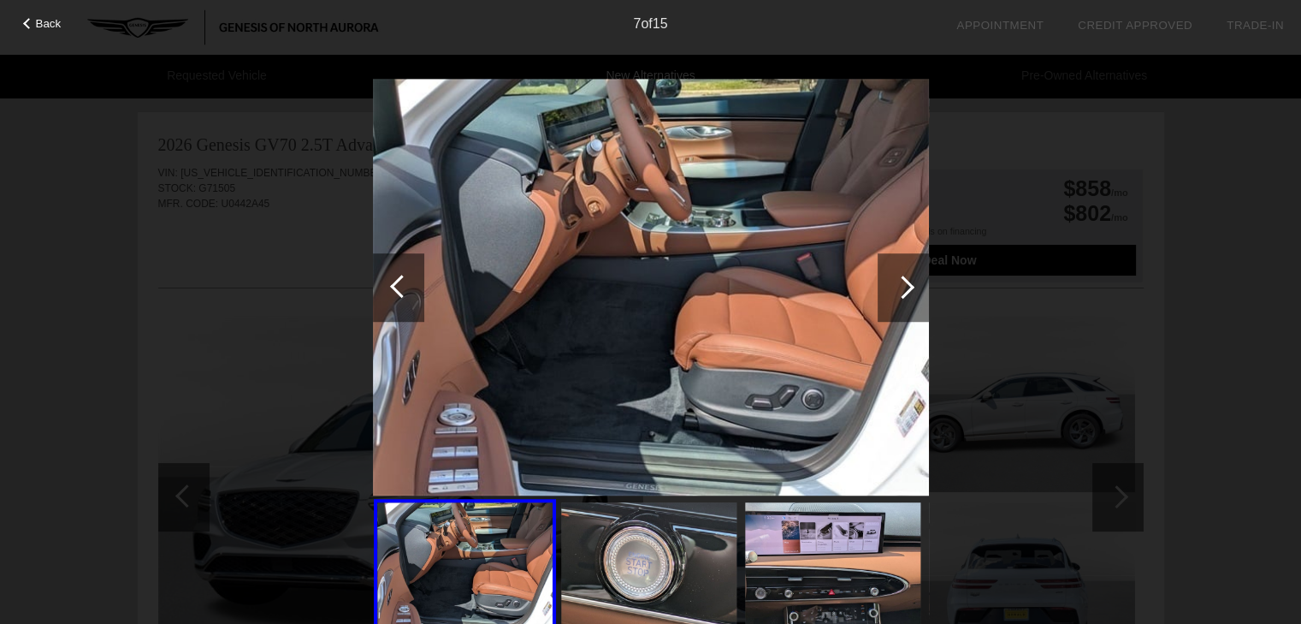
click at [390, 283] on div at bounding box center [398, 287] width 51 height 68
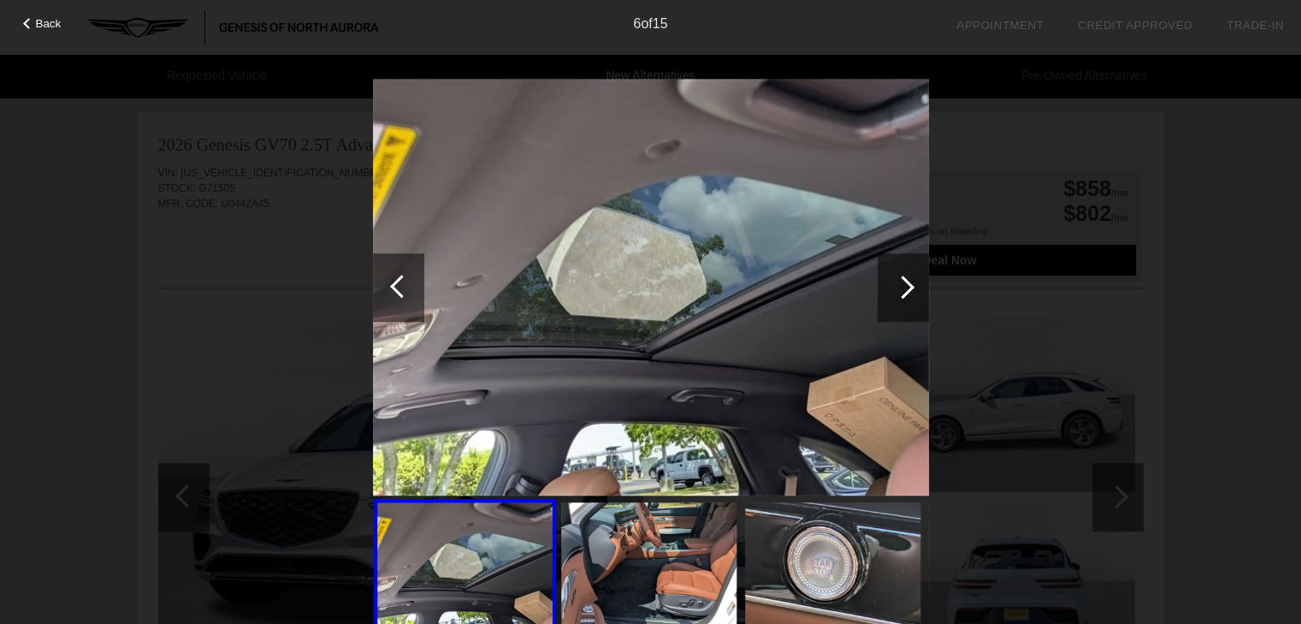
click at [390, 283] on div at bounding box center [398, 287] width 51 height 68
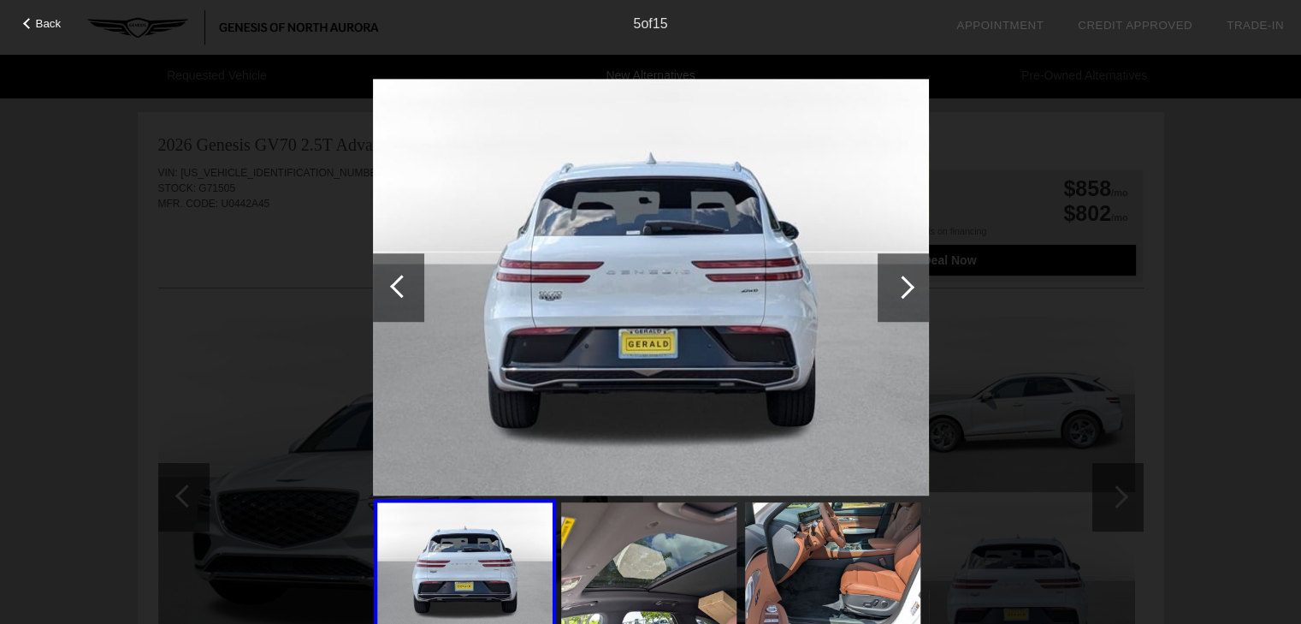
click at [390, 283] on div at bounding box center [398, 287] width 51 height 68
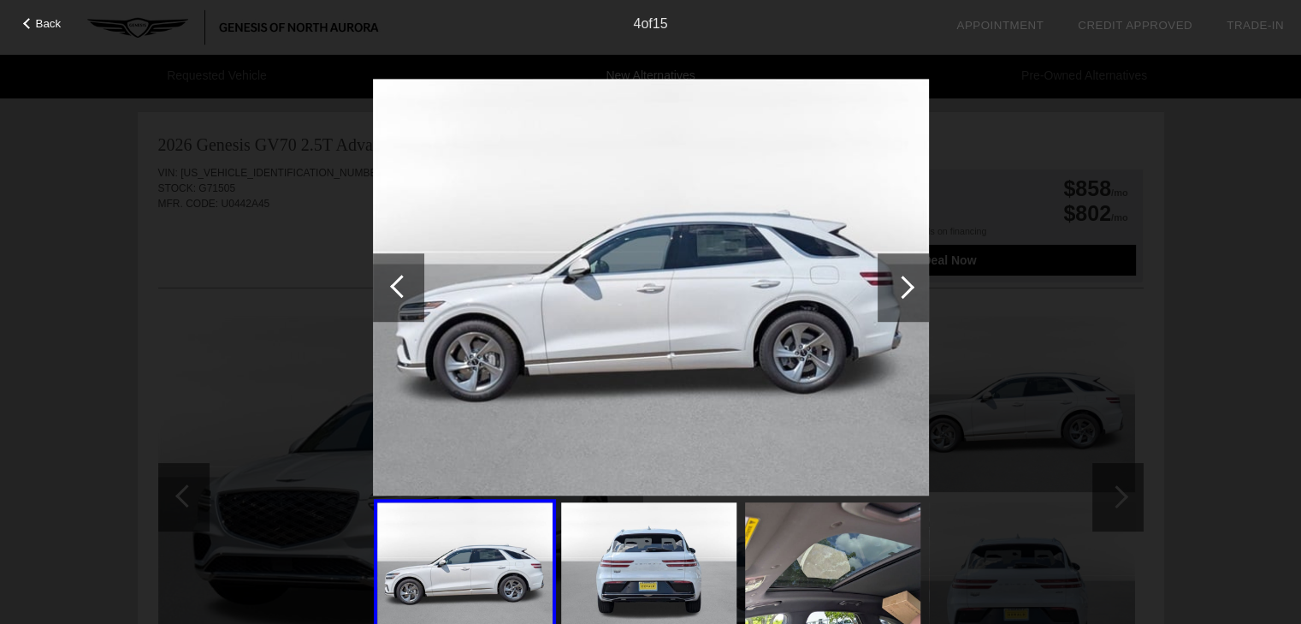
click at [401, 292] on div at bounding box center [401, 286] width 23 height 23
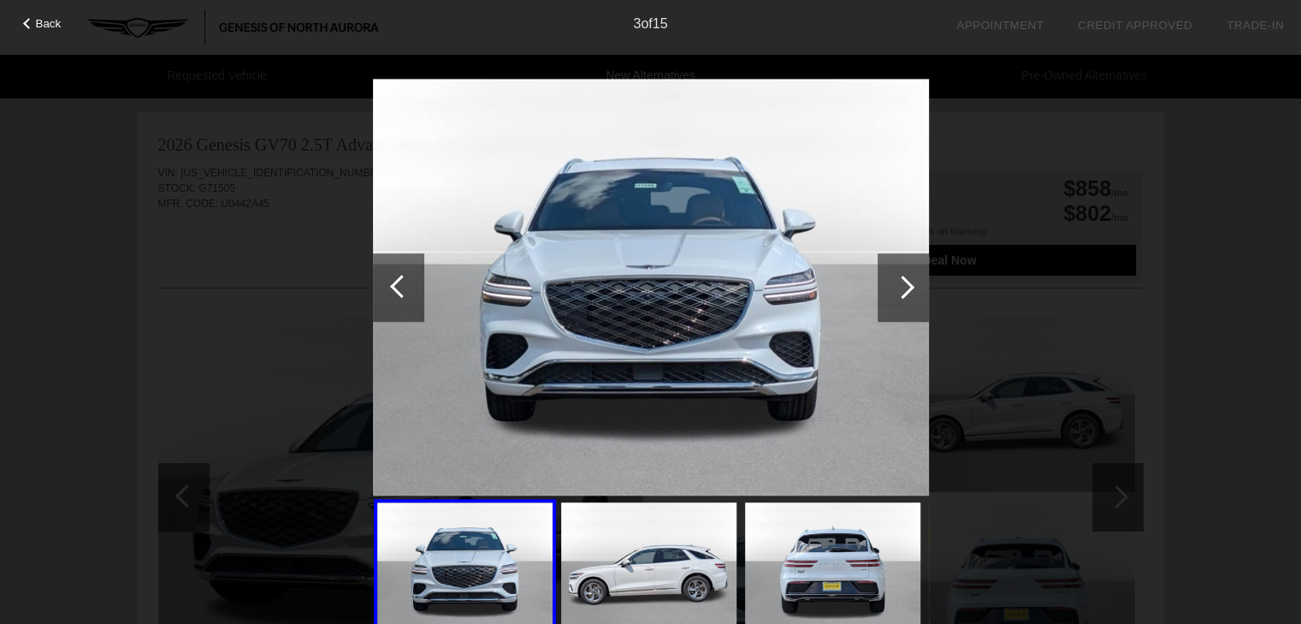
click at [54, 19] on span "Back" at bounding box center [49, 23] width 26 height 13
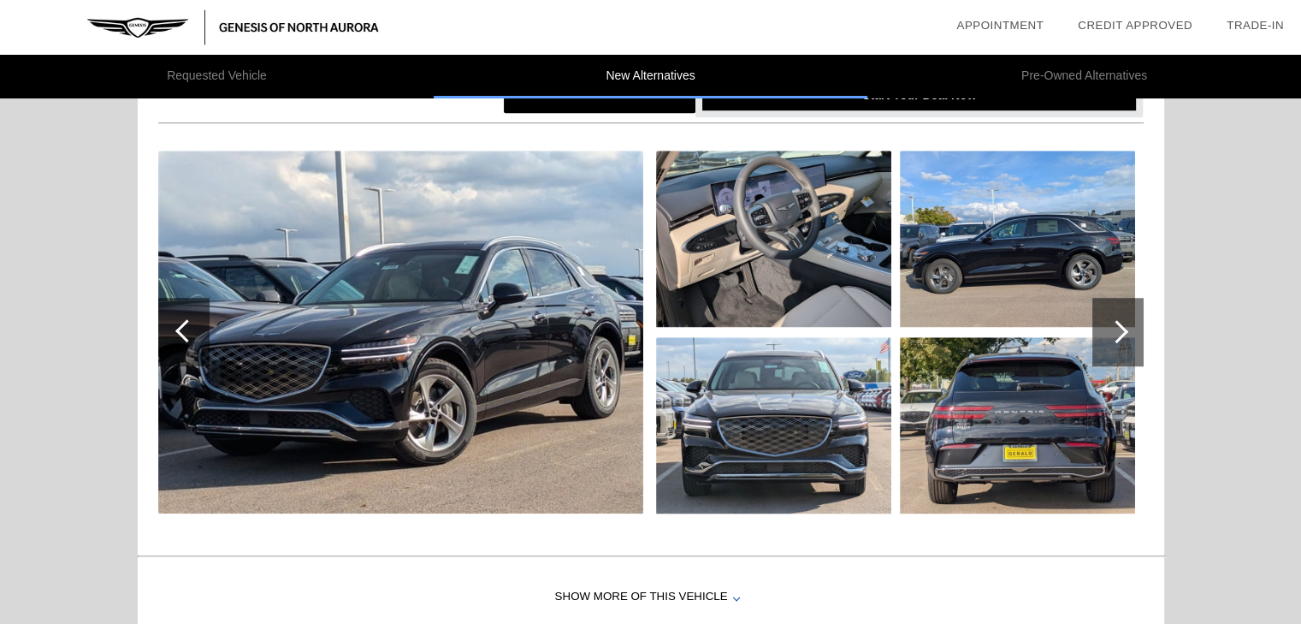
scroll to position [1155, 0]
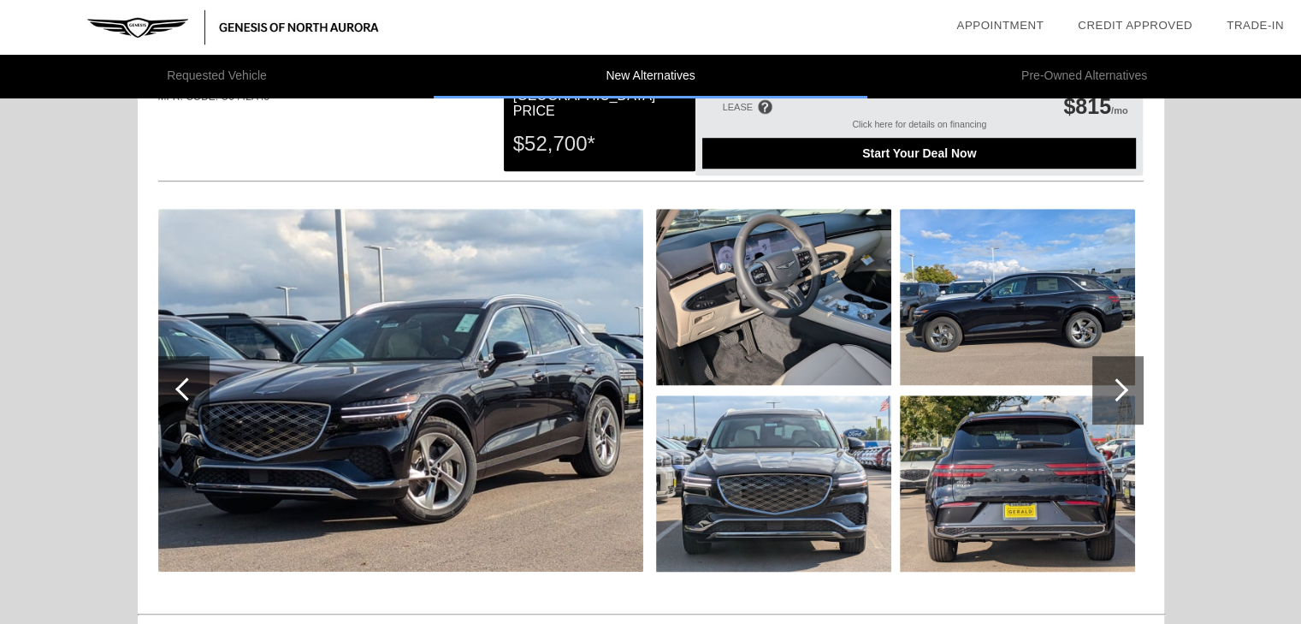
click at [730, 312] on img at bounding box center [773, 297] width 235 height 176
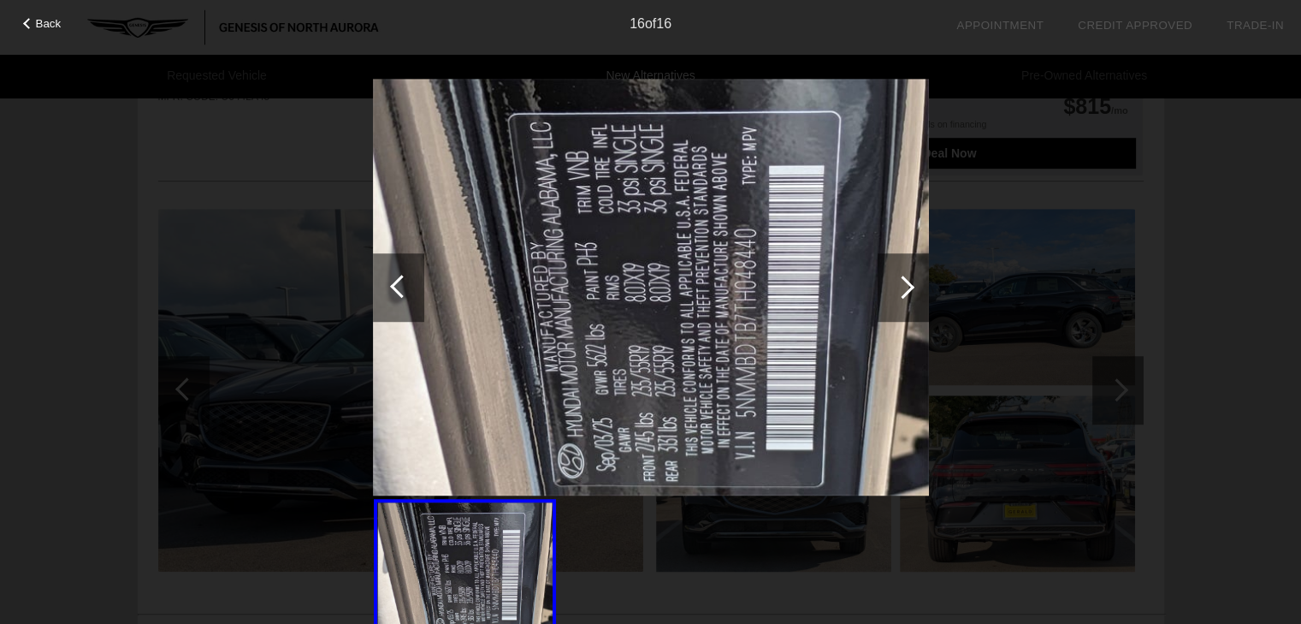
click at [403, 287] on div at bounding box center [401, 286] width 23 height 23
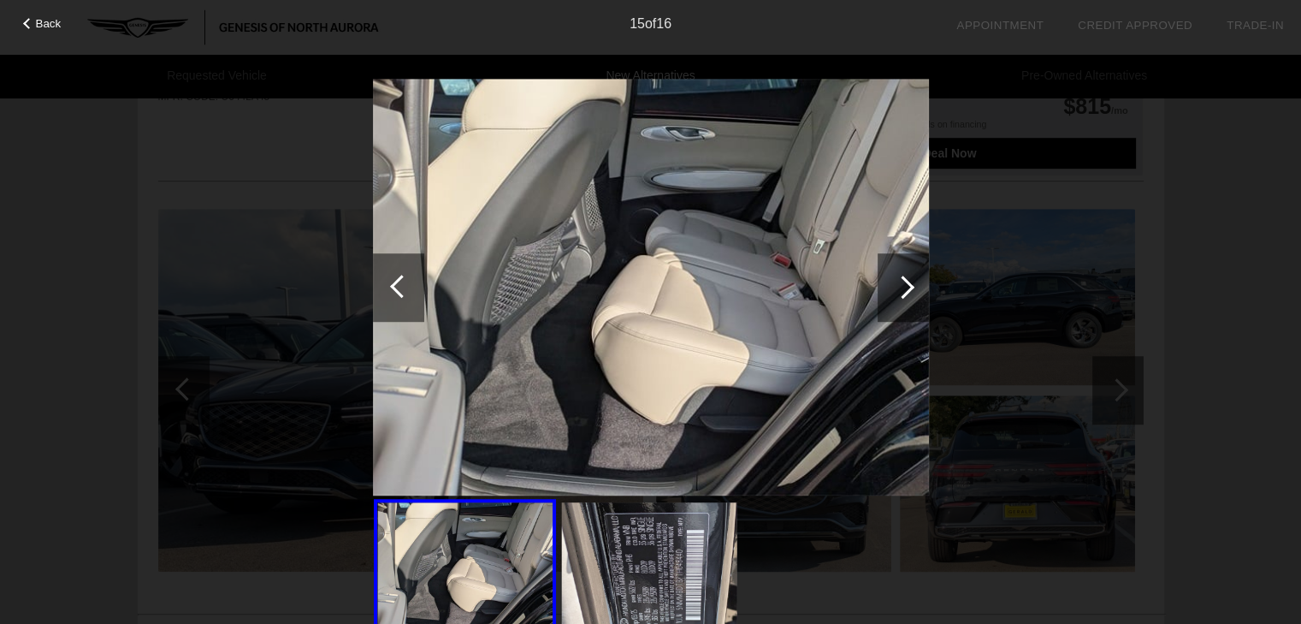
click at [403, 287] on div at bounding box center [401, 286] width 23 height 23
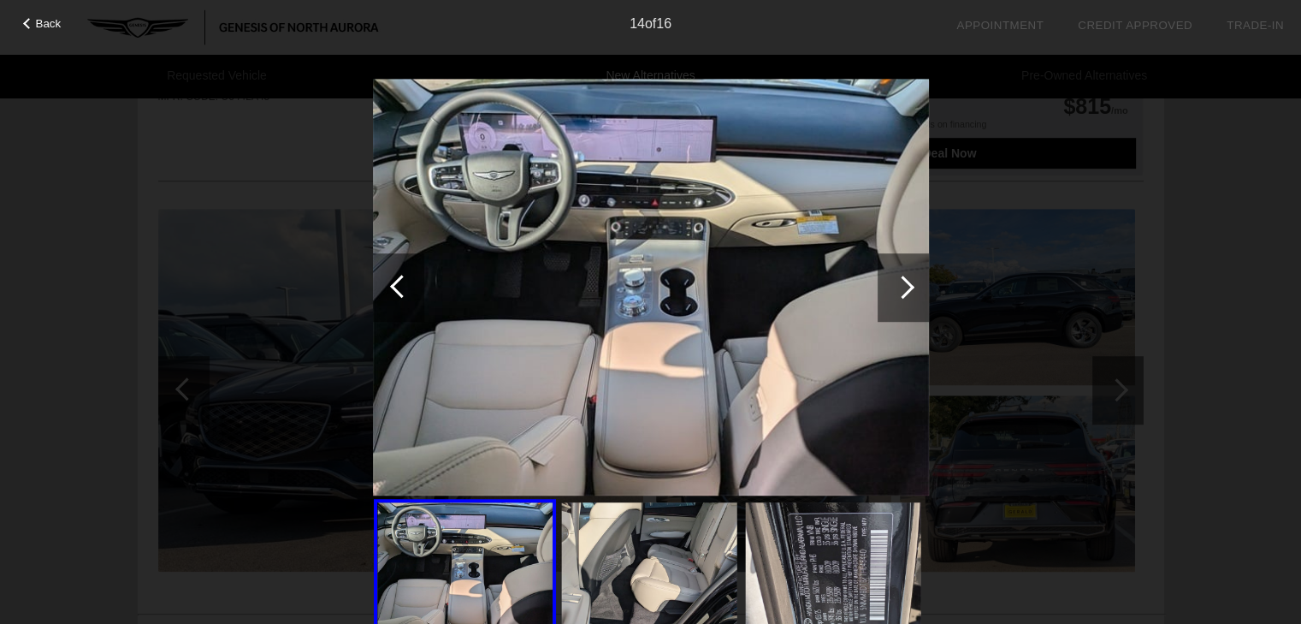
click at [403, 287] on div at bounding box center [401, 286] width 23 height 23
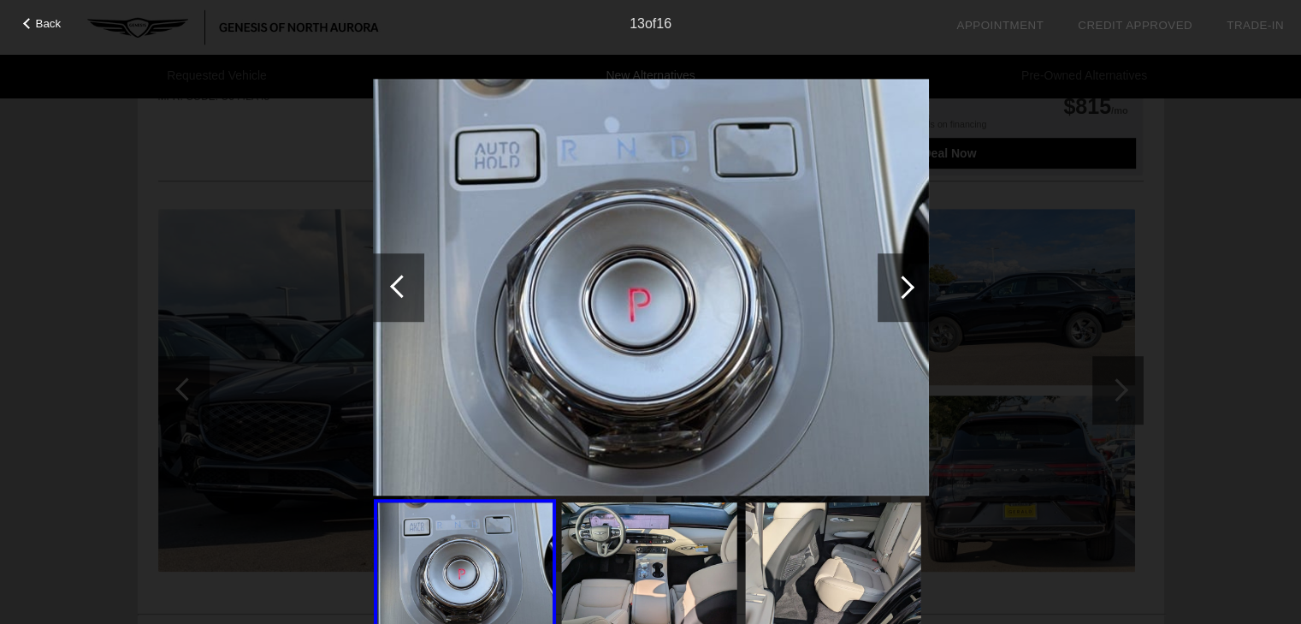
click at [403, 287] on div at bounding box center [401, 286] width 23 height 23
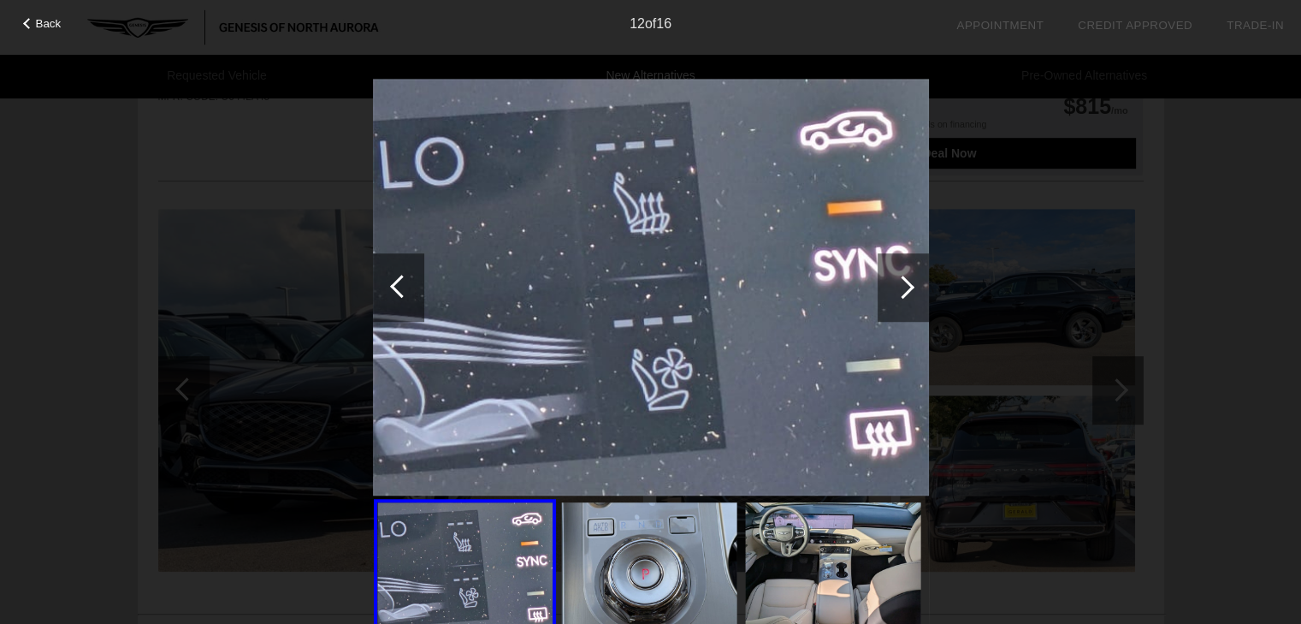
click at [48, 23] on span "Back" at bounding box center [49, 23] width 26 height 13
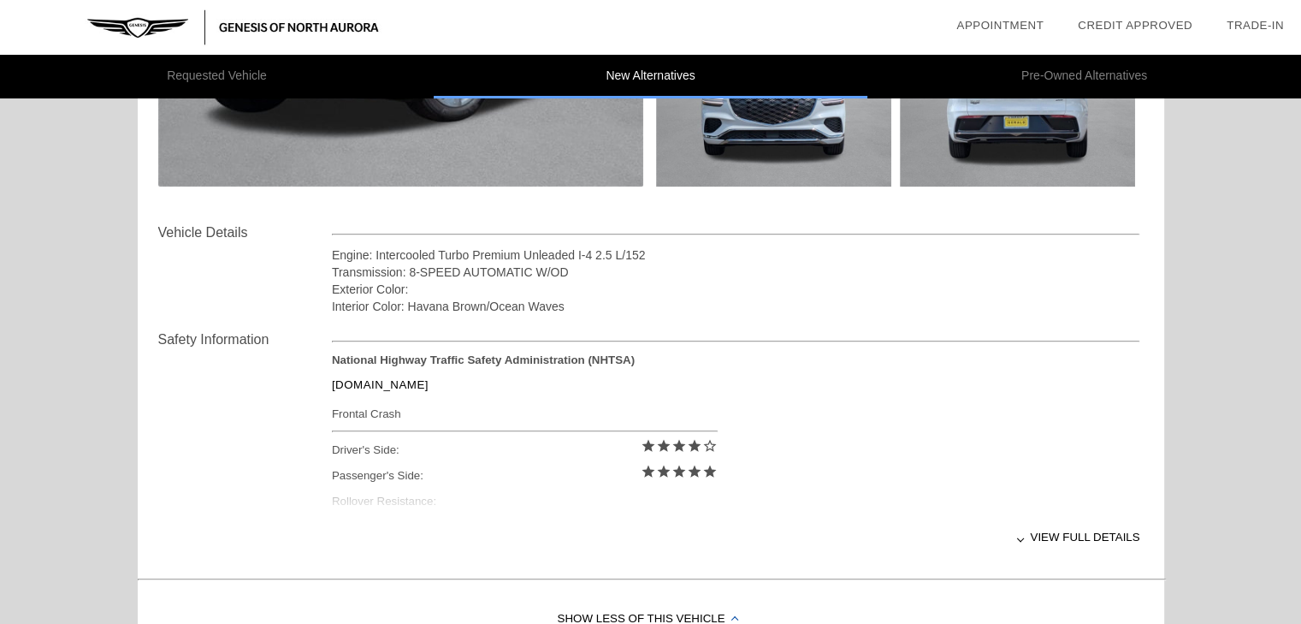
scroll to position [492, 0]
